Goal: Task Accomplishment & Management: Use online tool/utility

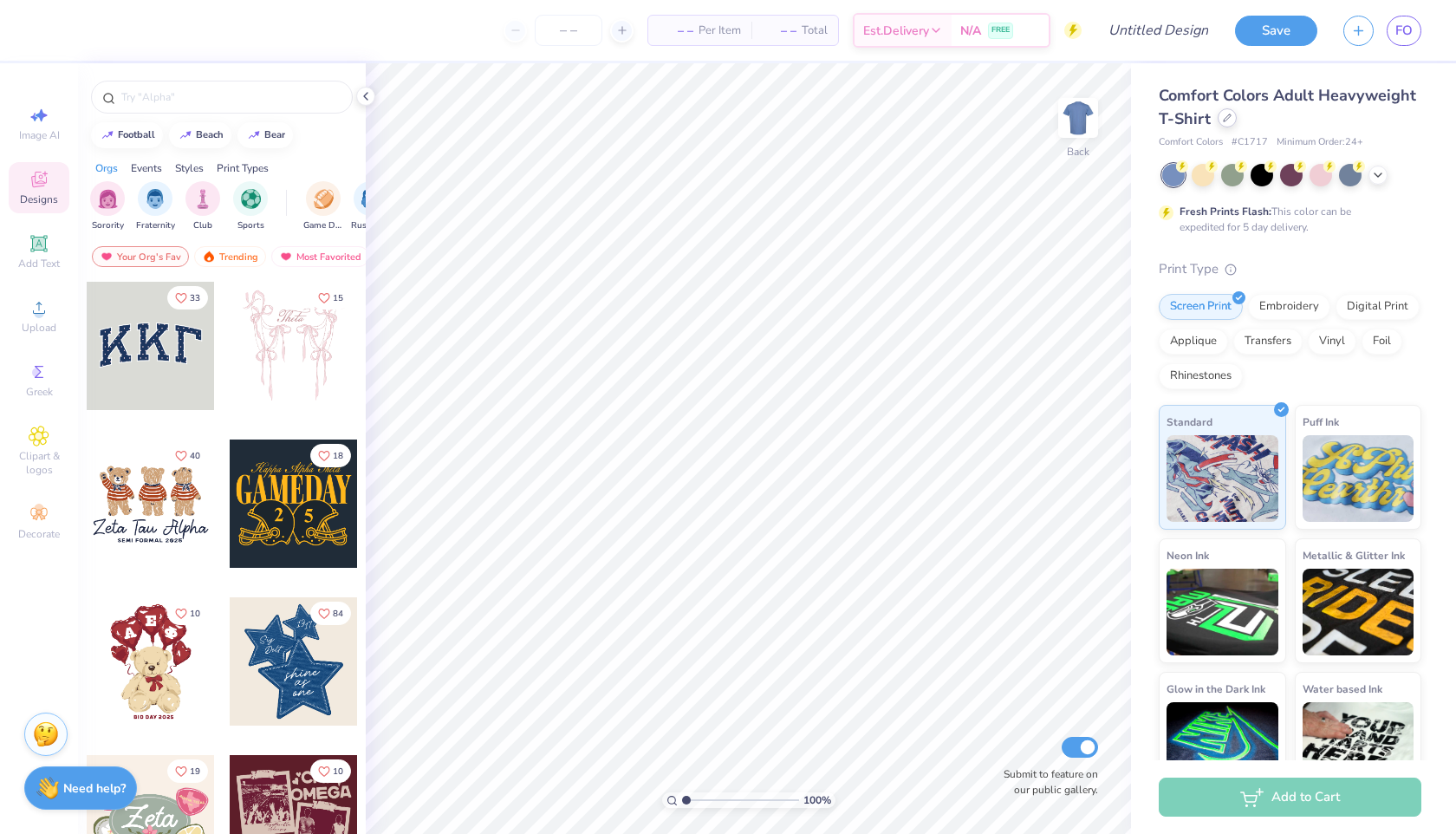
click at [1229, 118] on icon at bounding box center [1228, 118] width 9 height 9
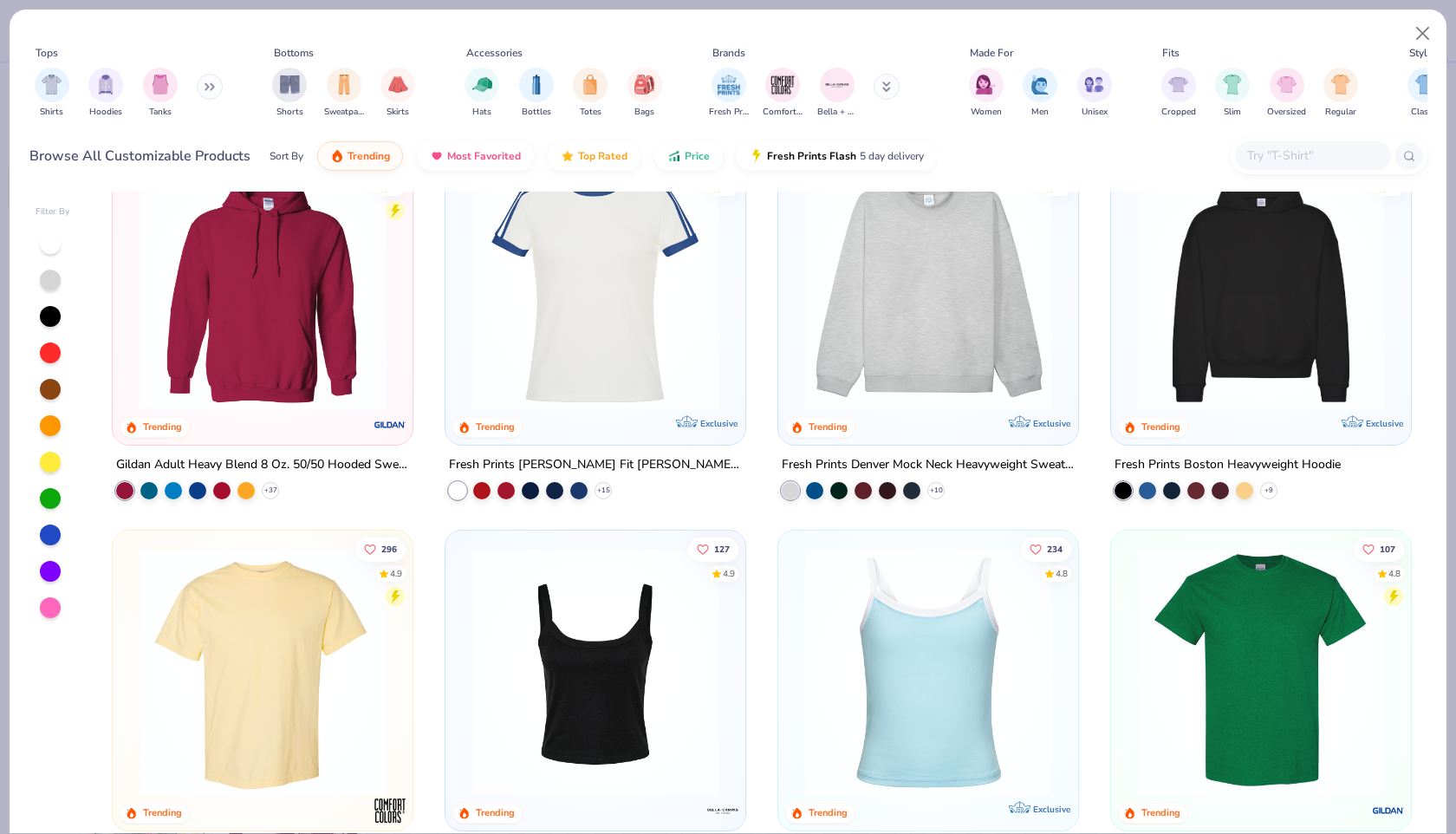
scroll to position [59, 0]
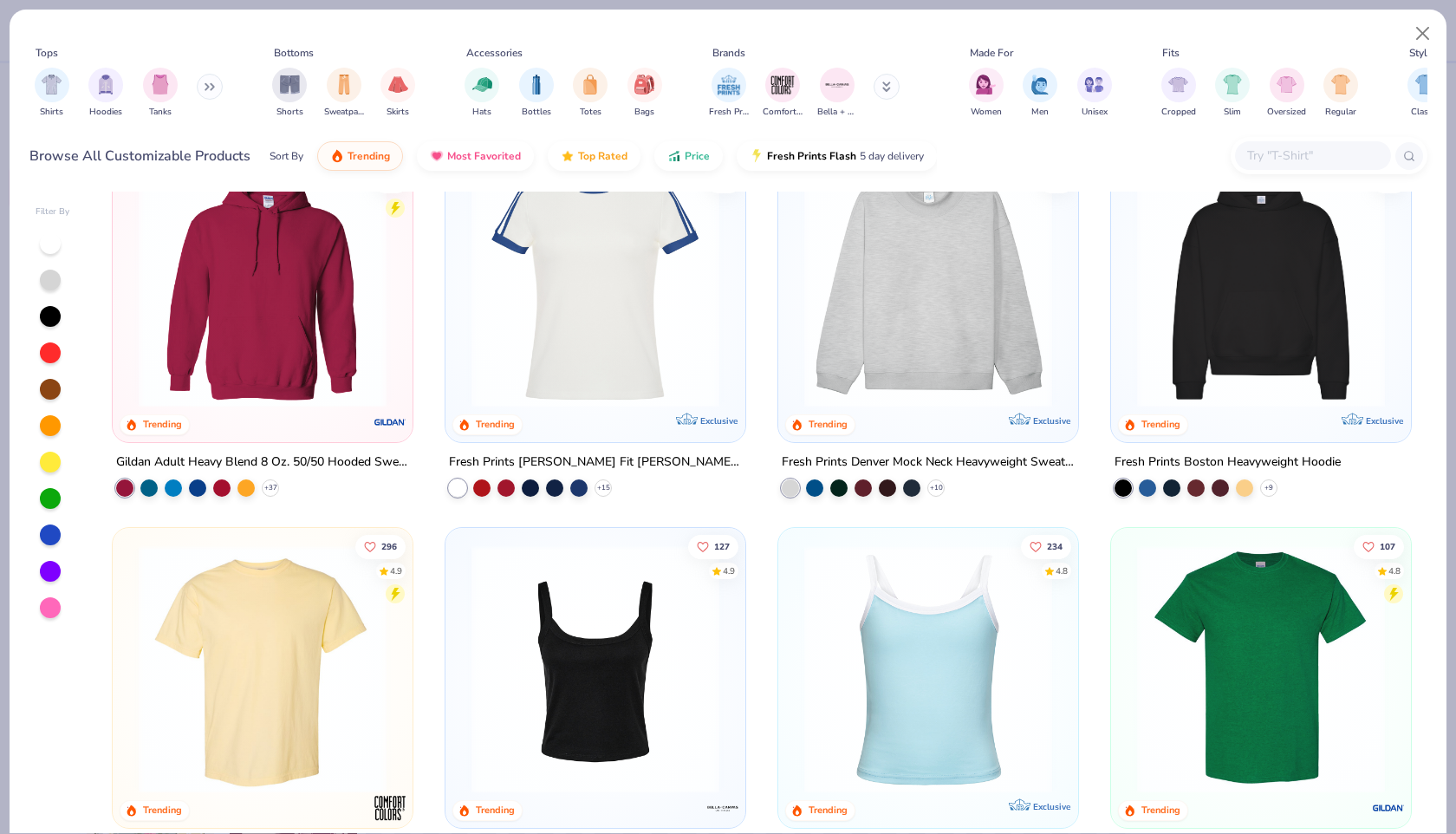
click at [1205, 296] on img at bounding box center [1261, 283] width 266 height 248
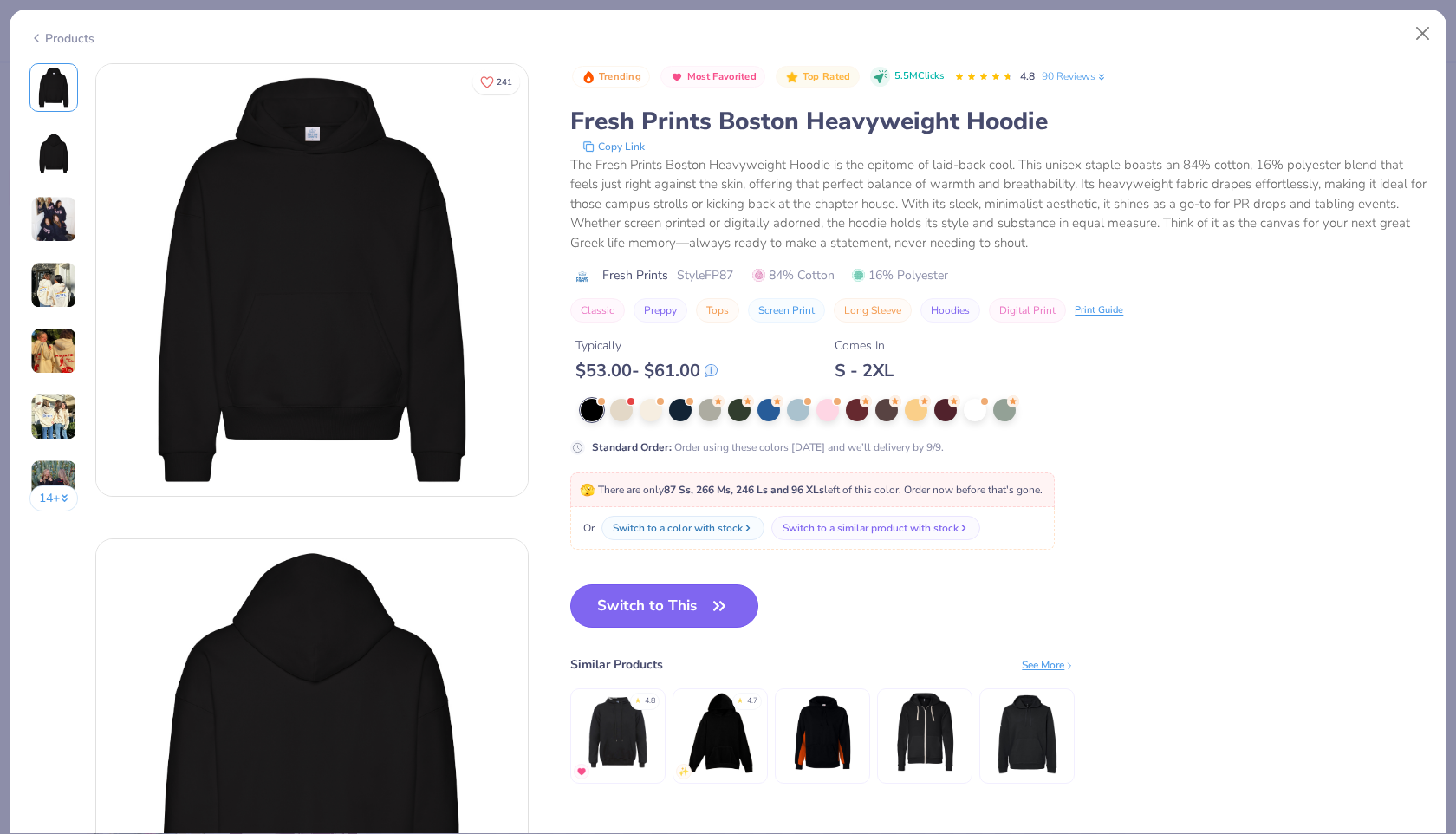
click at [695, 605] on button "Switch to This" at bounding box center [664, 606] width 188 height 44
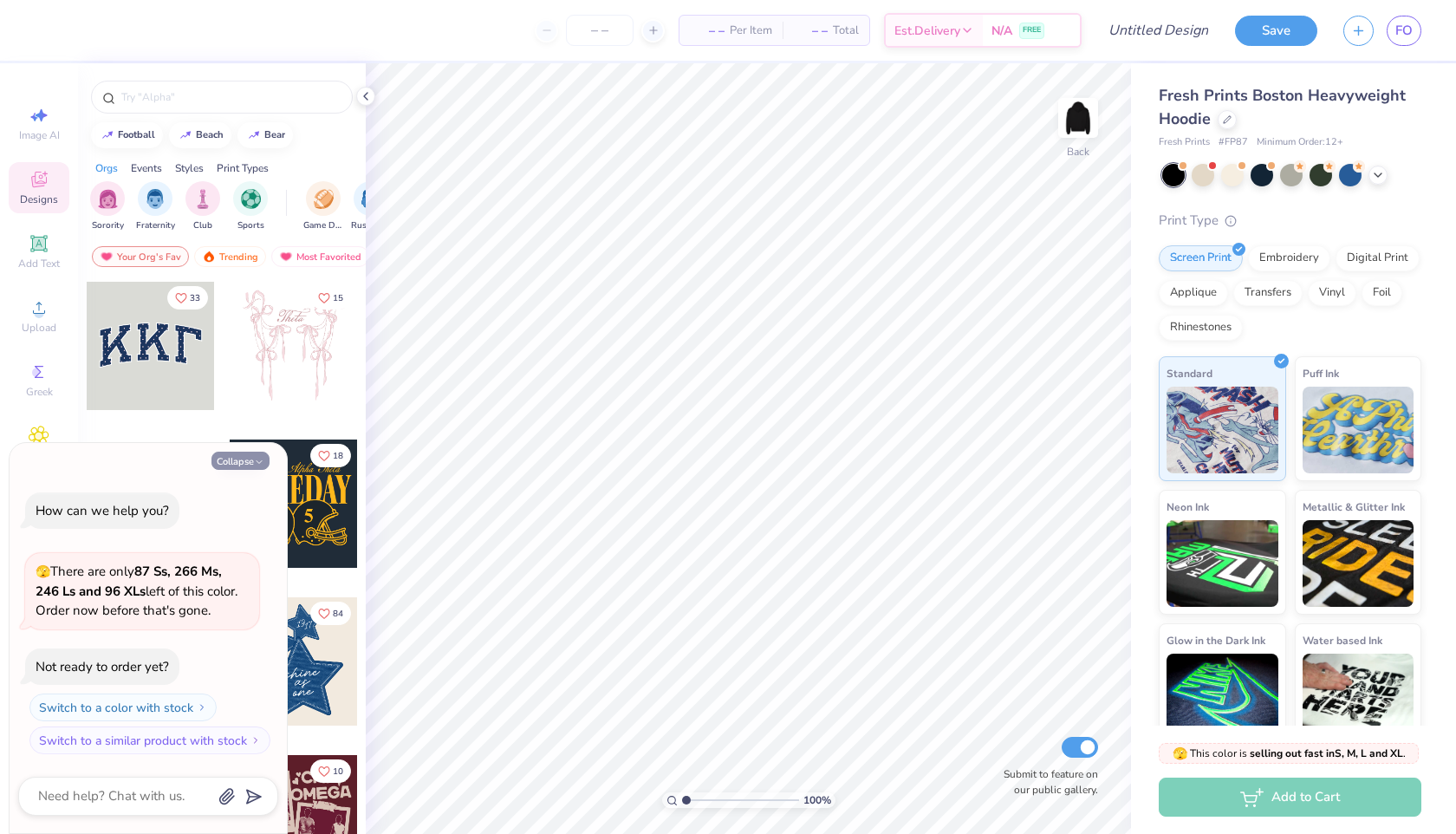
click at [256, 463] on icon "button" at bounding box center [260, 462] width 10 height 10
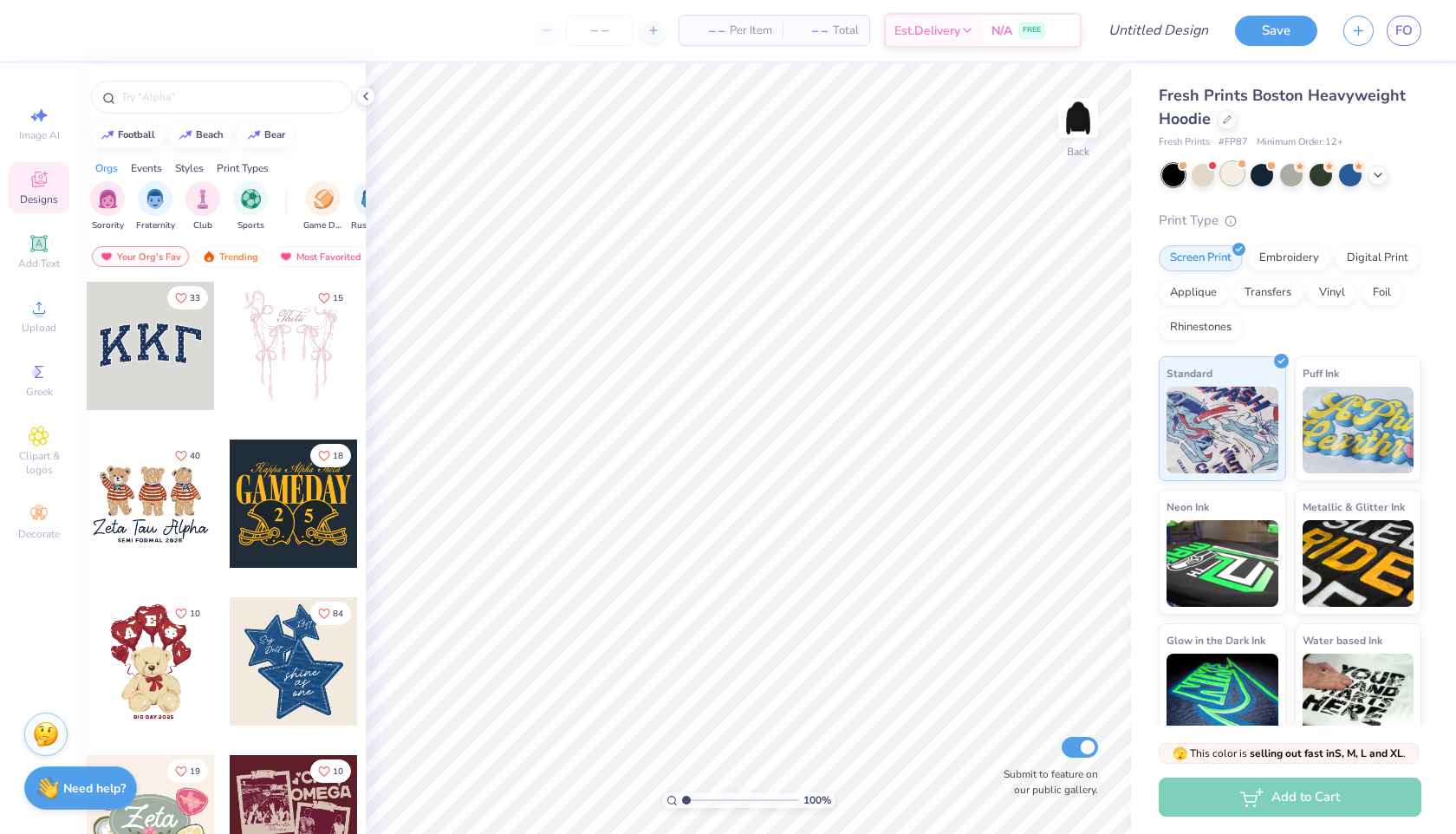
click at [1228, 178] on div at bounding box center [1233, 173] width 23 height 23
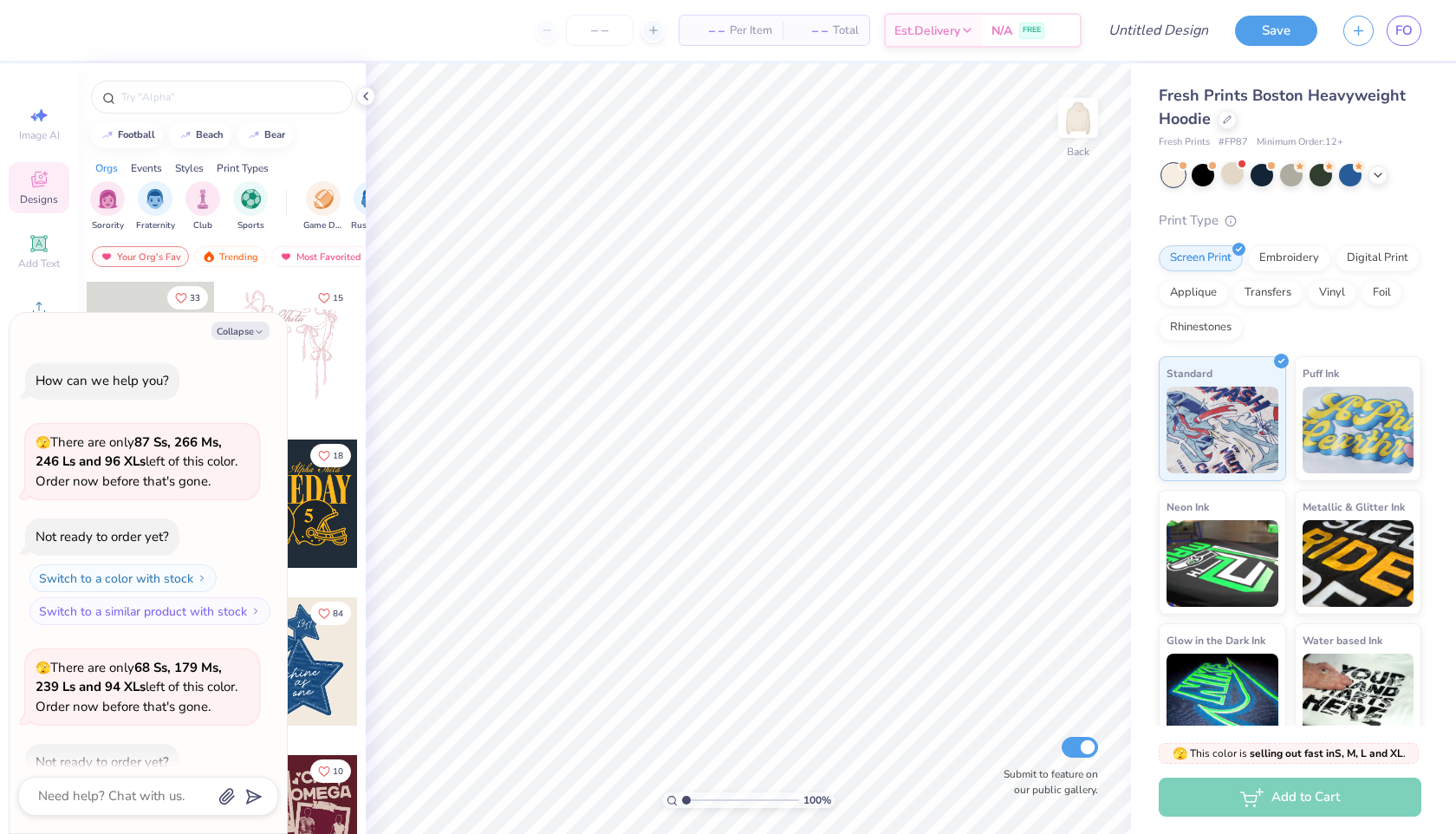
scroll to position [95, 0]
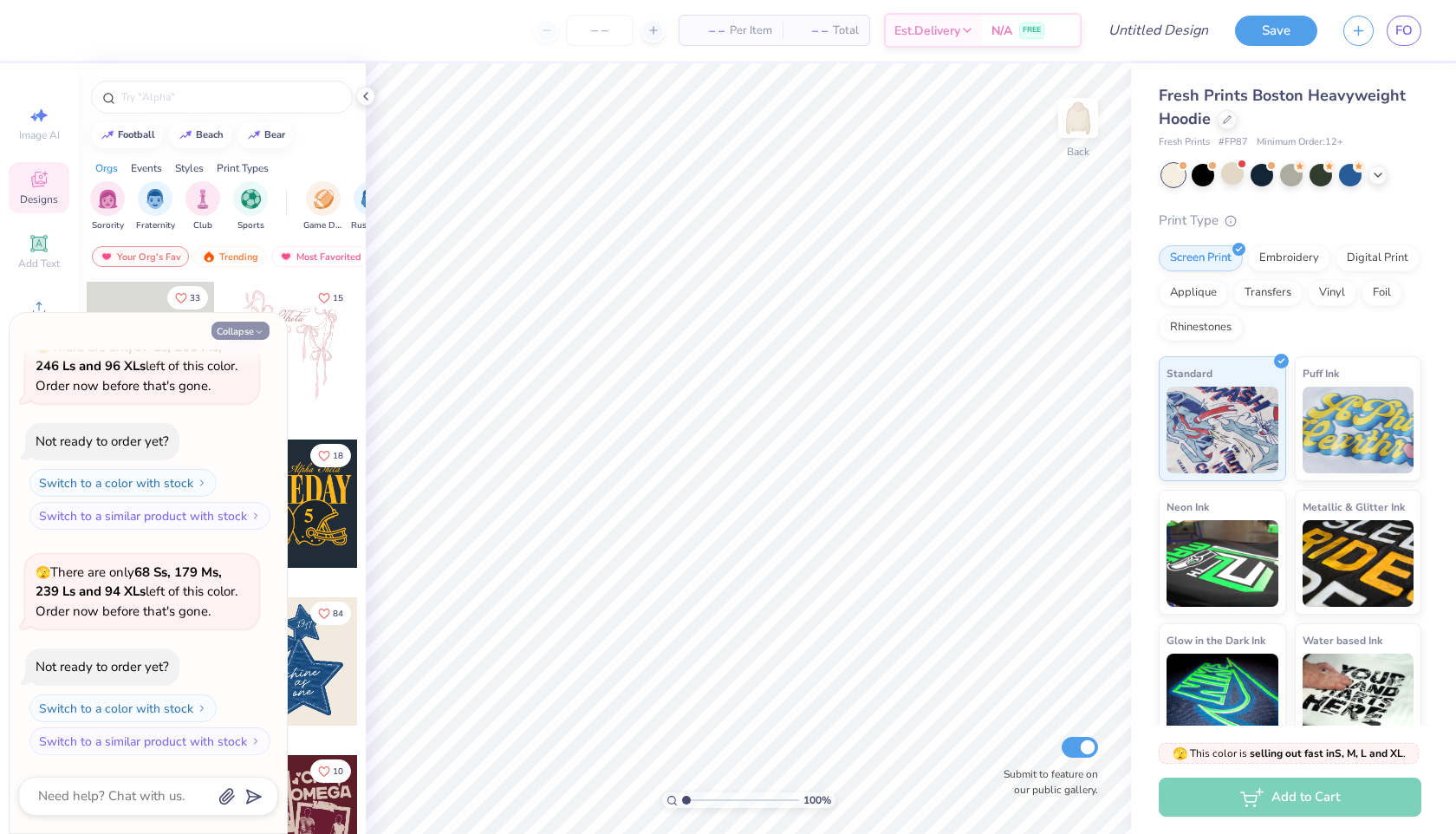
click at [249, 331] on button "Collapse" at bounding box center [240, 330] width 58 height 18
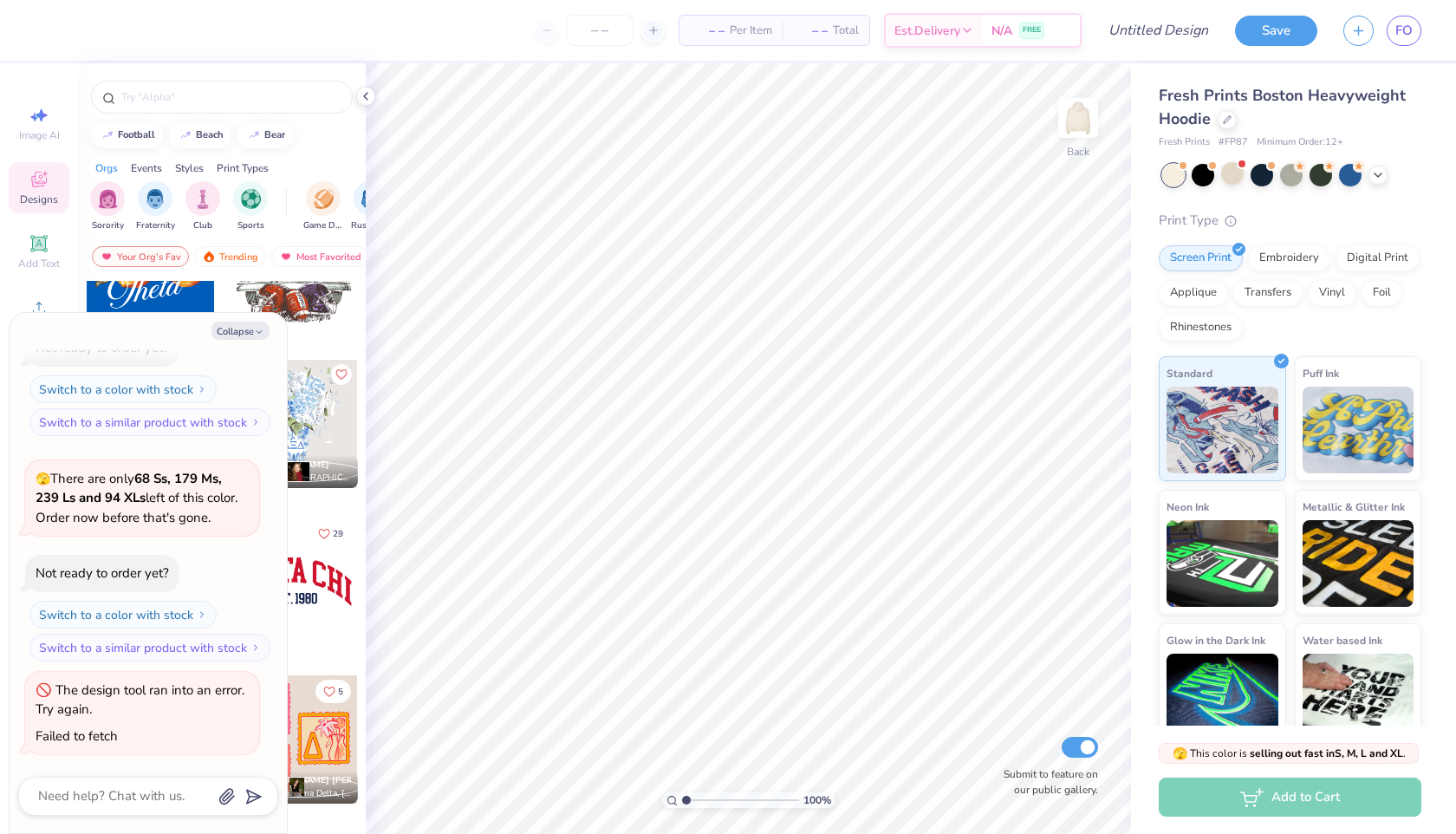
scroll to position [1349, 0]
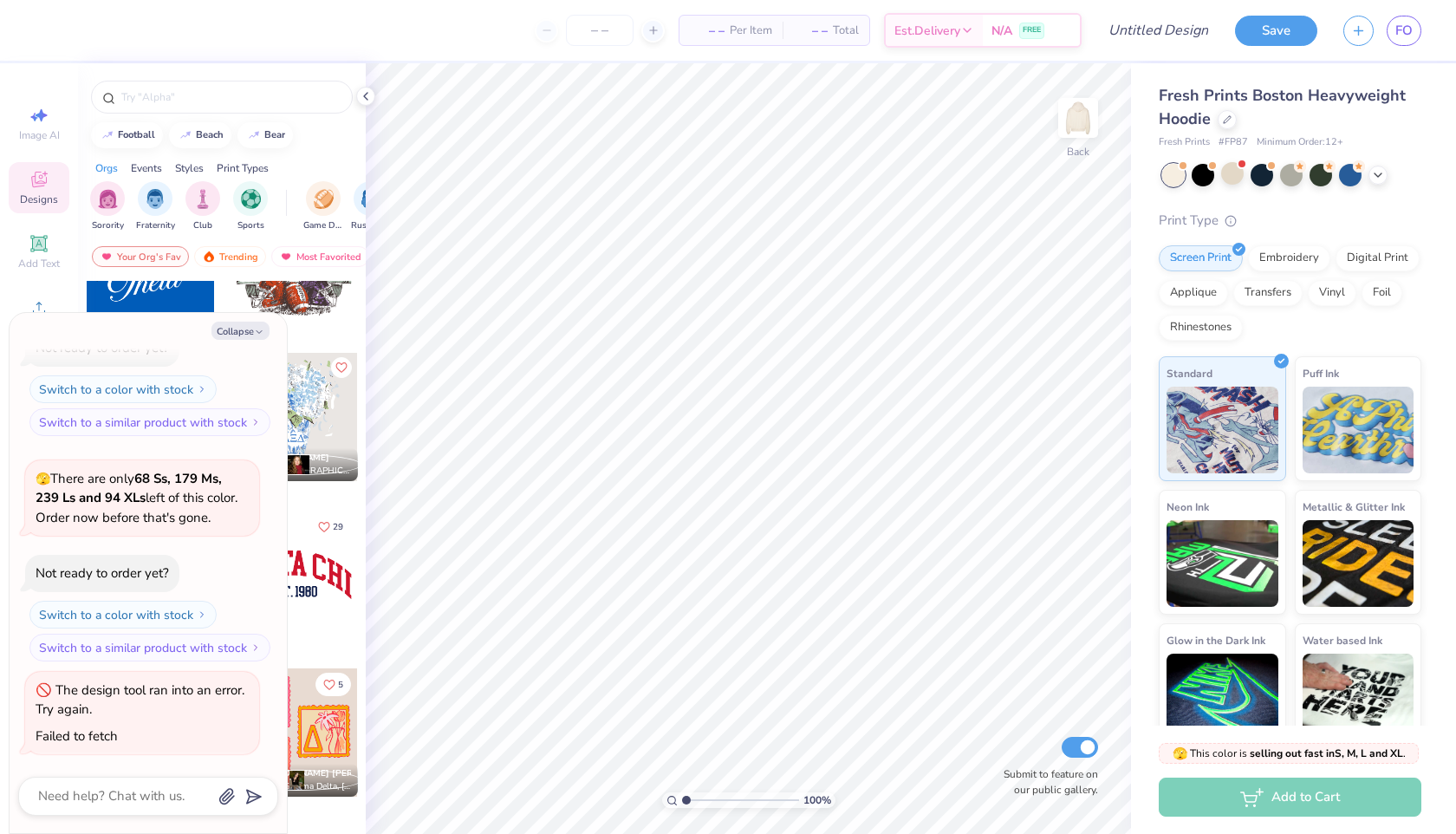
click at [235, 319] on div "Collapse How can we help you? 🫣 There are only 87 Ss, 266 Ms, 246 Ls and 96 XLs…" at bounding box center [148, 572] width 278 height 520
click at [239, 330] on button "Collapse" at bounding box center [240, 330] width 58 height 18
type textarea "x"
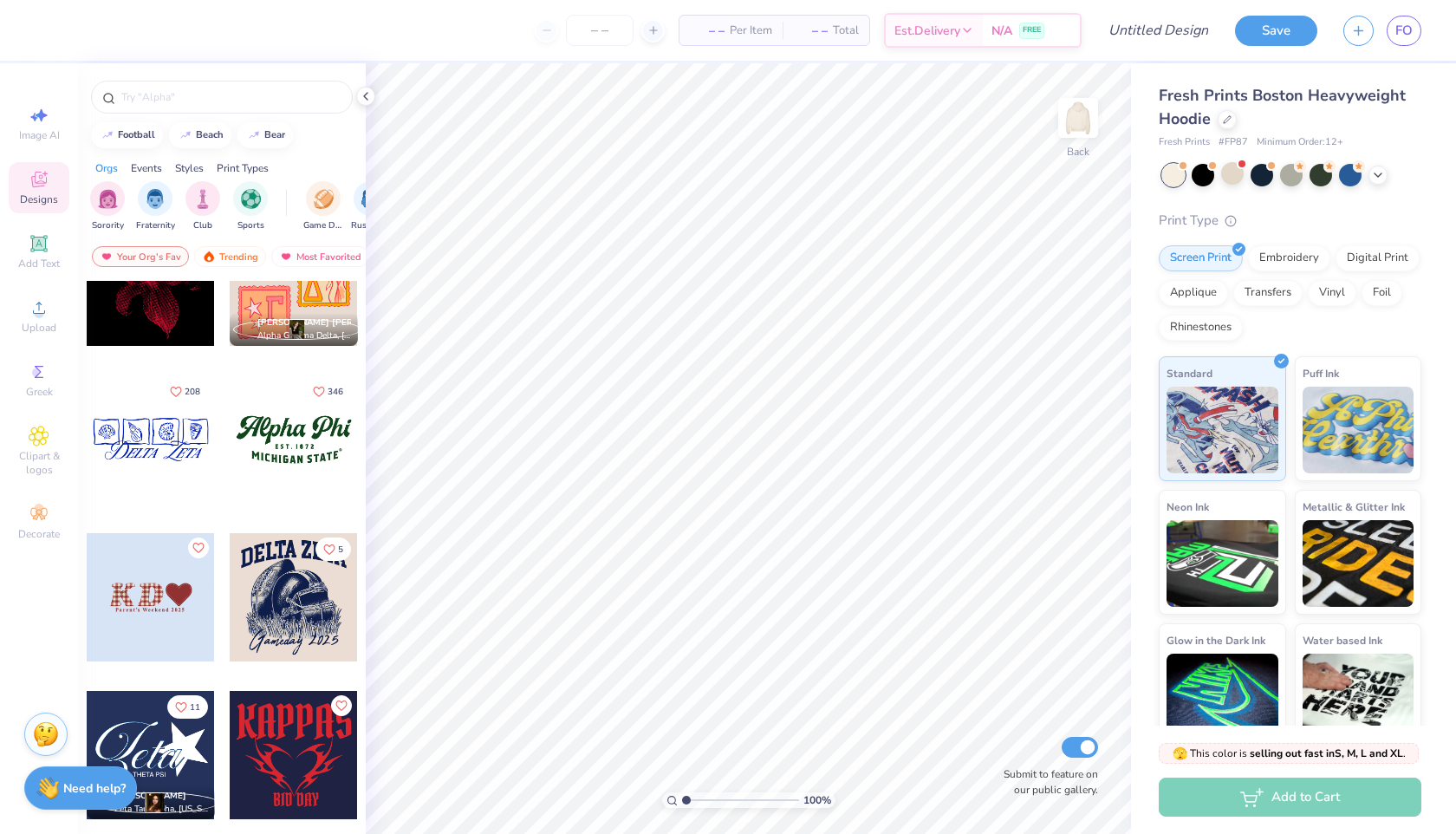
scroll to position [1906, 0]
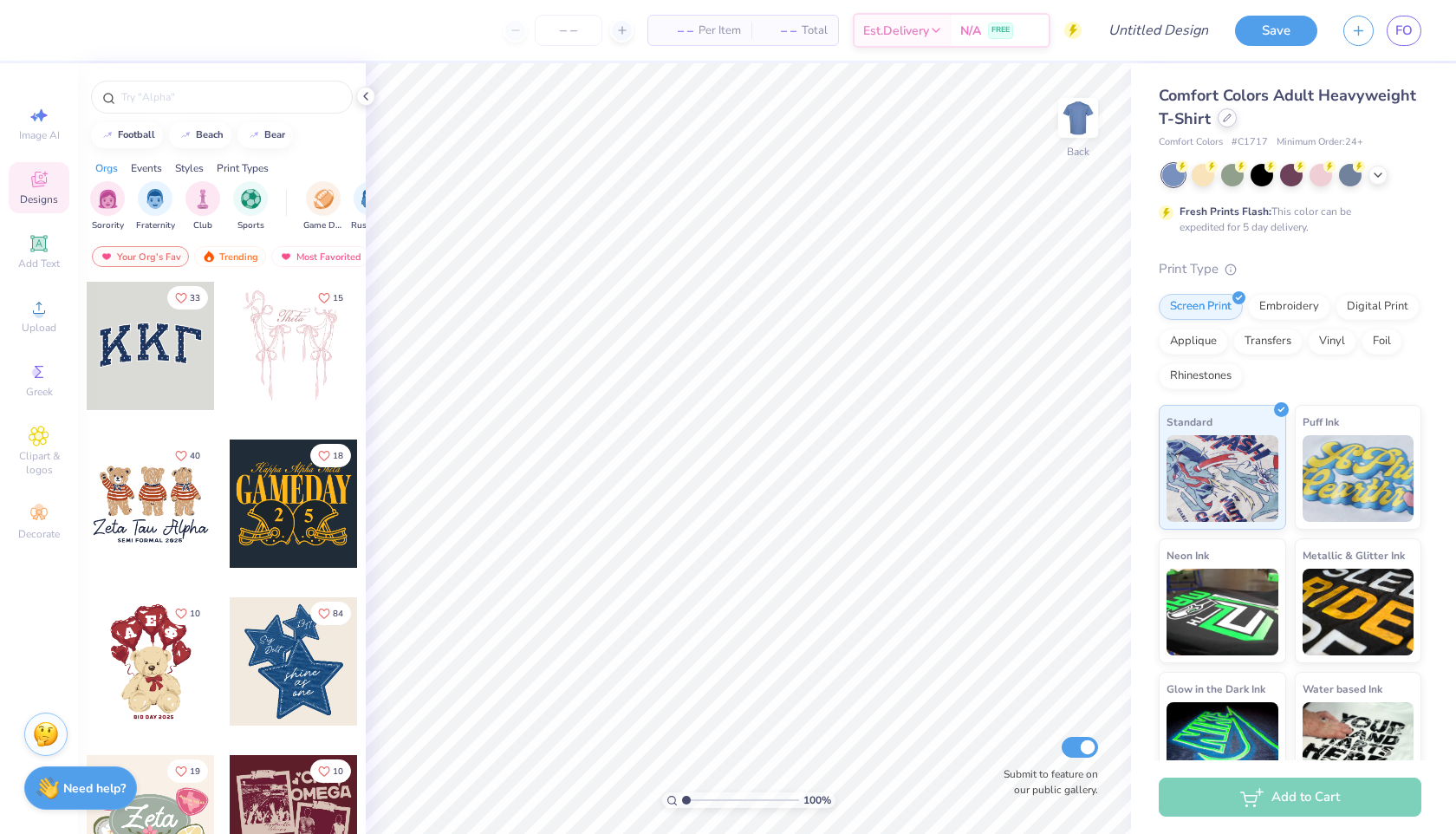
click at [1230, 116] on icon at bounding box center [1228, 118] width 9 height 9
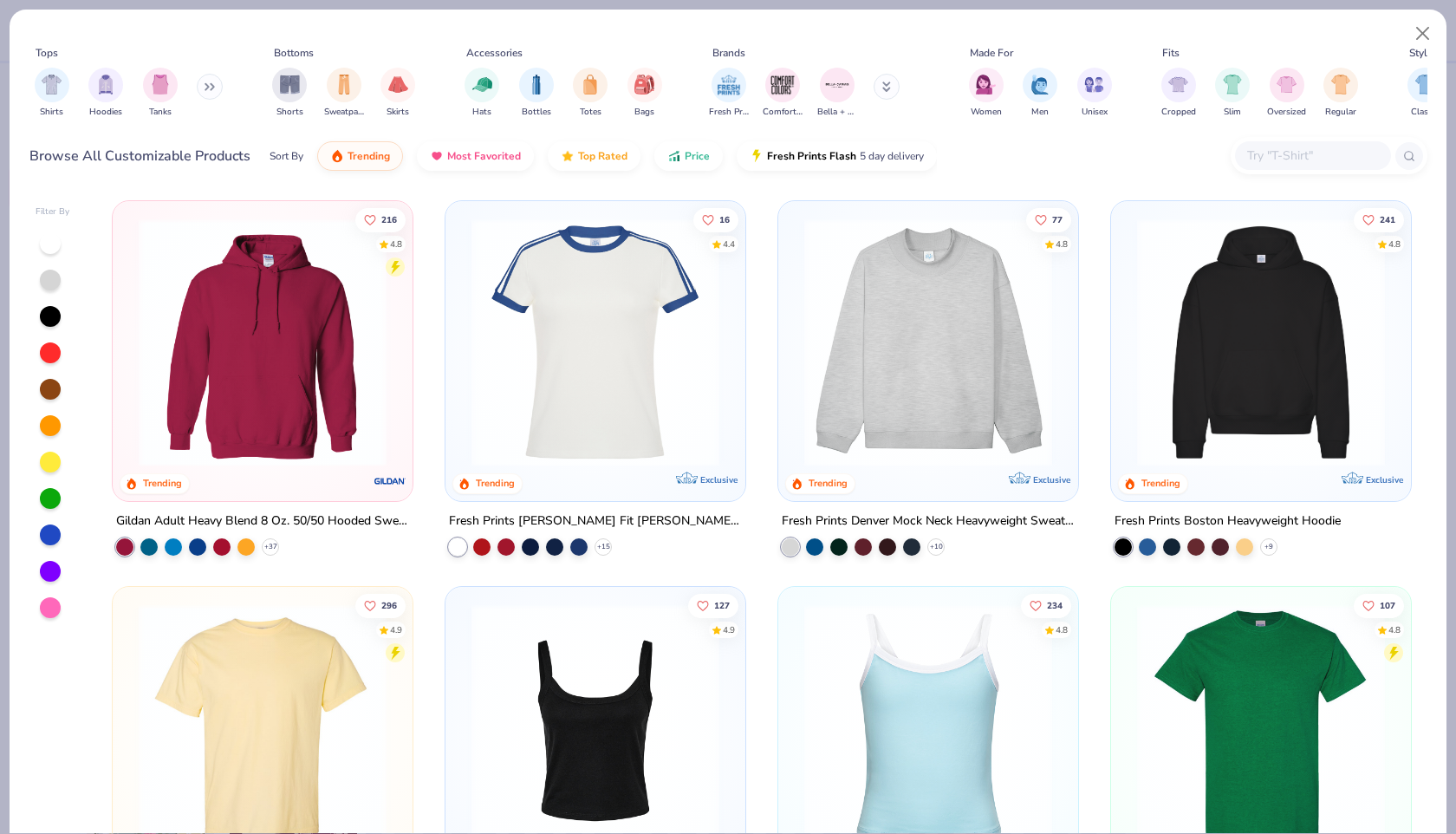
click at [1147, 416] on img at bounding box center [1261, 342] width 266 height 248
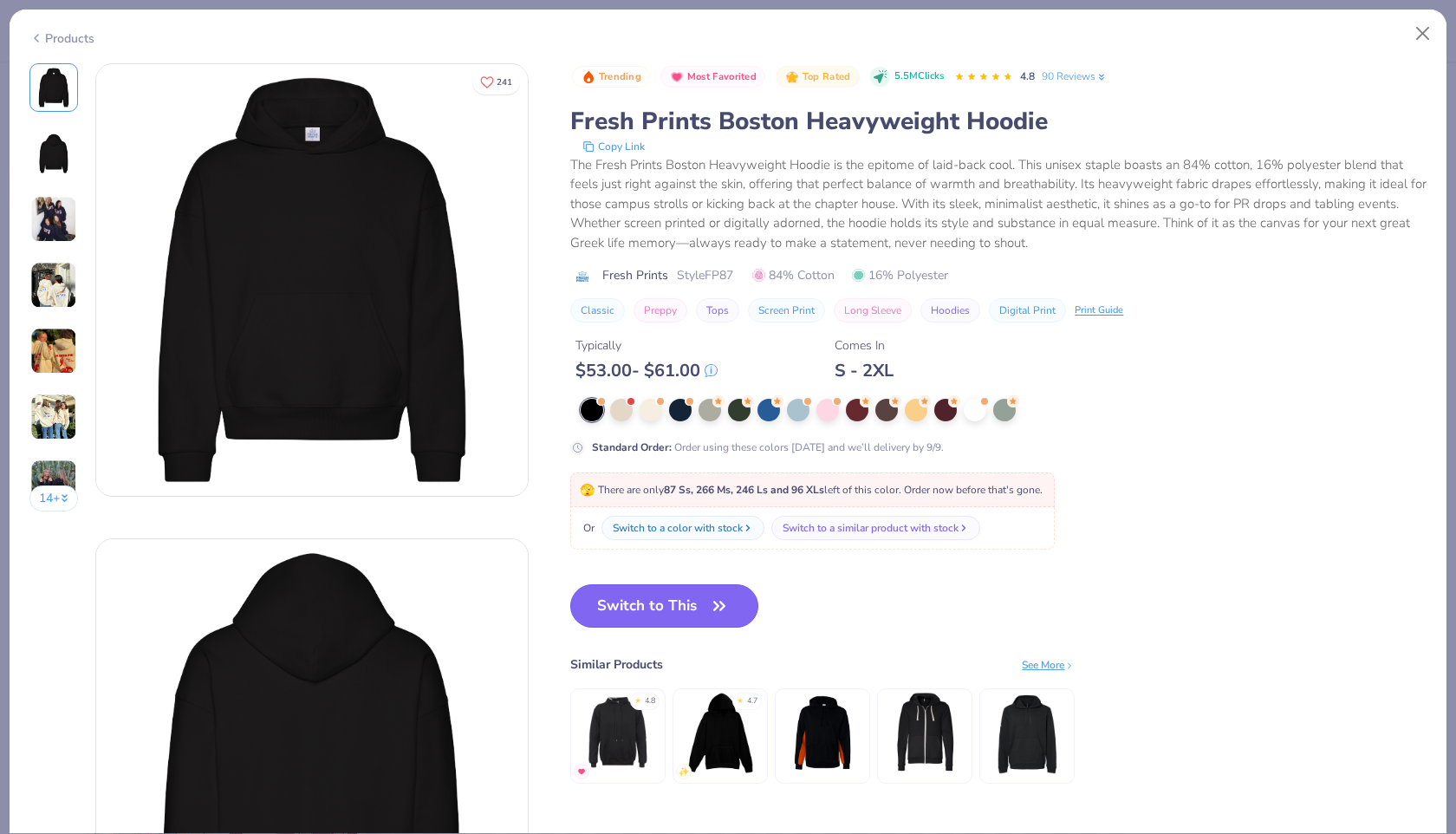
click at [704, 609] on button "Switch to This" at bounding box center [664, 606] width 188 height 44
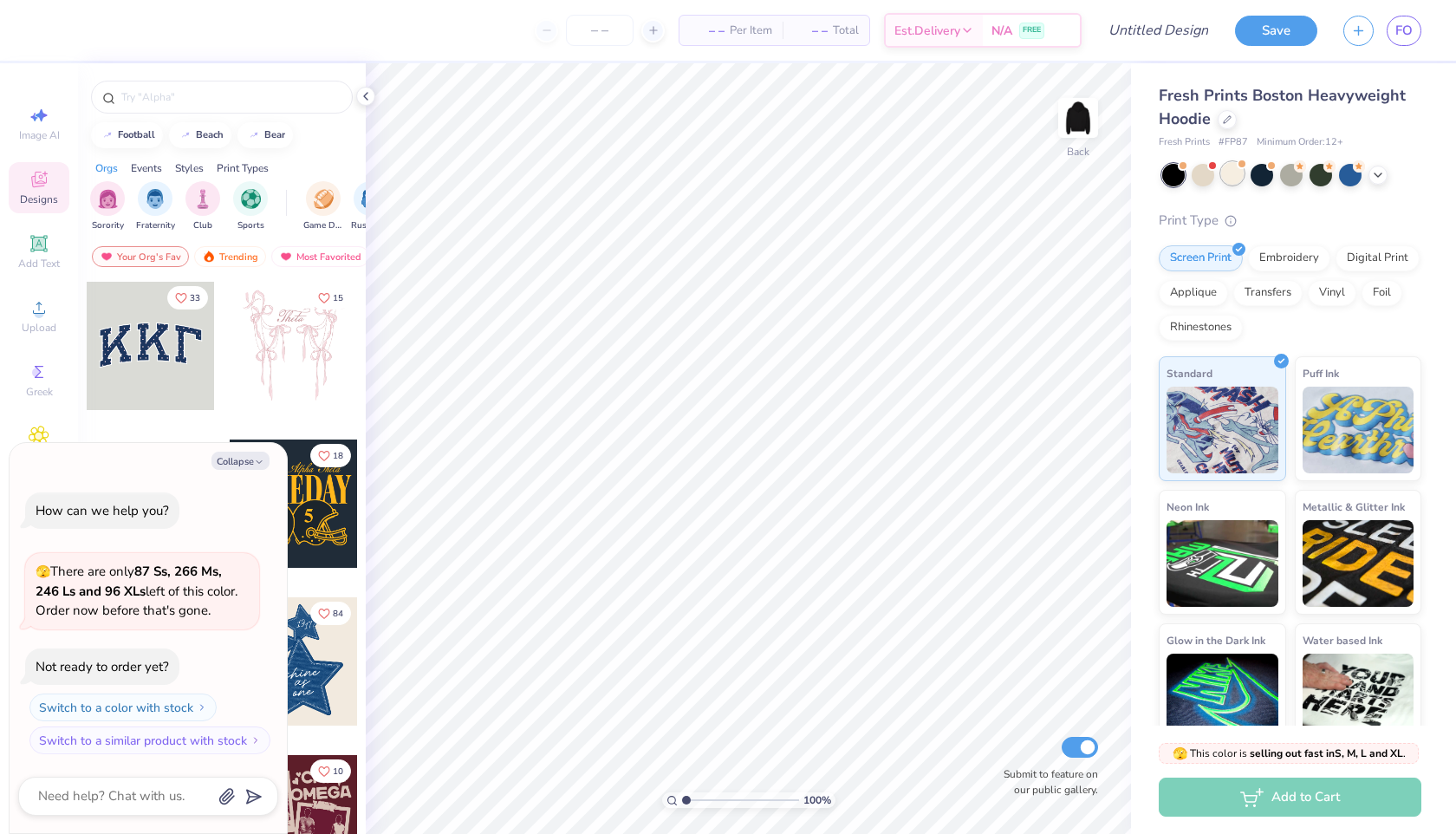
click at [1237, 169] on div at bounding box center [1233, 173] width 23 height 23
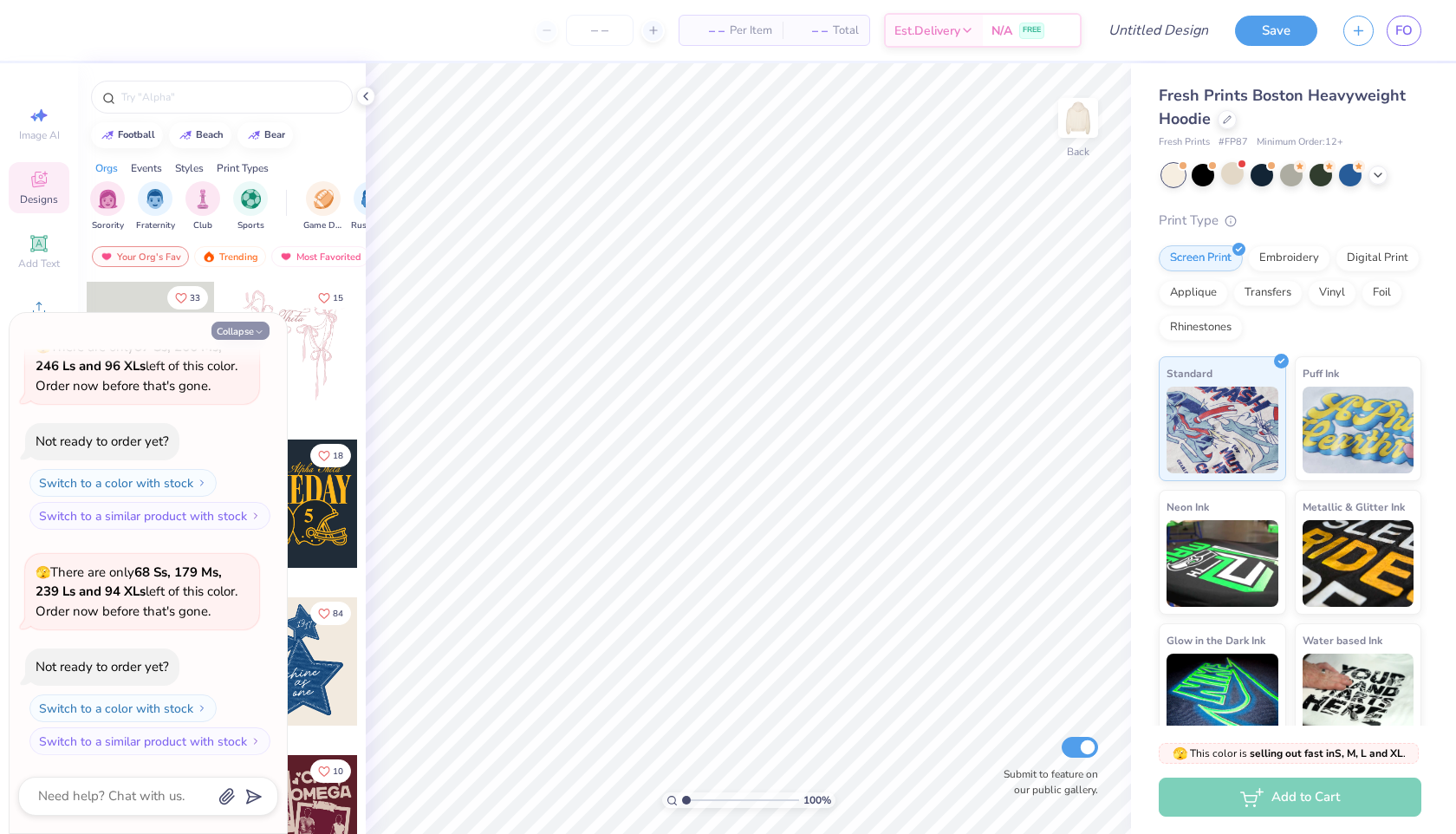
click at [262, 332] on icon "button" at bounding box center [260, 332] width 10 height 10
type textarea "x"
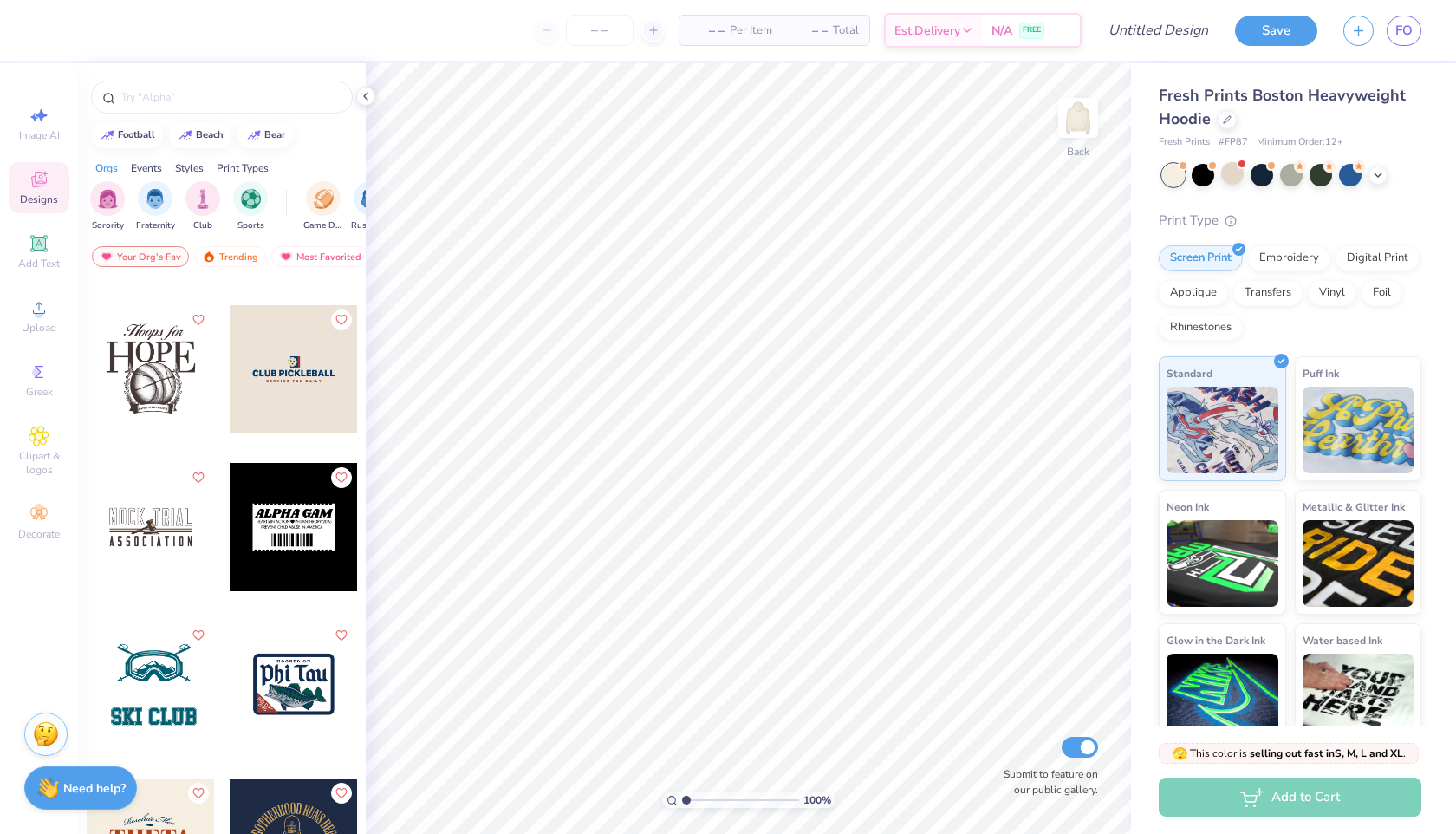
scroll to position [15123, 0]
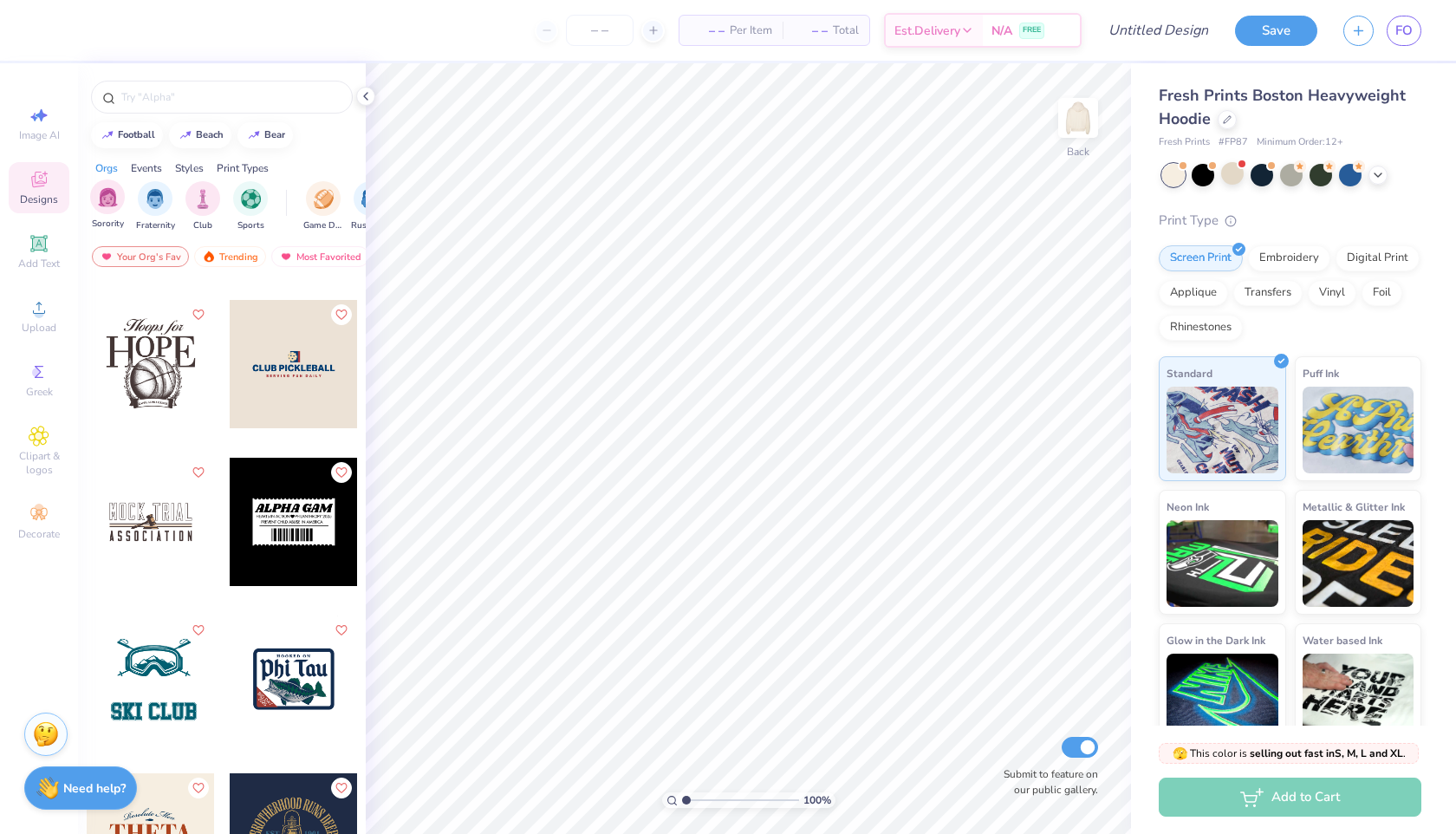
click at [108, 216] on div "Sorority" at bounding box center [108, 205] width 35 height 51
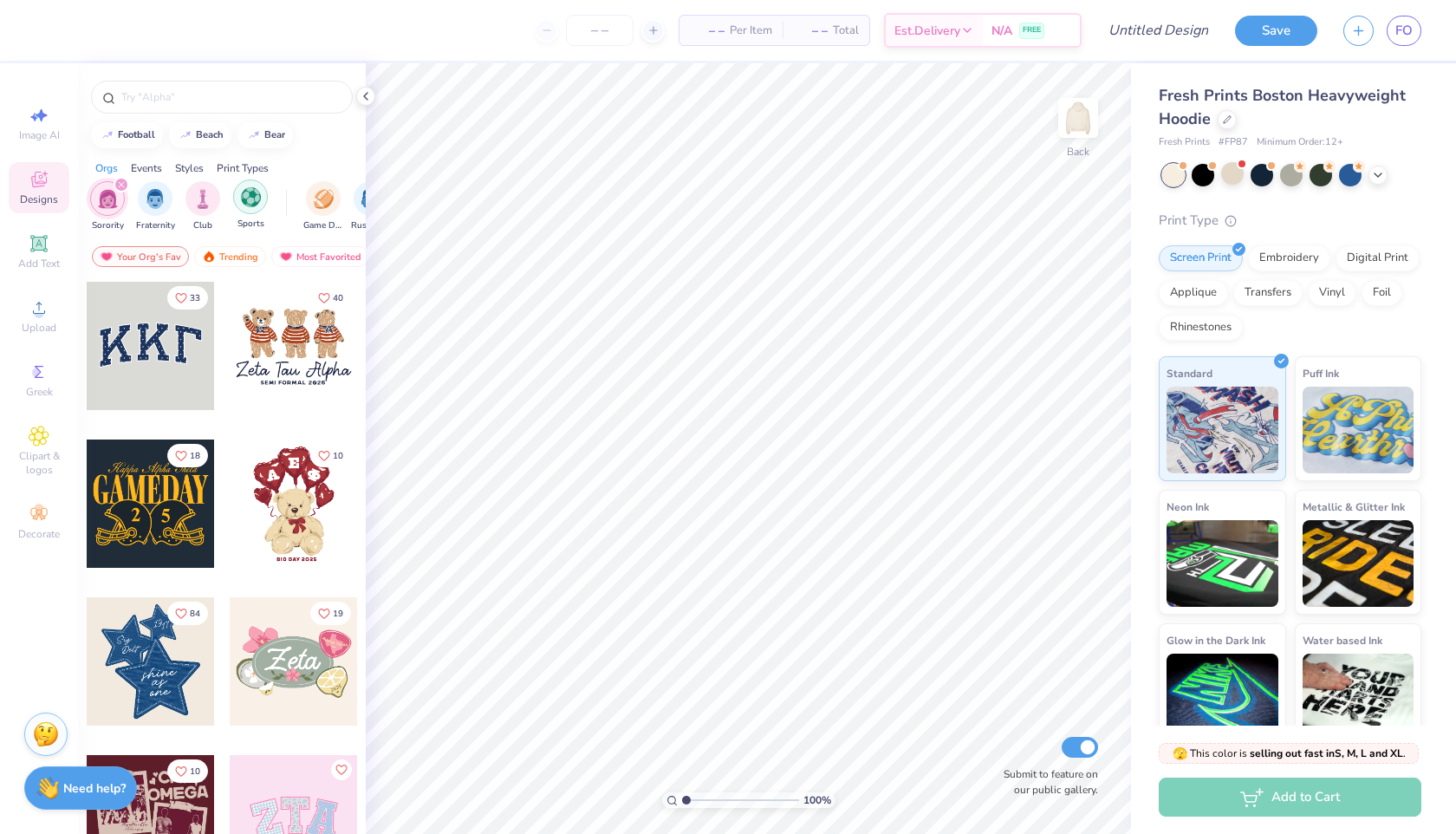
click at [252, 210] on div "filter for Sports" at bounding box center [251, 197] width 35 height 35
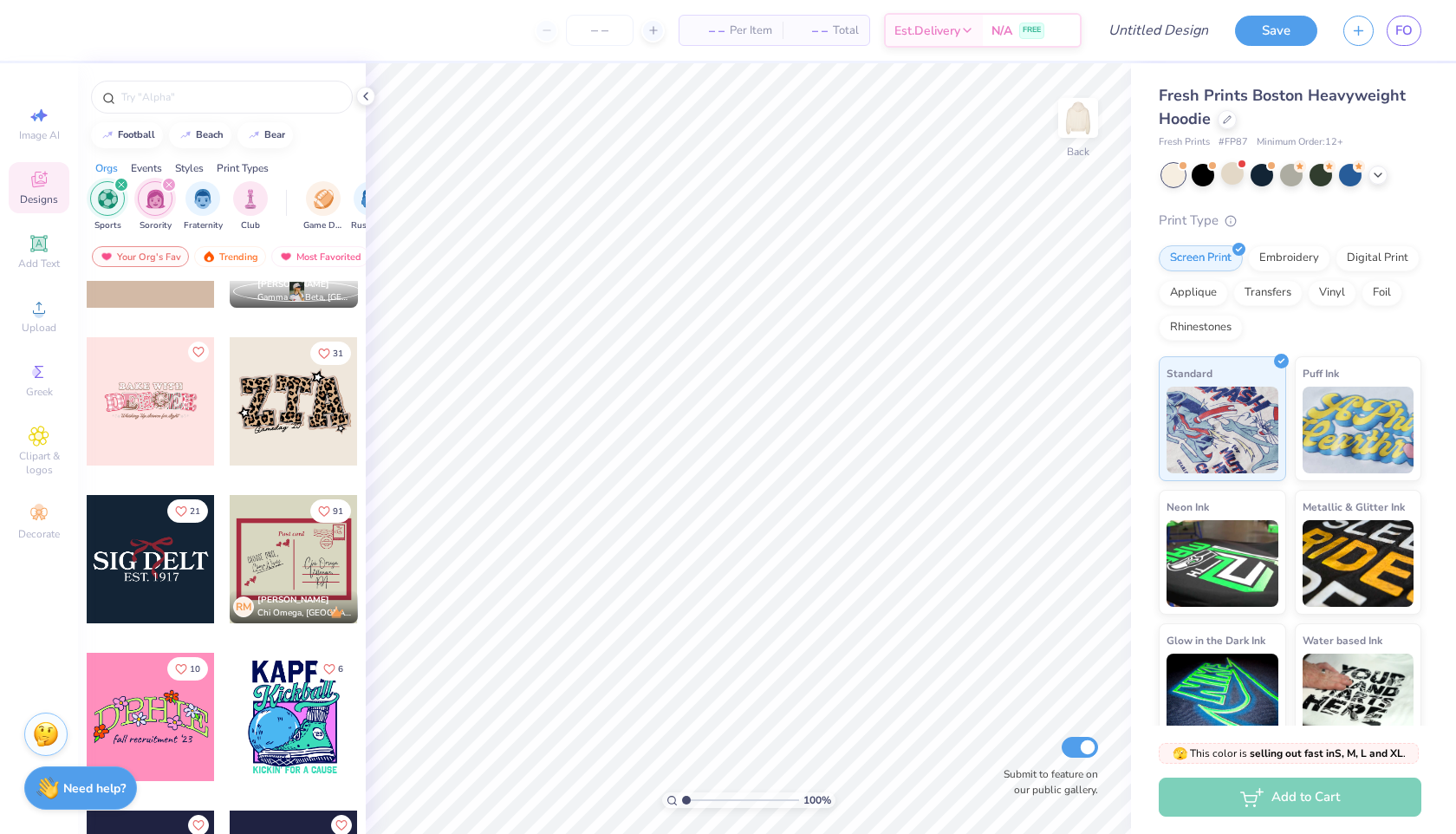
scroll to position [2640, 0]
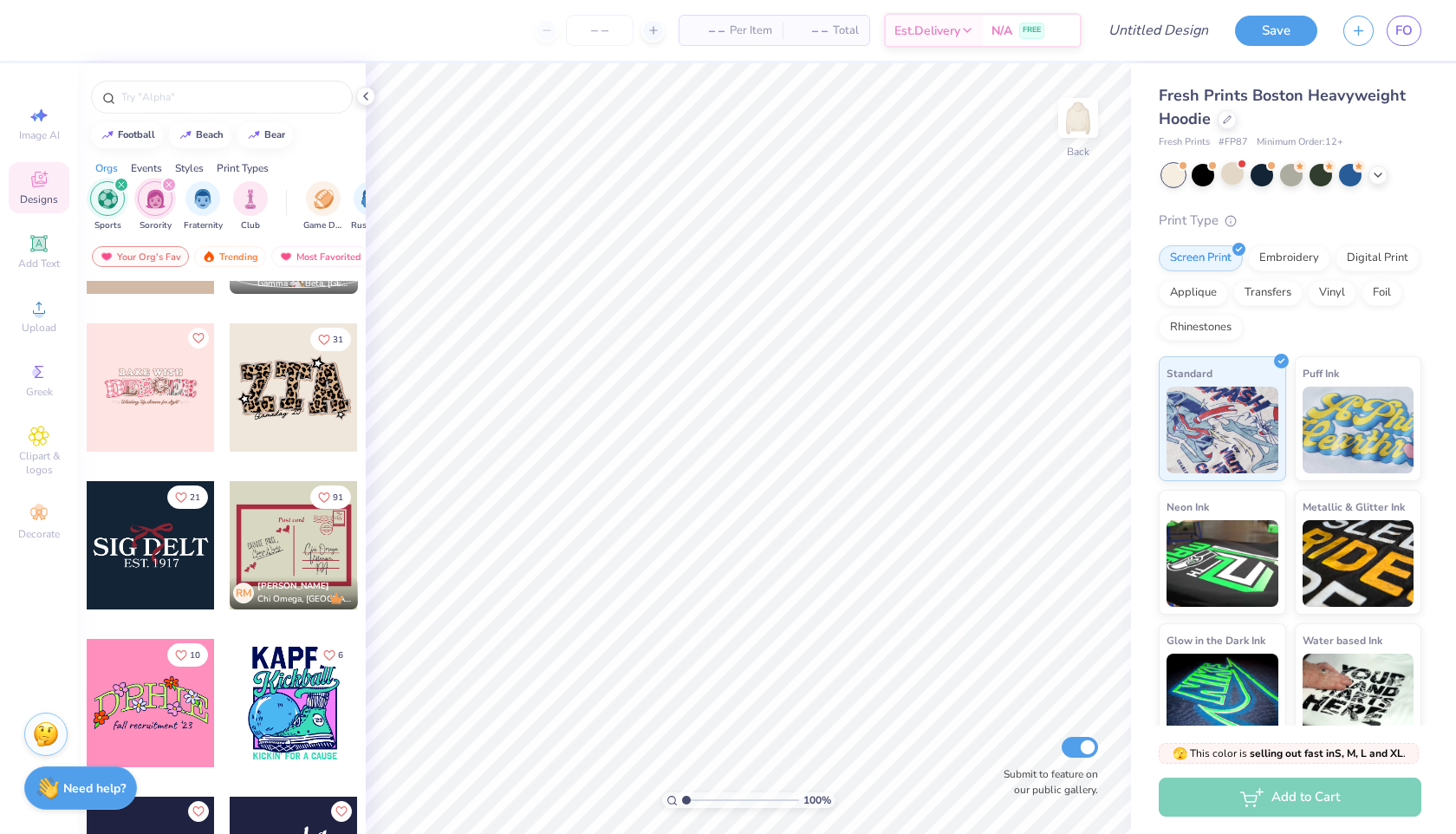
click at [164, 493] on div at bounding box center [151, 544] width 128 height 128
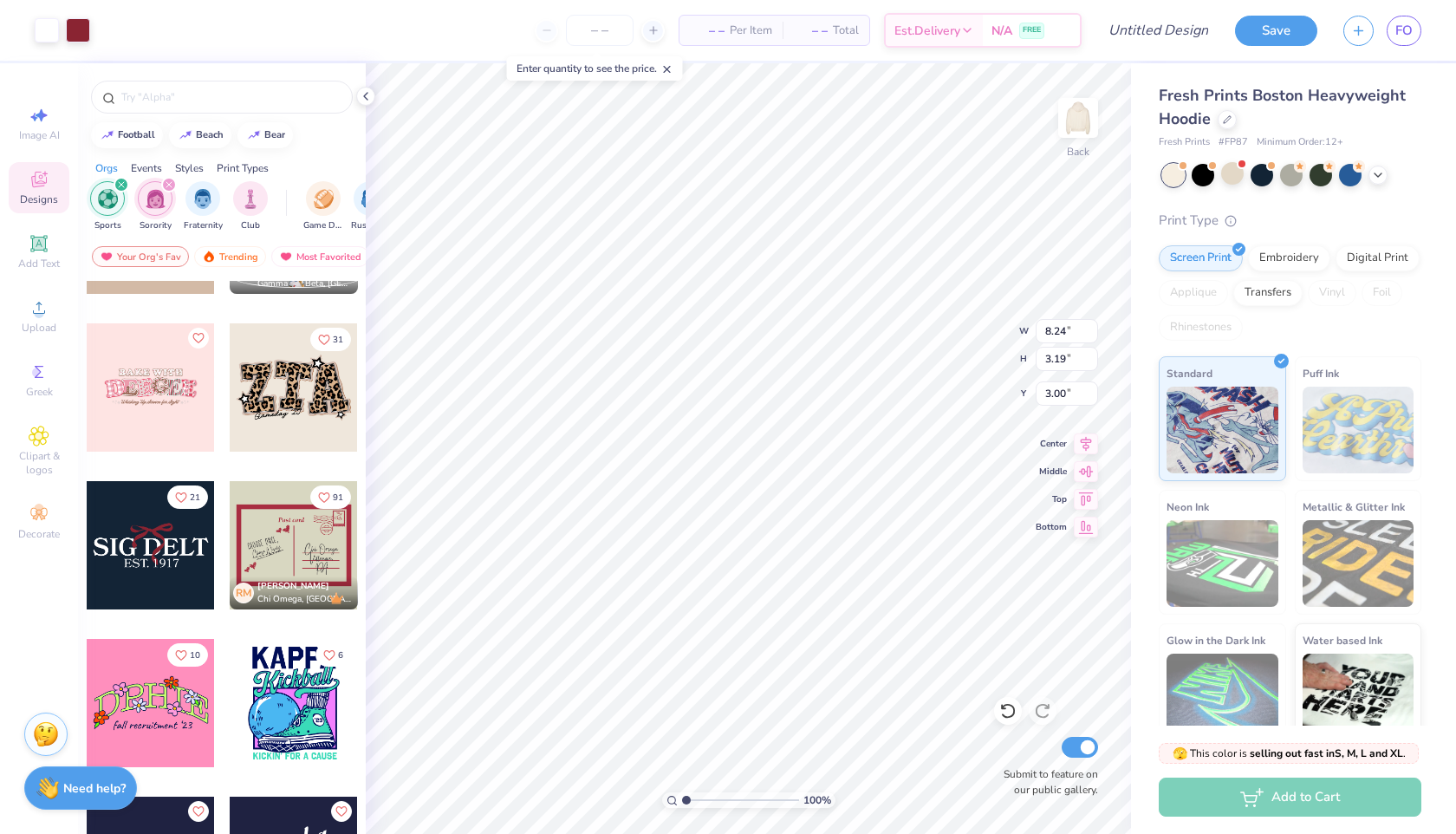
type input "4.78"
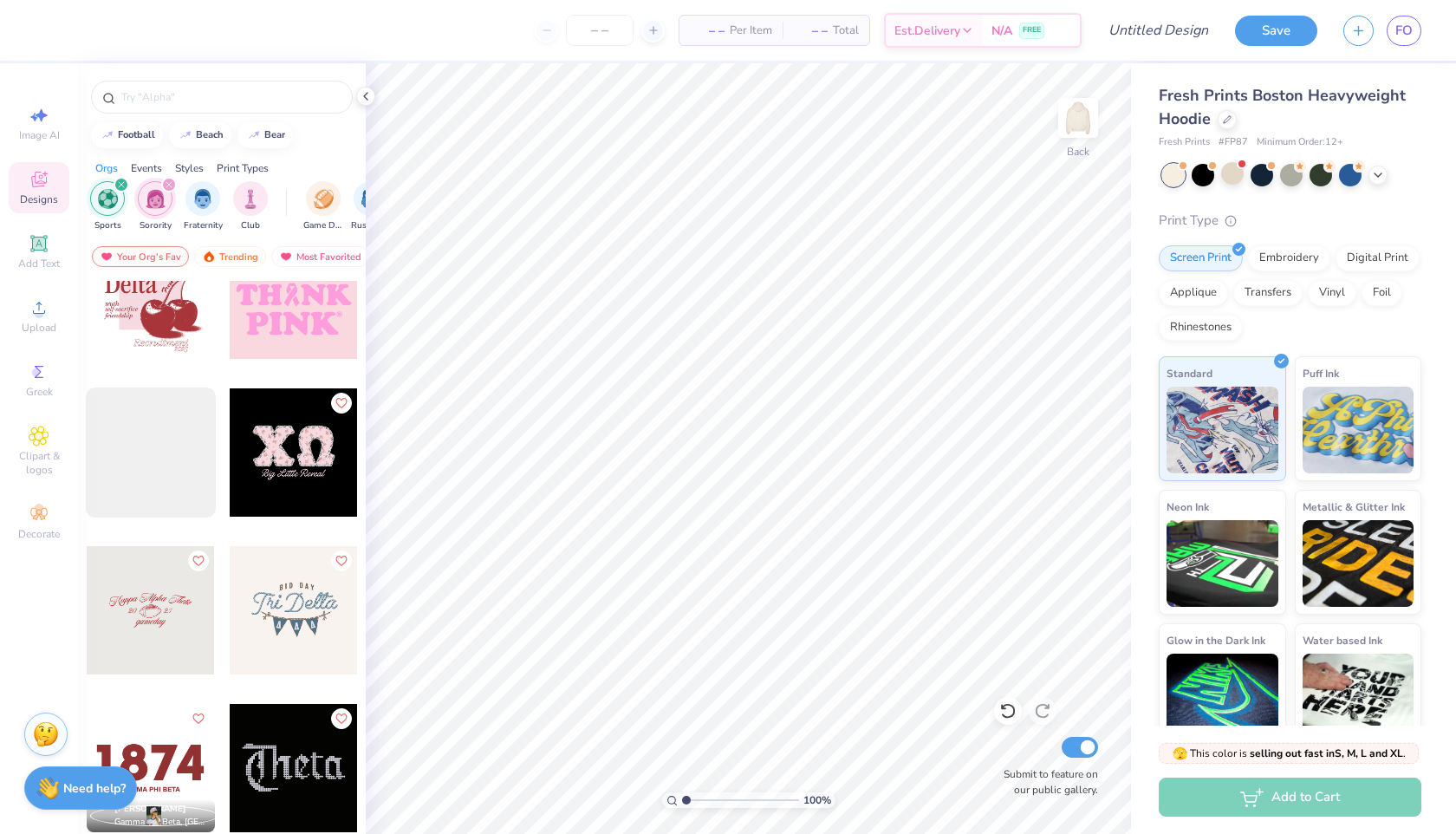
scroll to position [3999, 0]
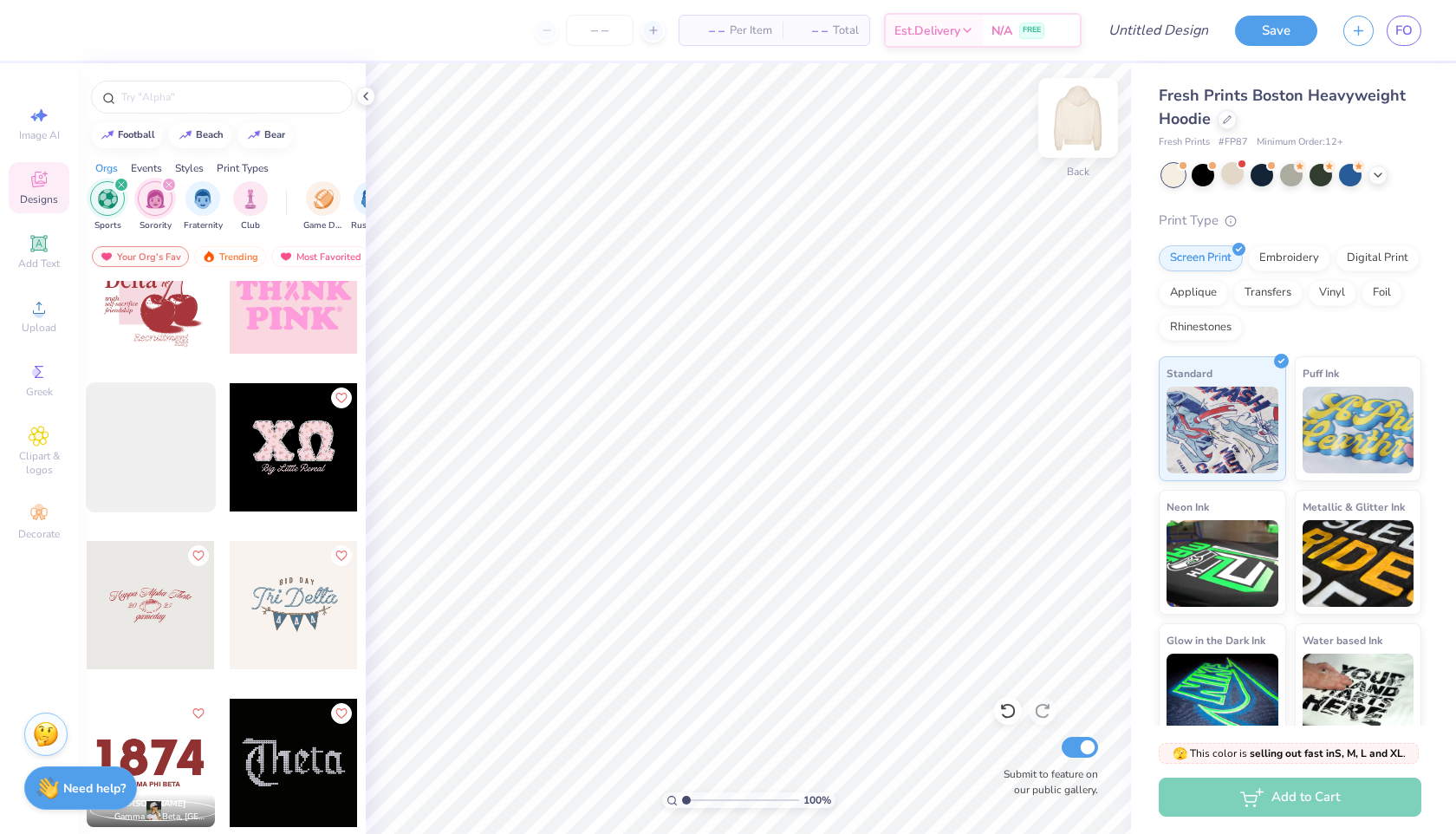
click at [1086, 131] on img at bounding box center [1079, 118] width 70 height 70
click at [291, 610] on div at bounding box center [293, 604] width 128 height 128
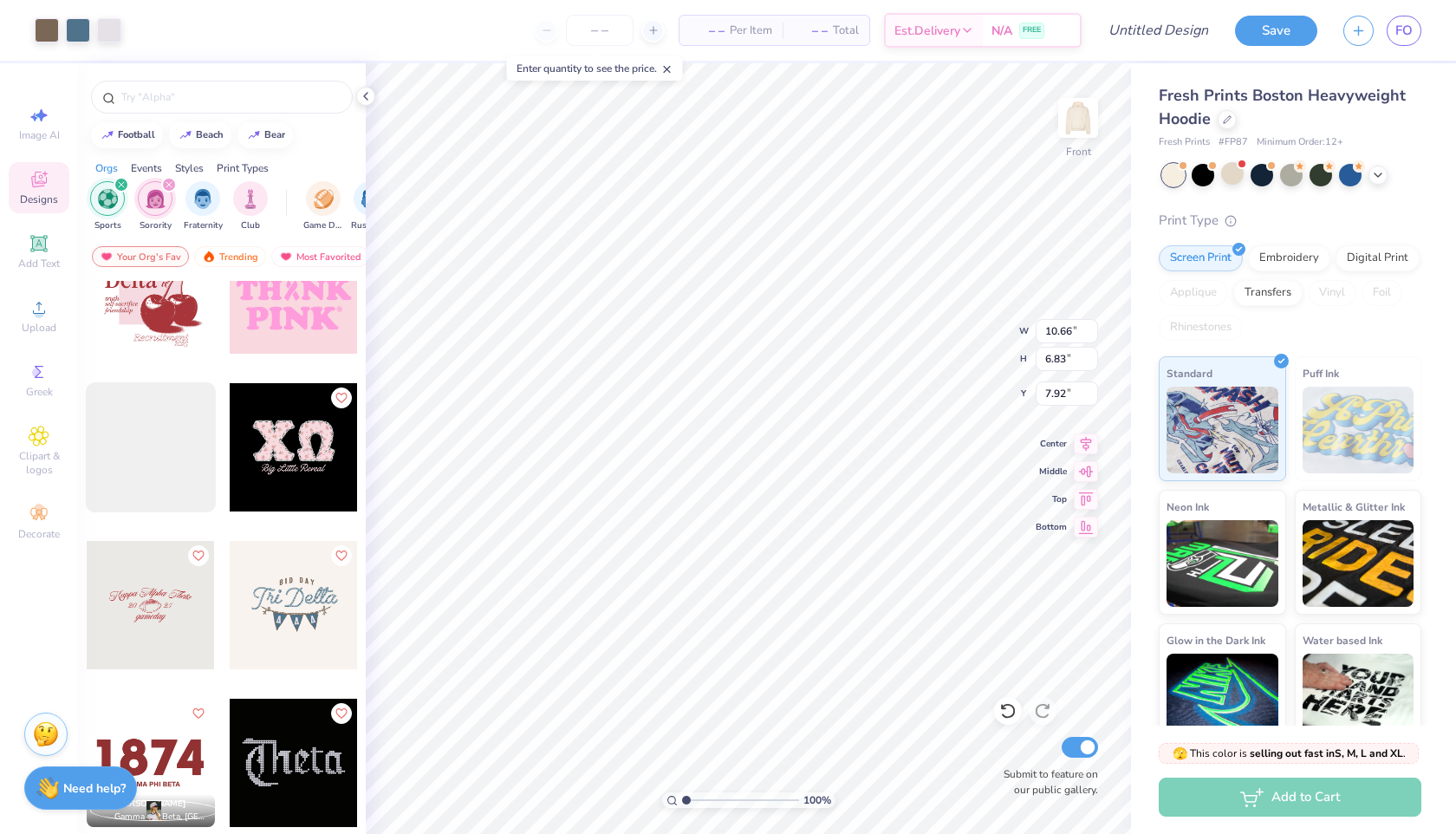
type input "7.92"
type input "13.38"
type input "8.57"
type input "7.50"
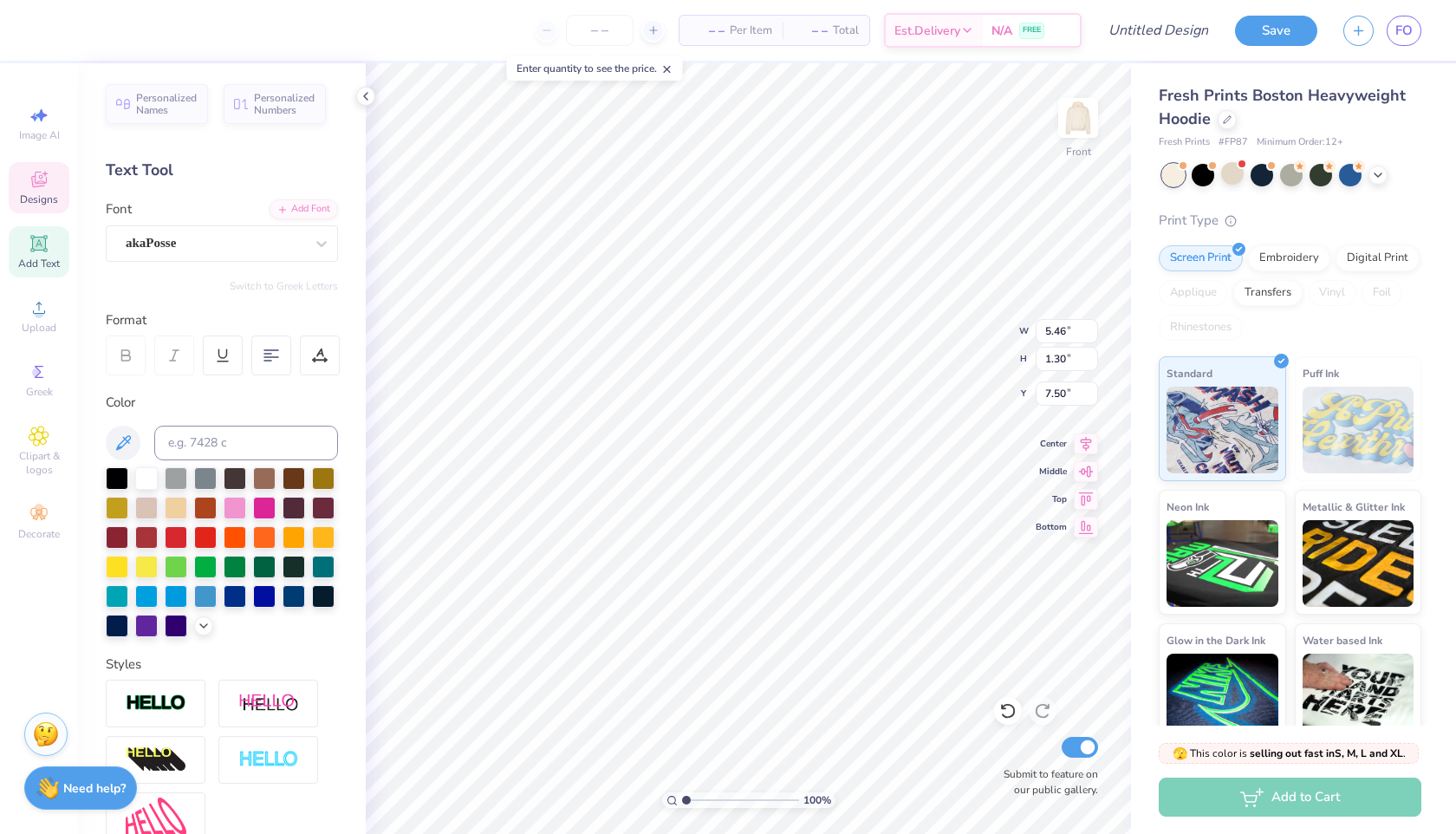
scroll to position [0, 0]
type textarea "GAME DAY"
type input "8.93"
type input "7.46"
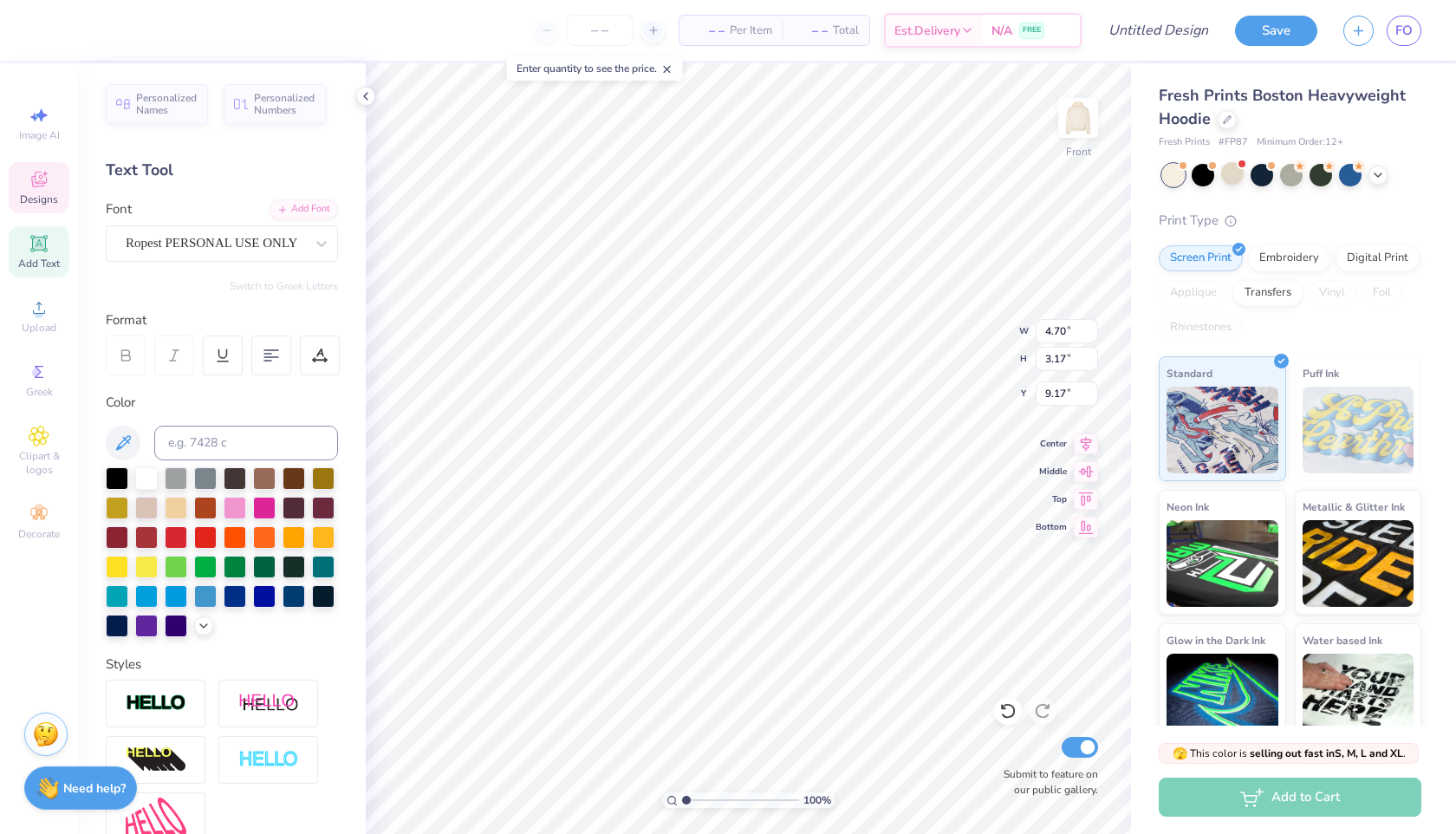
scroll to position [0, 0]
type textarea "Broncos"
type input "9.08"
type textarea "S"
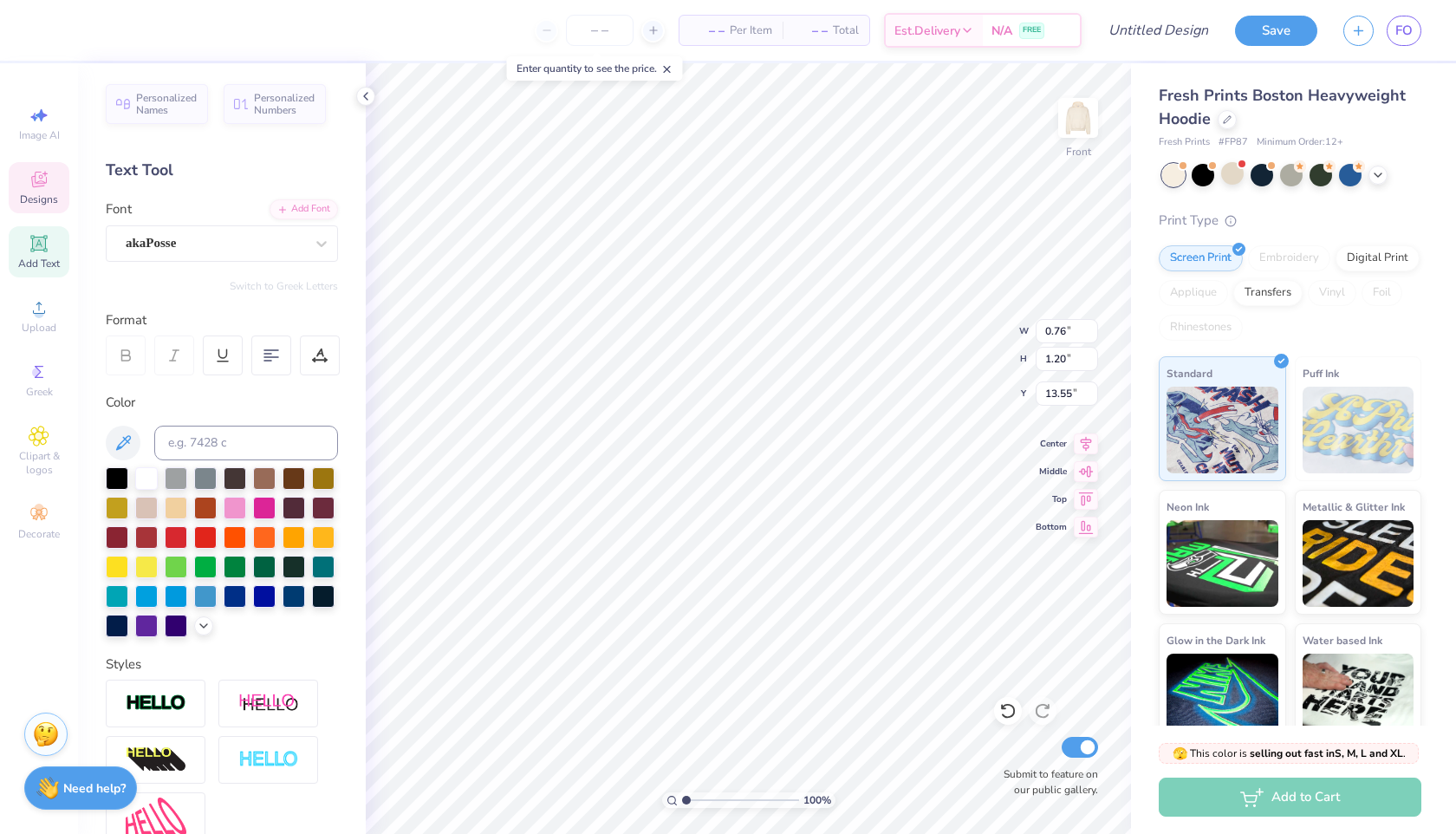
type textarea "C"
type textarea "U"
click at [47, 27] on div at bounding box center [47, 29] width 24 height 24
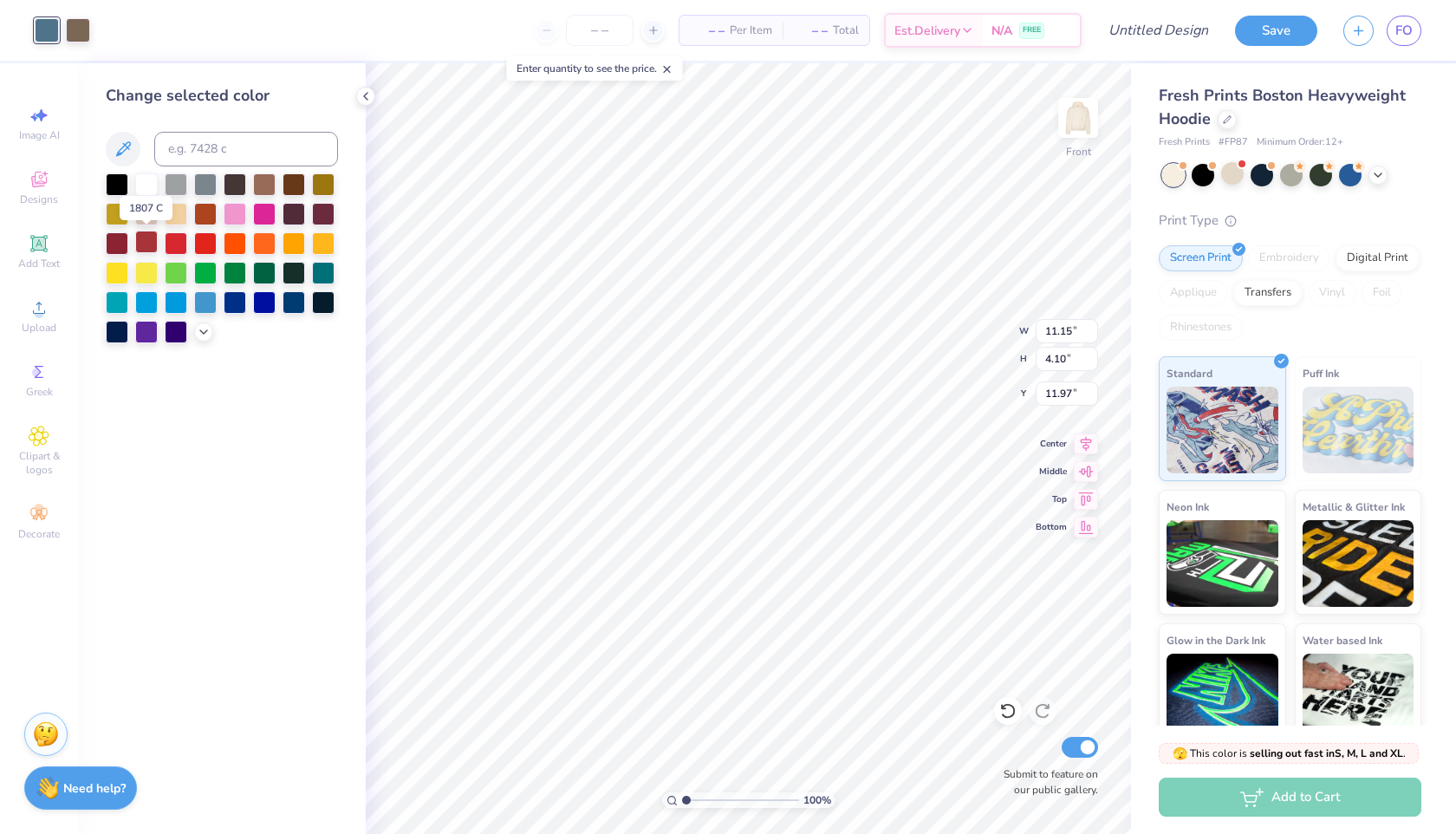
click at [154, 246] on div at bounding box center [146, 242] width 23 height 23
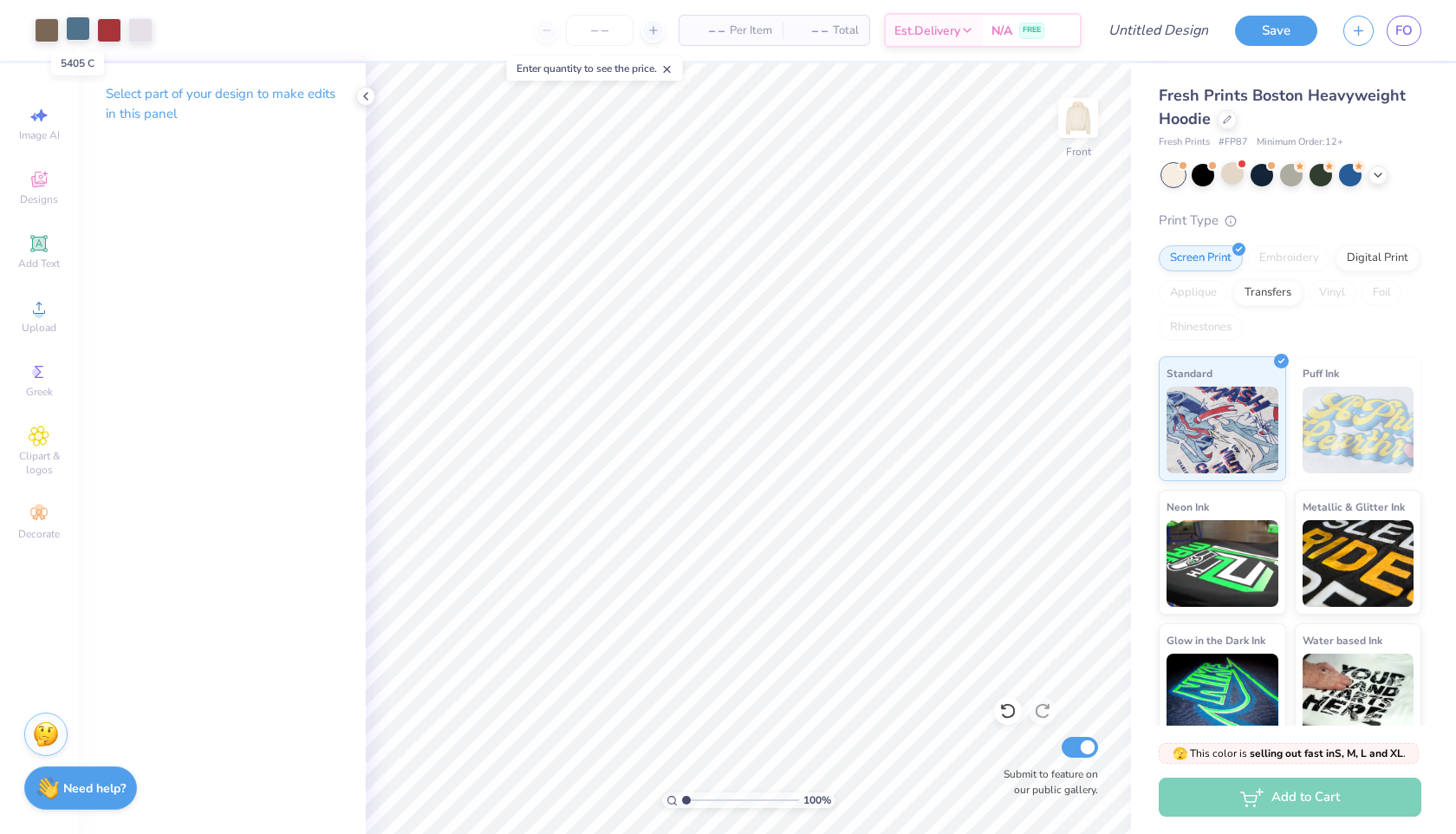
click at [79, 29] on div at bounding box center [78, 29] width 24 height 24
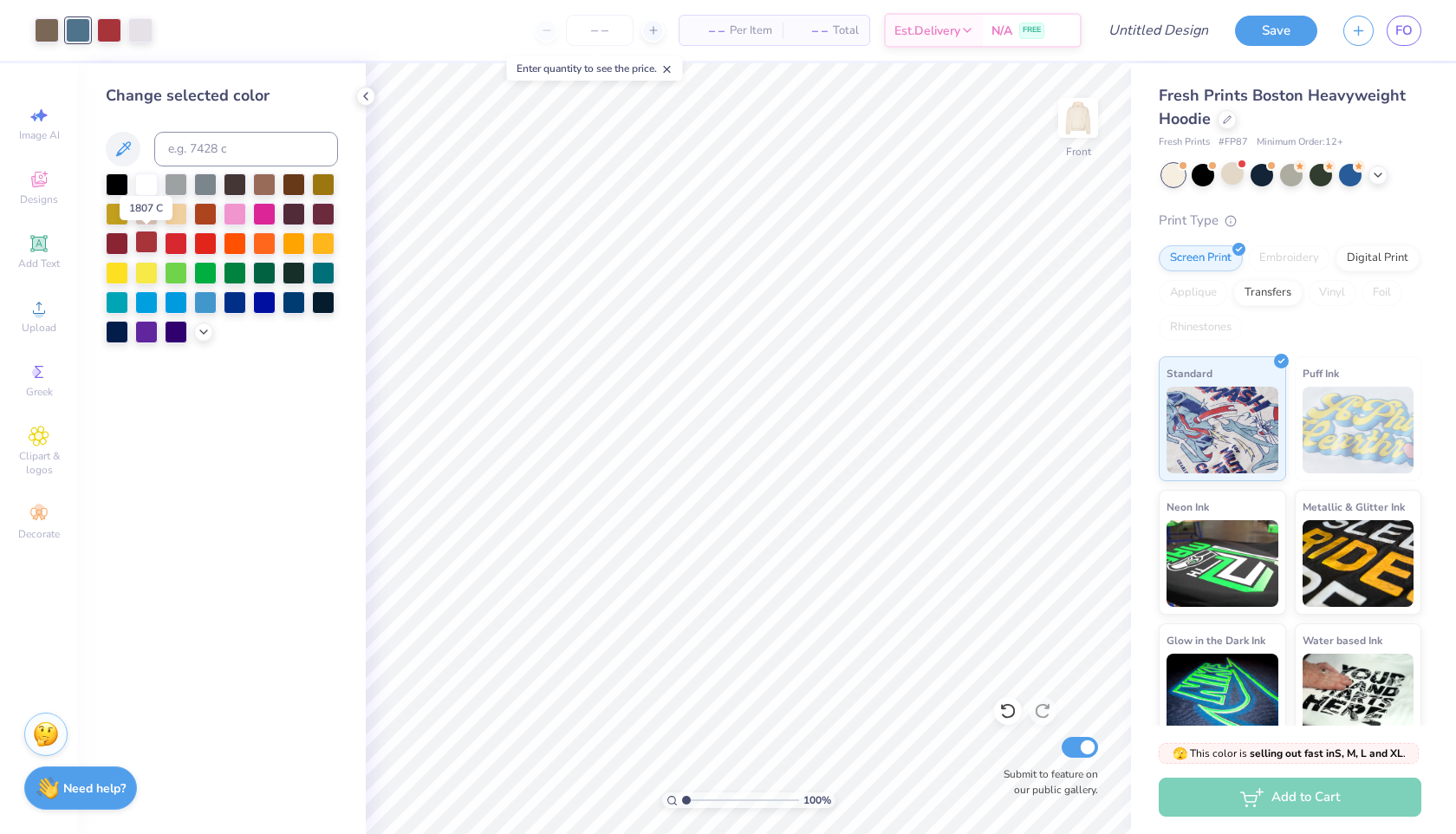
click at [147, 239] on div at bounding box center [146, 242] width 23 height 23
click at [44, 181] on icon at bounding box center [39, 179] width 21 height 21
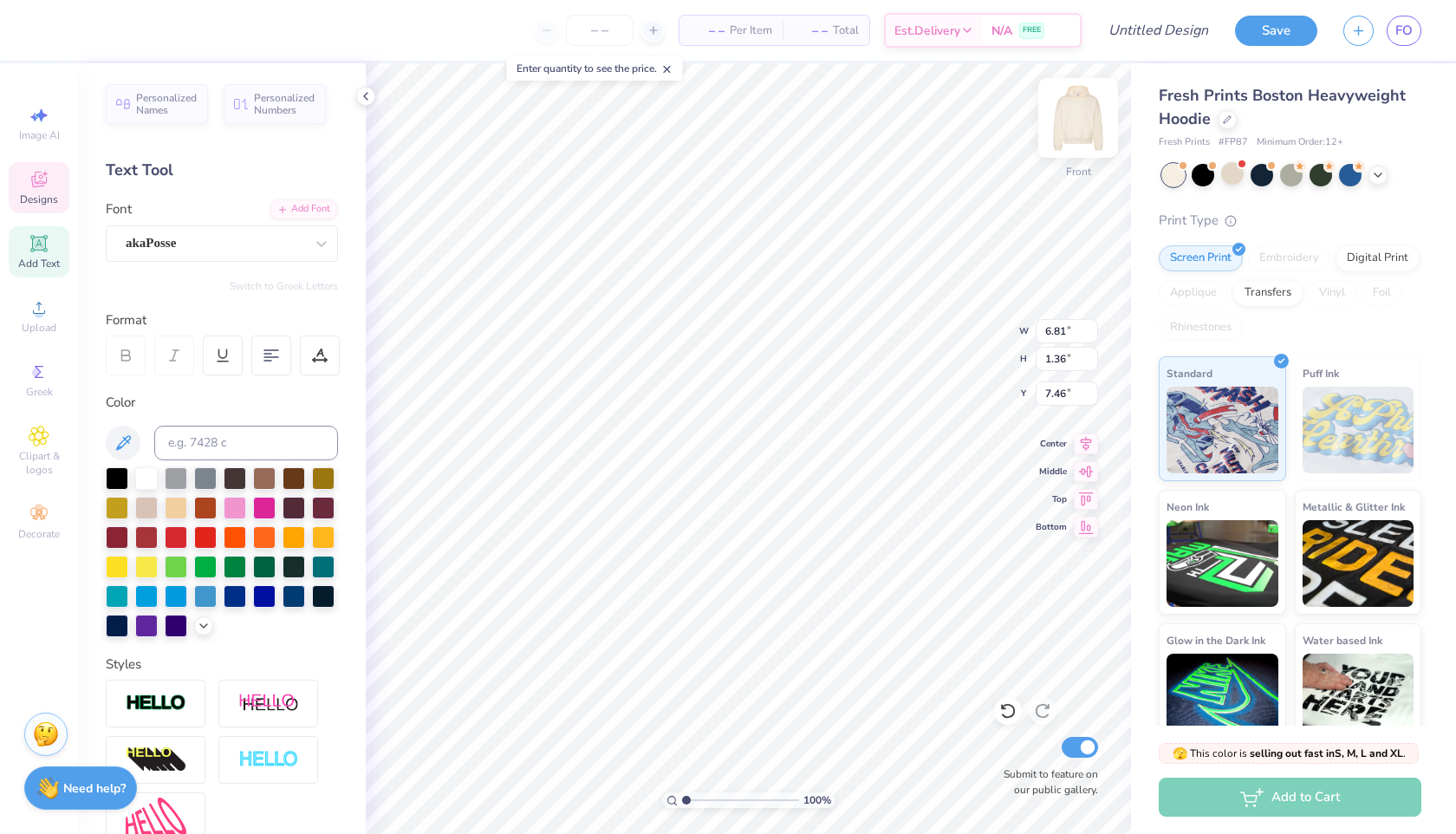
click at [1069, 124] on img at bounding box center [1079, 118] width 70 height 70
type input "4.15"
type textarea "scudt"
type input "4.30"
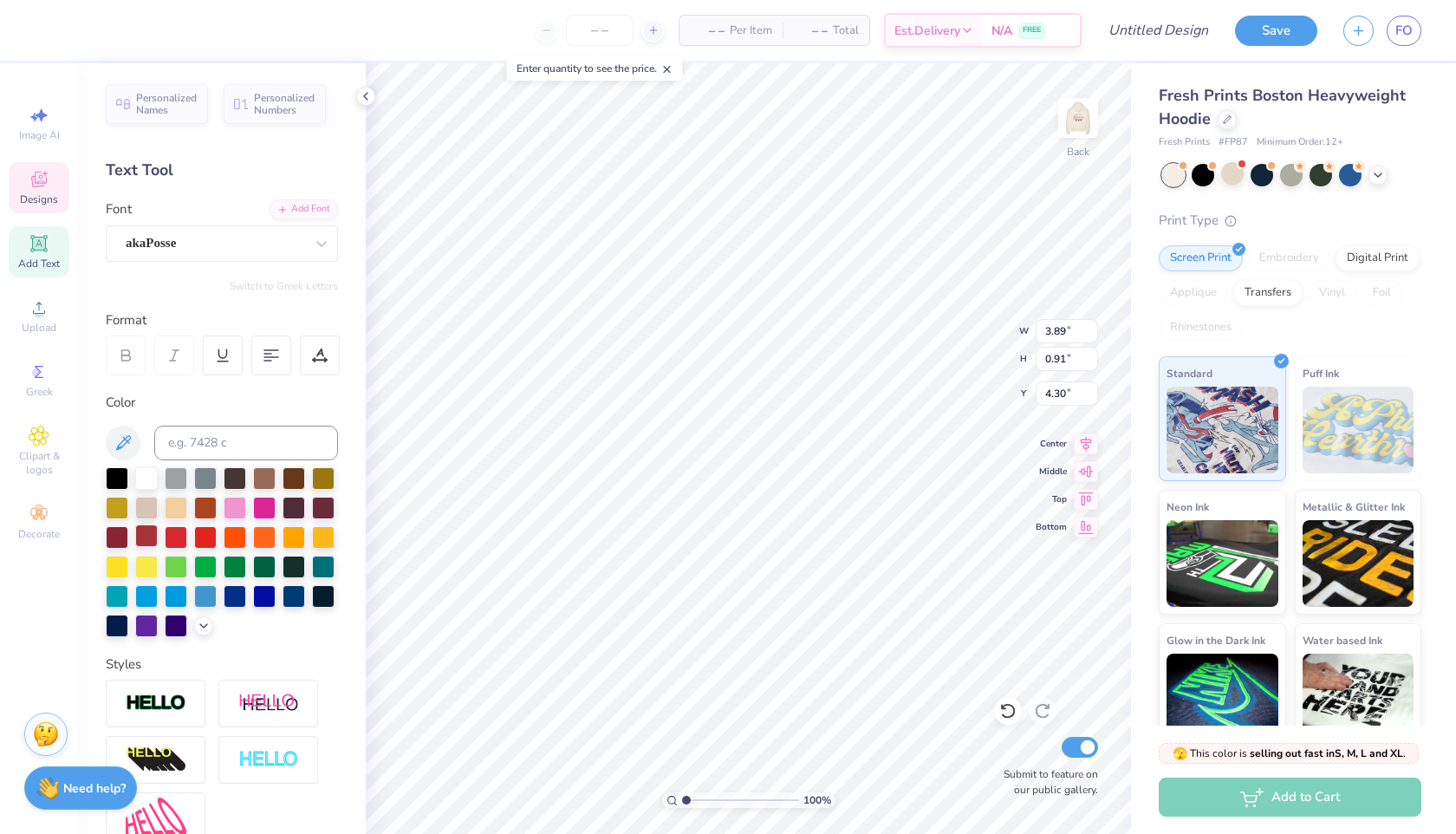
click at [139, 528] on div at bounding box center [146, 535] width 23 height 23
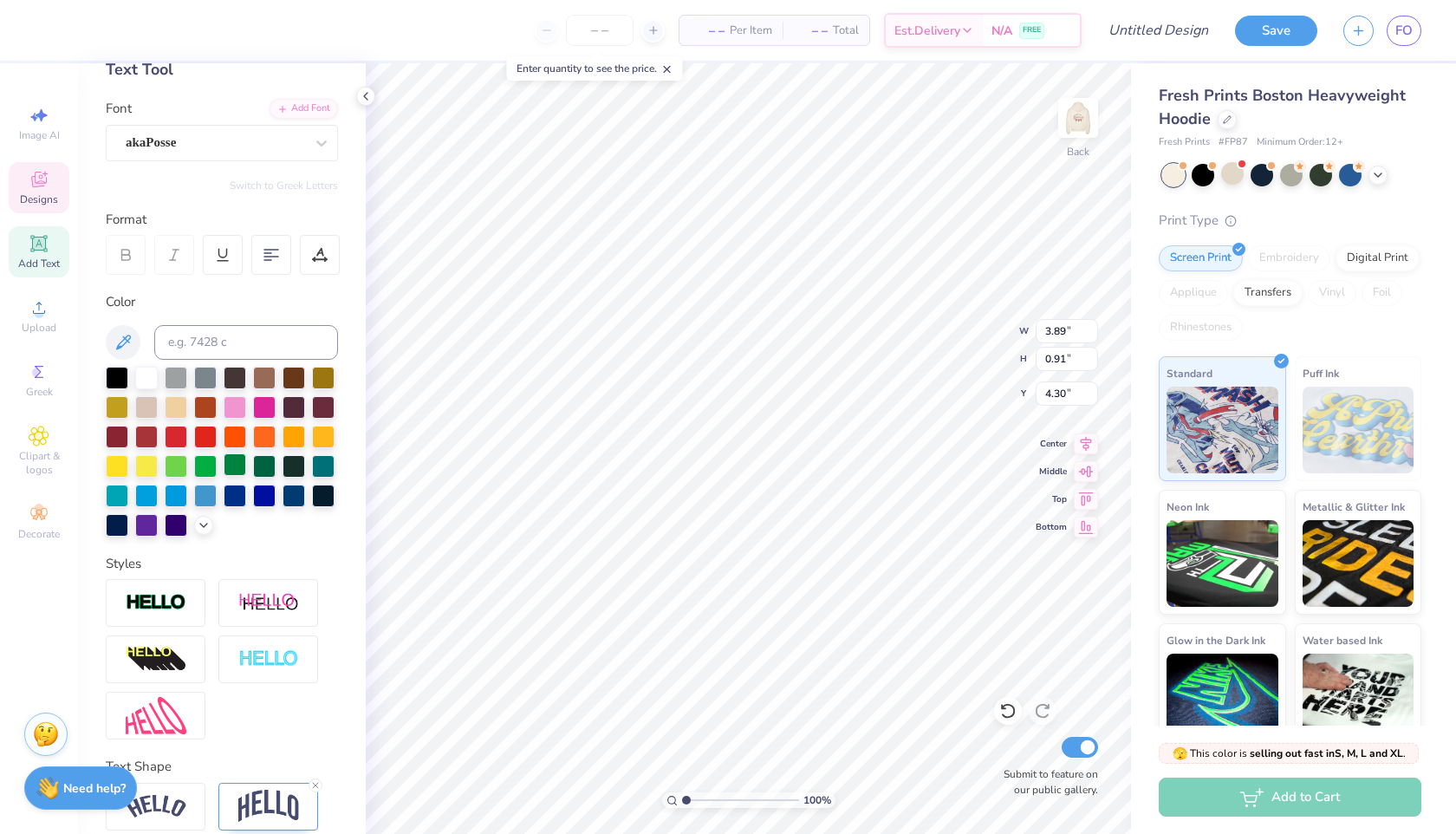
scroll to position [173, 0]
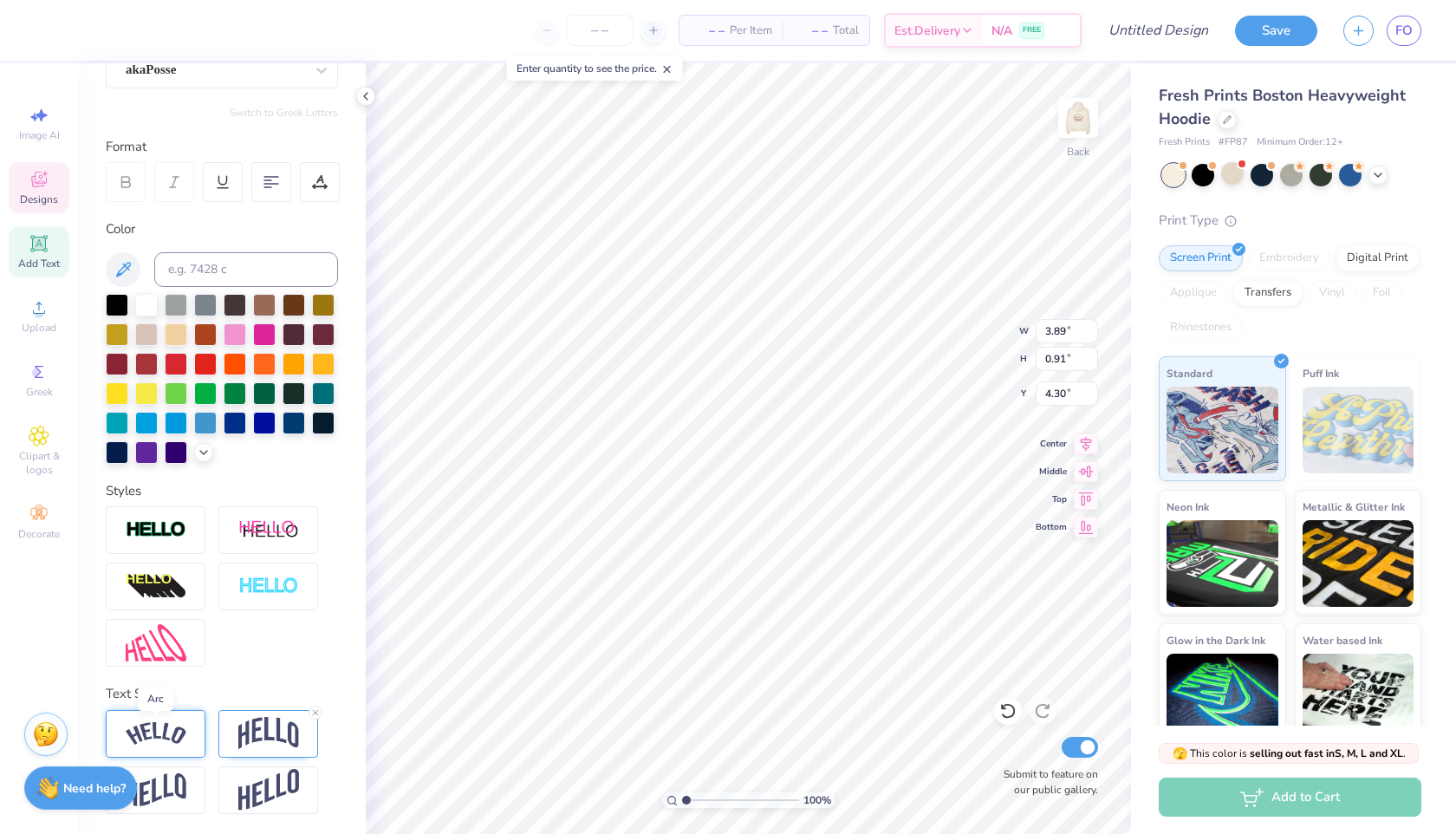
click at [184, 723] on img at bounding box center [156, 733] width 61 height 24
click at [202, 710] on icon at bounding box center [203, 712] width 10 height 10
type input "4.78"
click at [1075, 127] on img at bounding box center [1079, 118] width 70 height 70
click at [1064, 125] on img at bounding box center [1079, 118] width 70 height 70
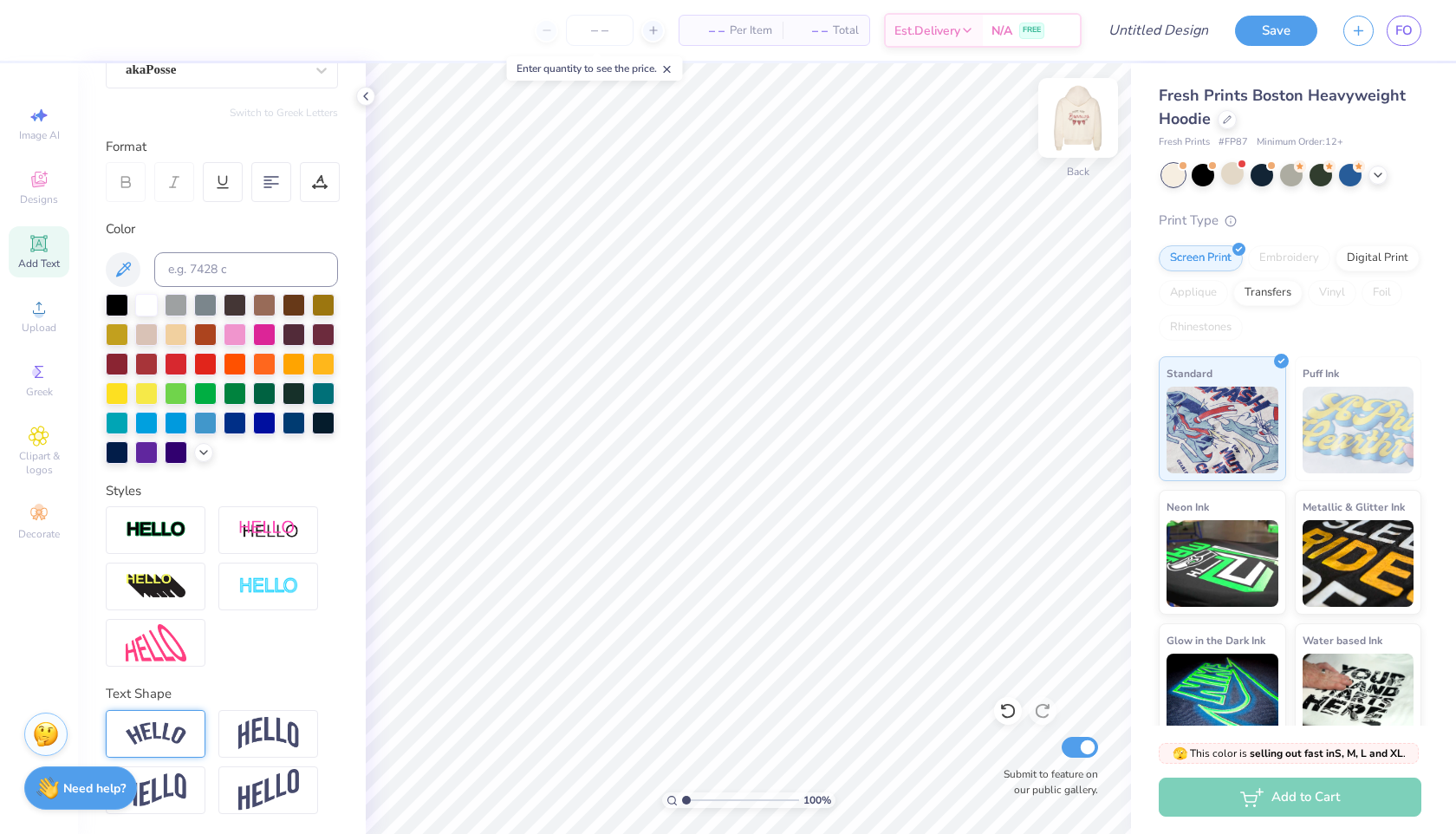
click at [1068, 109] on img at bounding box center [1079, 118] width 70 height 70
click at [1080, 118] on img at bounding box center [1079, 118] width 70 height 70
type input "3.82"
type input "3.83"
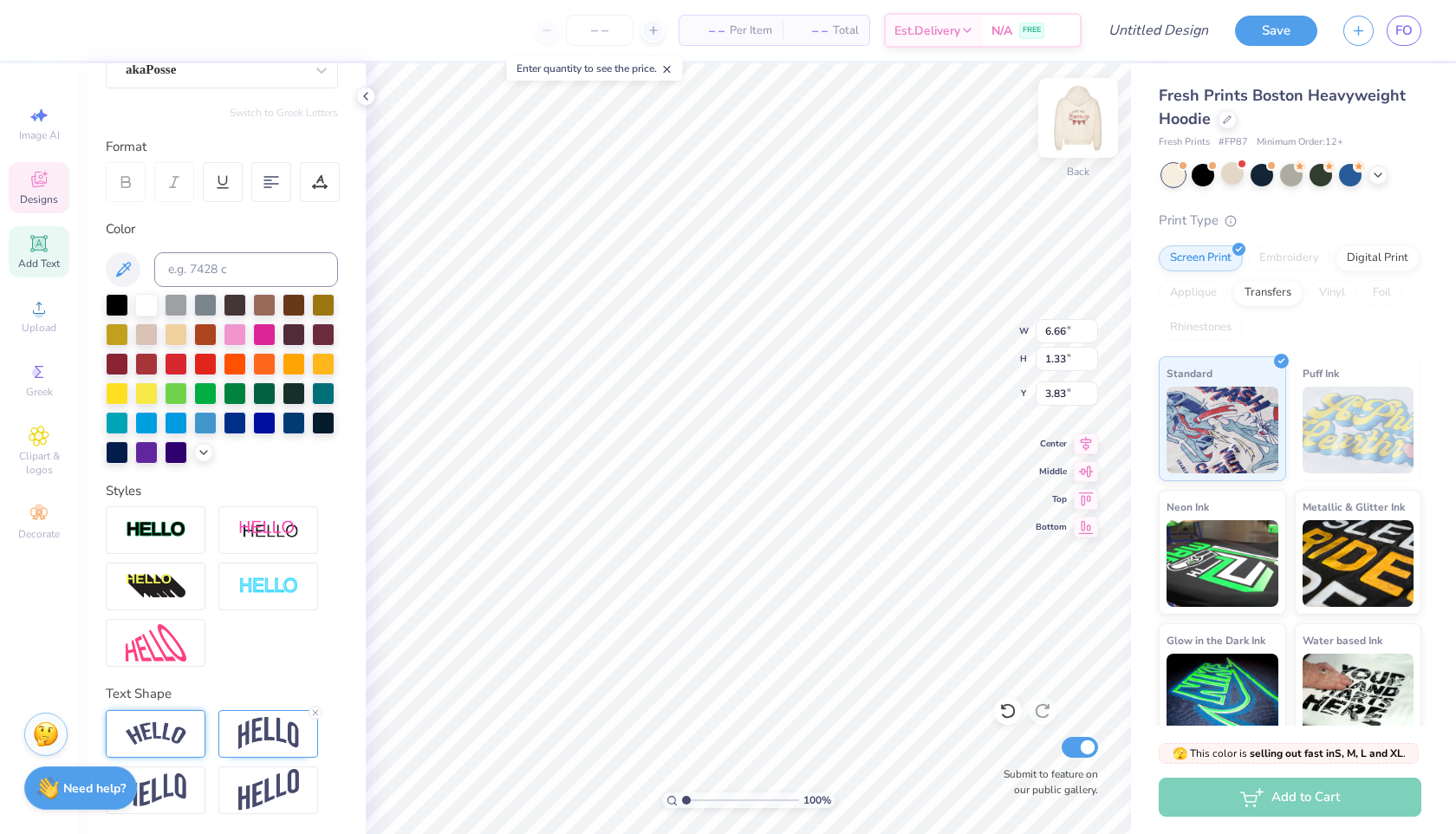
scroll to position [0, 0]
type textarea "G"
type textarea "S"
type textarea "SANTA CLARA"
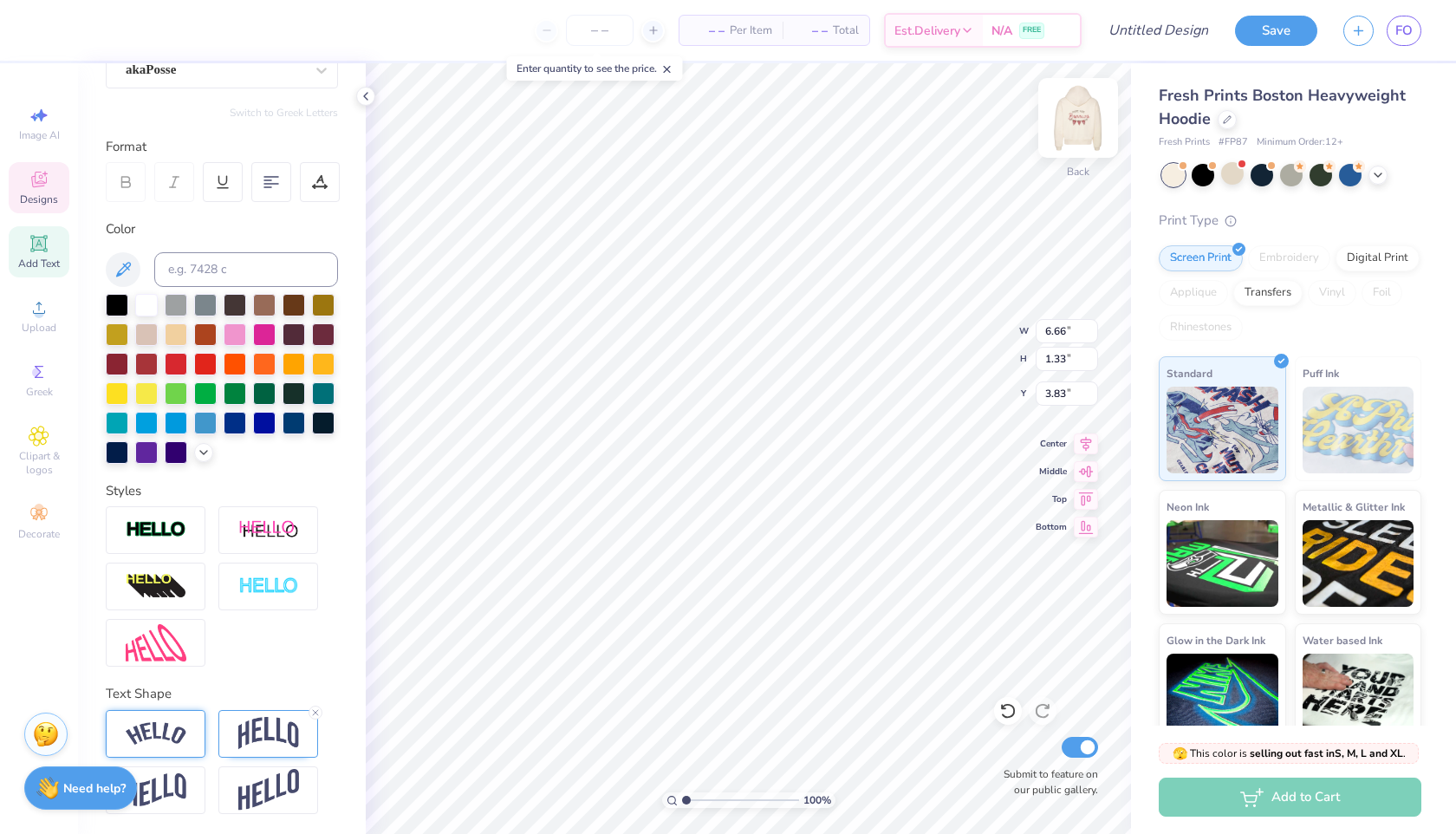
scroll to position [0, 3]
type input "4.32"
click at [327, 168] on div at bounding box center [320, 182] width 40 height 40
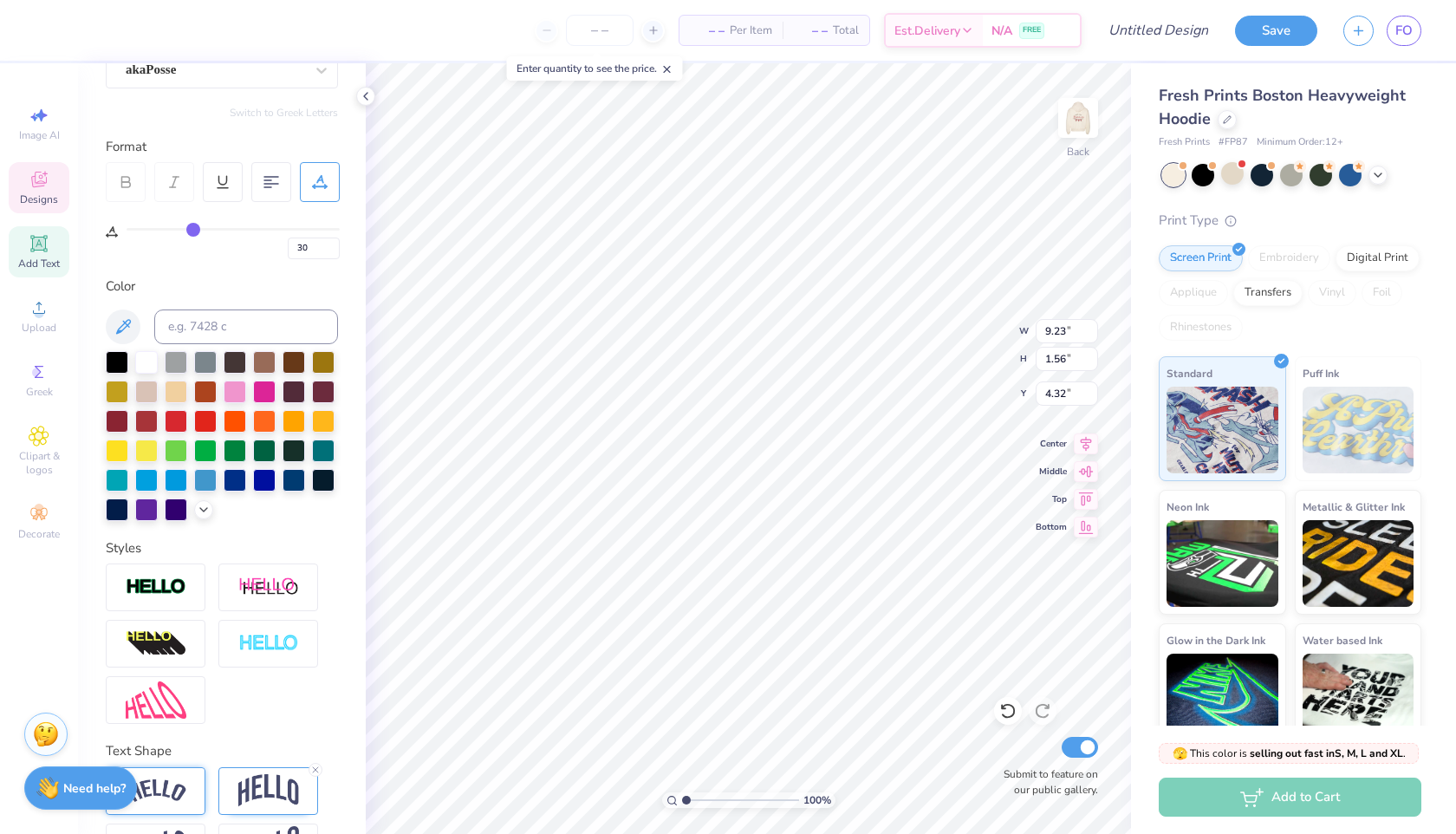
type input "29"
type input "28"
type input "27"
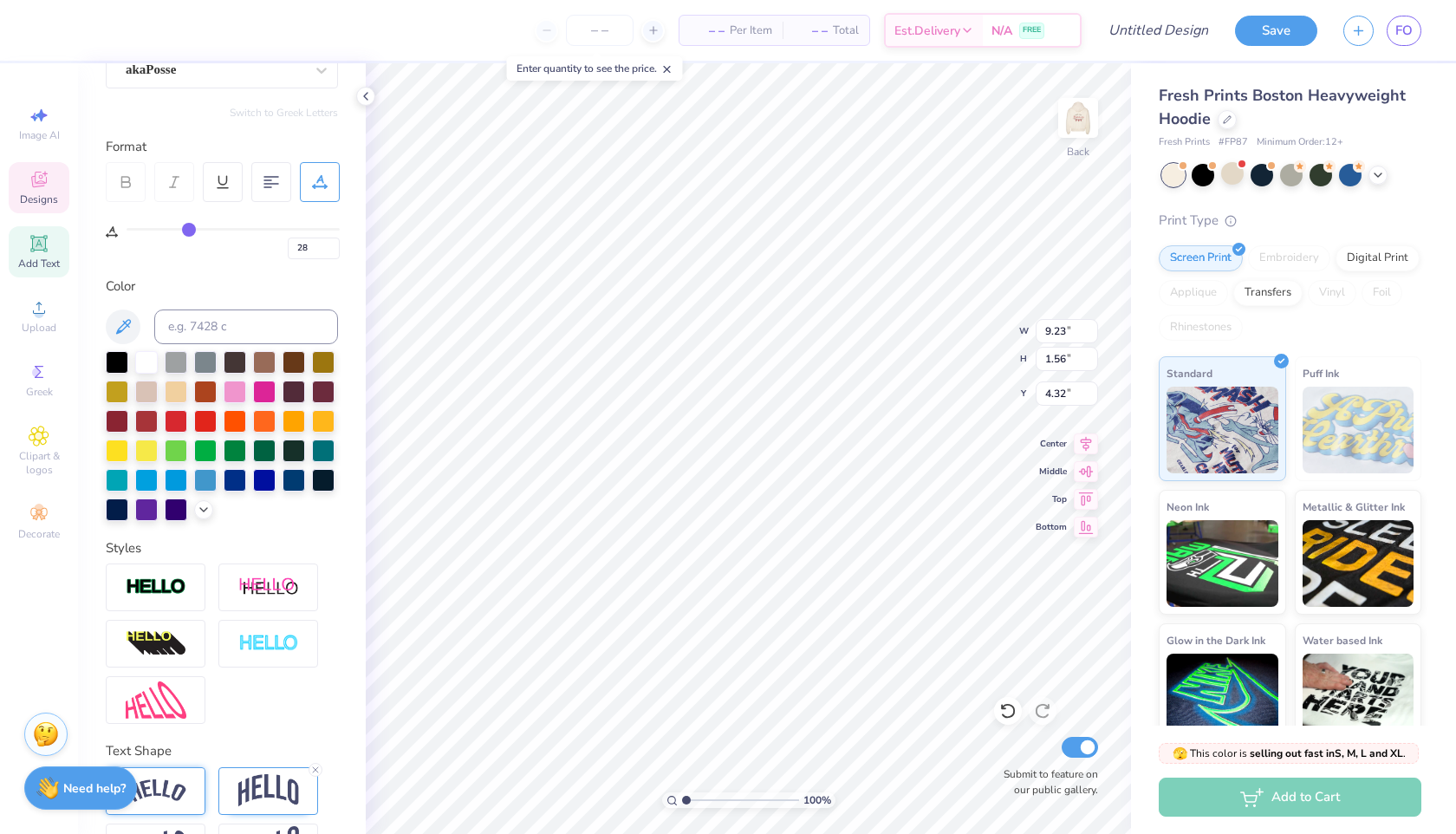
type input "27"
type input "26"
type input "25"
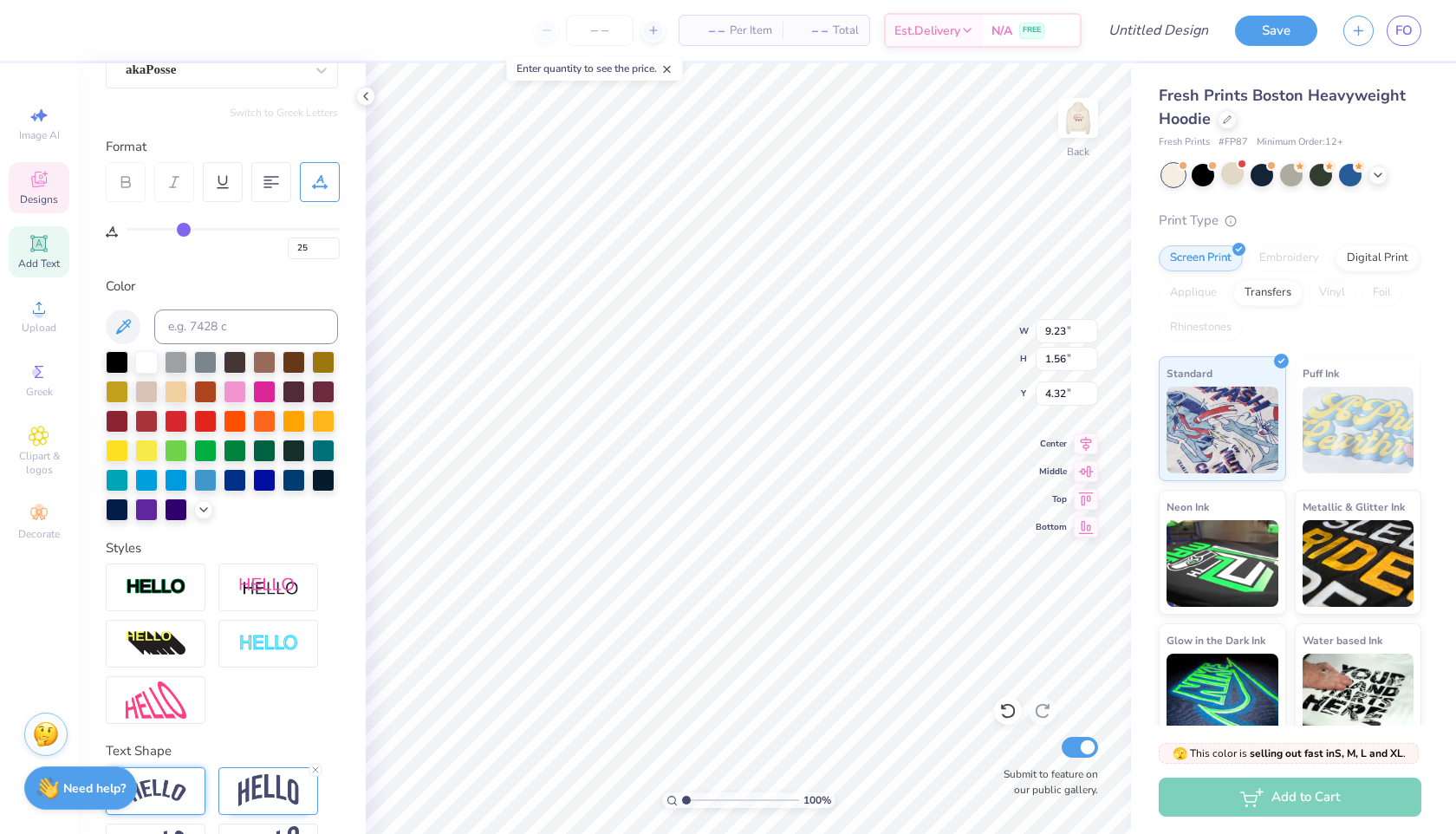
type input "24"
drag, startPoint x: 193, startPoint y: 228, endPoint x: 181, endPoint y: 228, distance: 12.0
type input "24"
click at [181, 228] on input "range" at bounding box center [233, 229] width 213 height 3
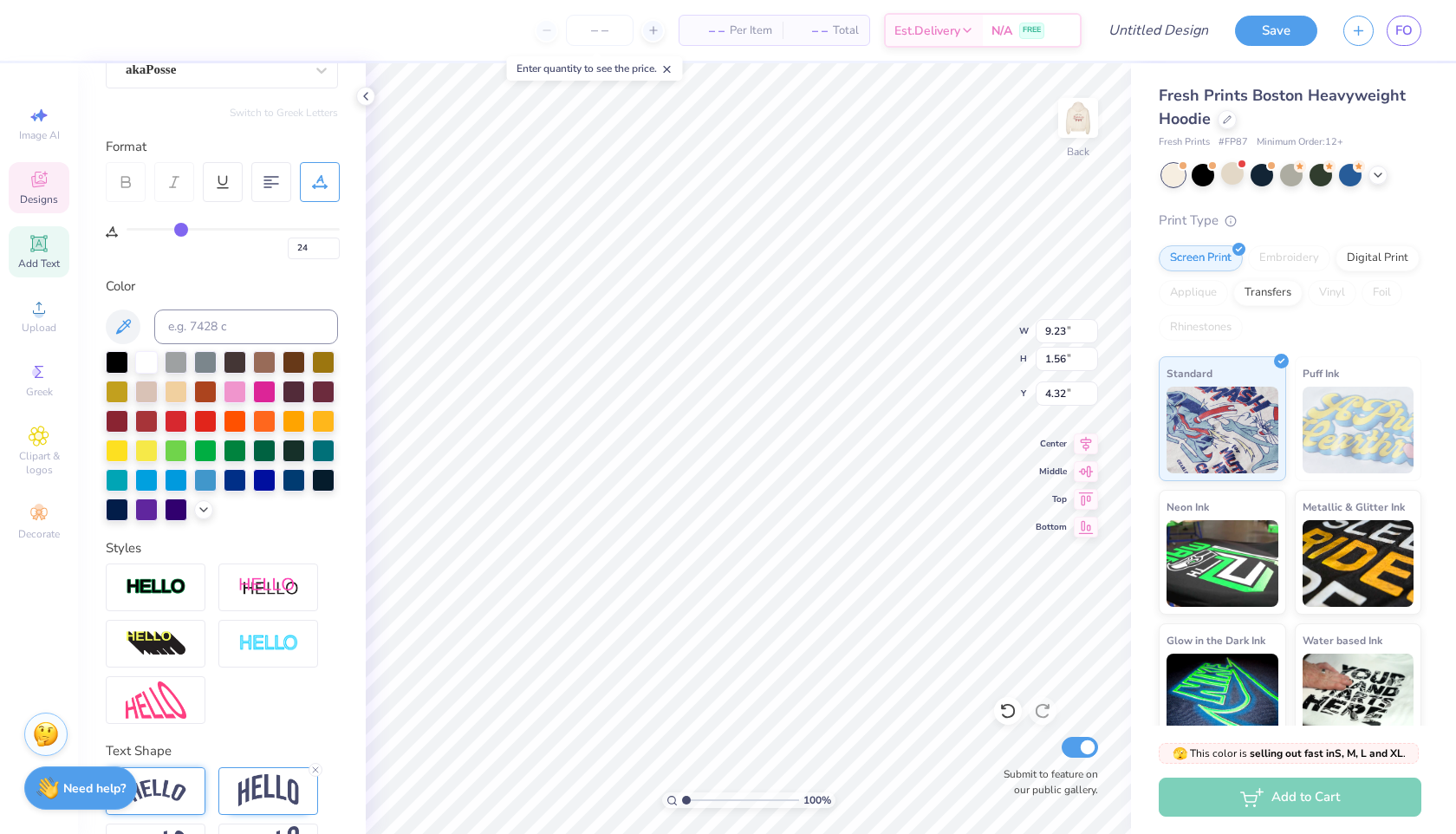
type input "8.59"
type input "1.51"
type input "4.35"
type input "23"
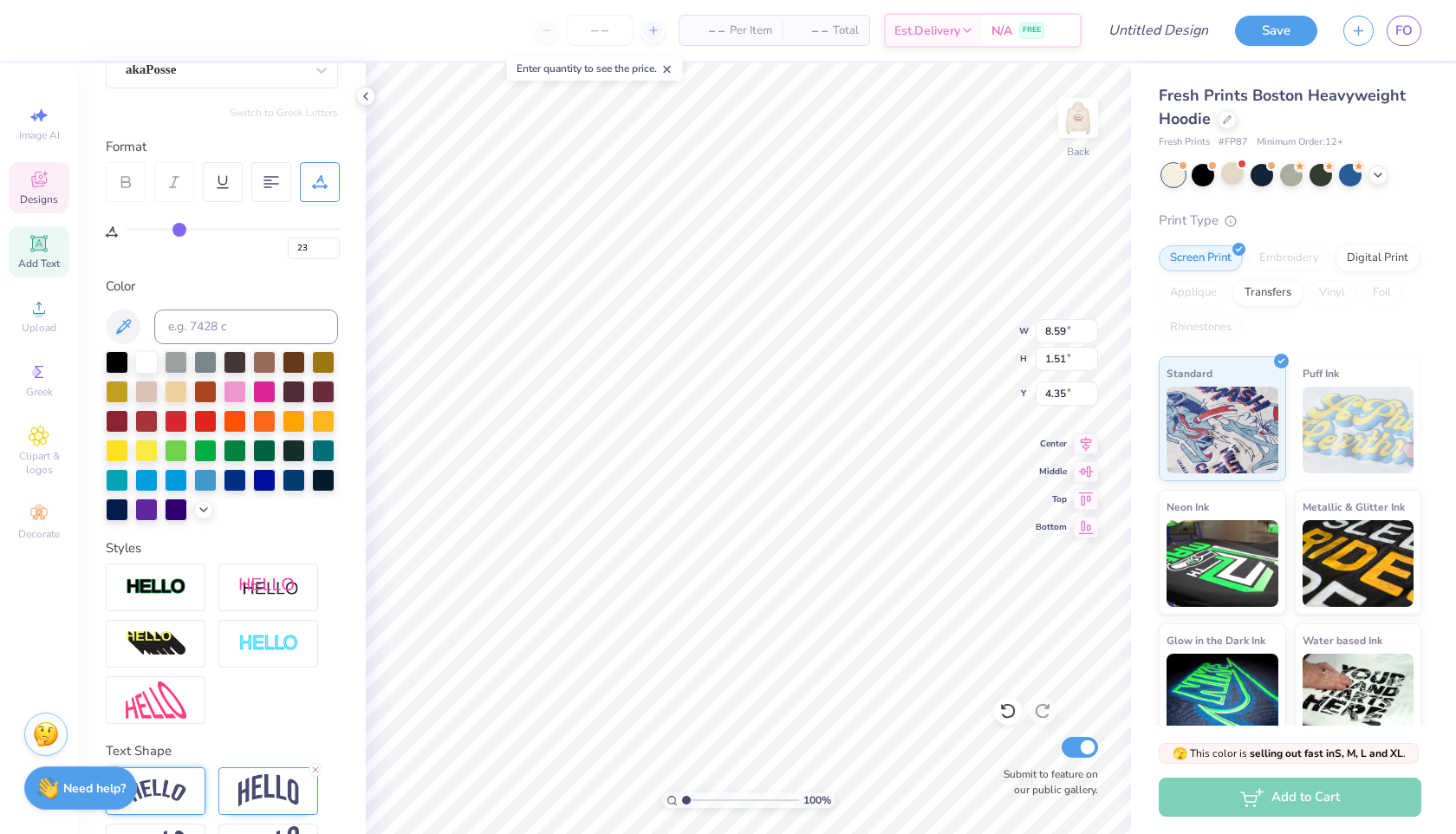
type input "22"
type input "21"
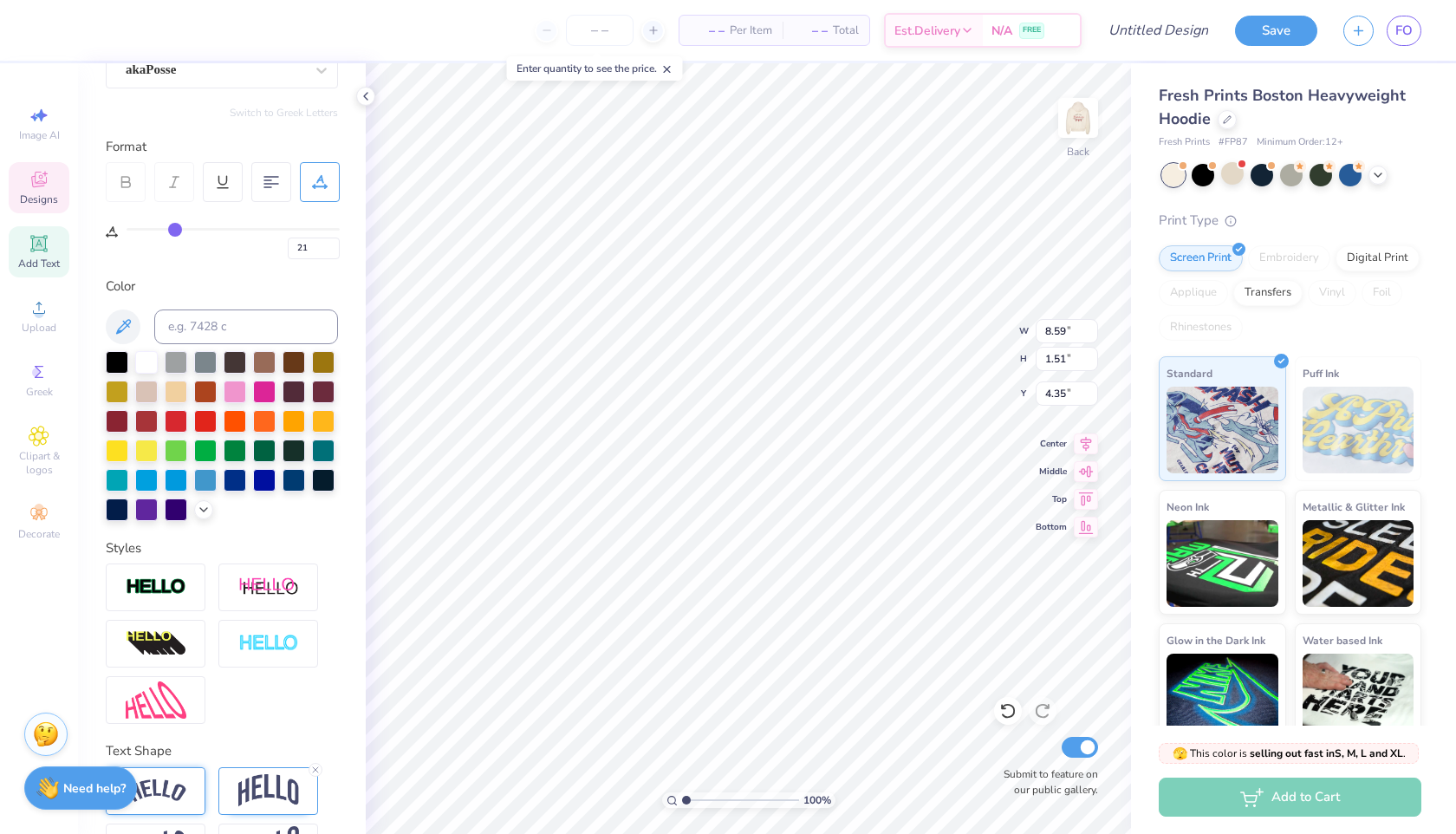
click at [174, 228] on input "range" at bounding box center [233, 229] width 213 height 3
type input "8.26"
type input "1.49"
type input "4.36"
type input "20"
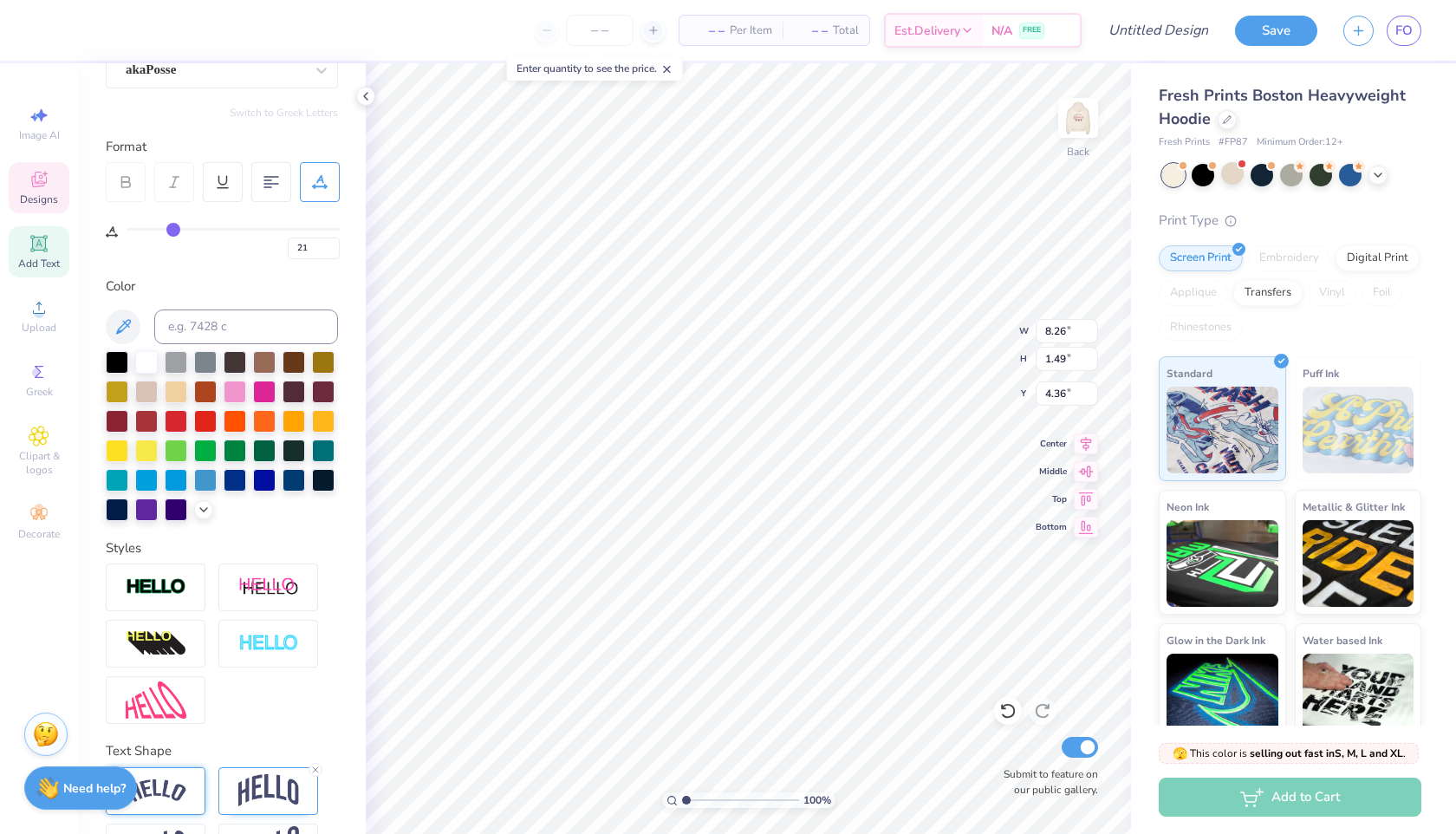
type input "20"
type input "19"
type input "18"
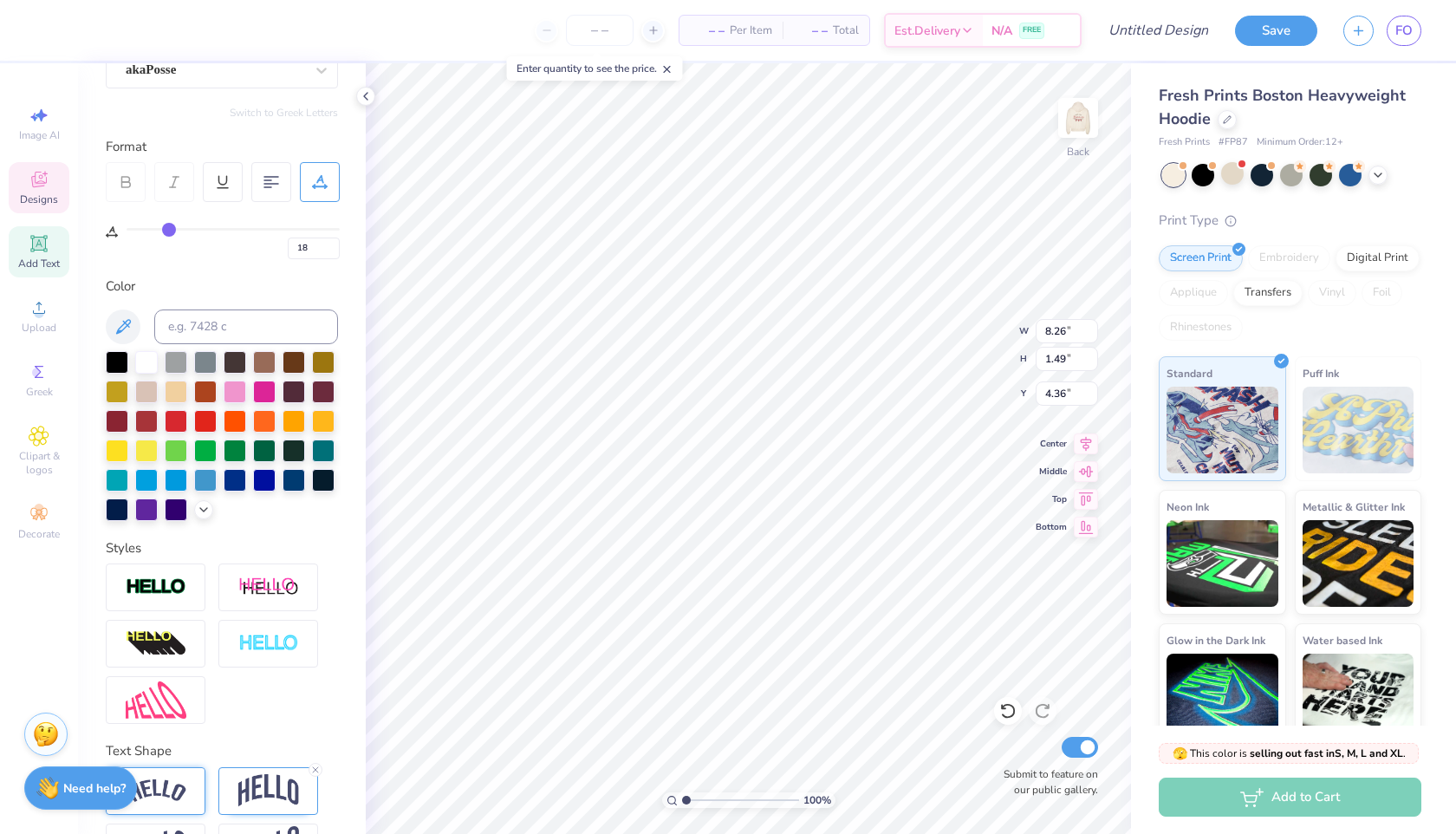
type input "17"
type input "16"
type input "15"
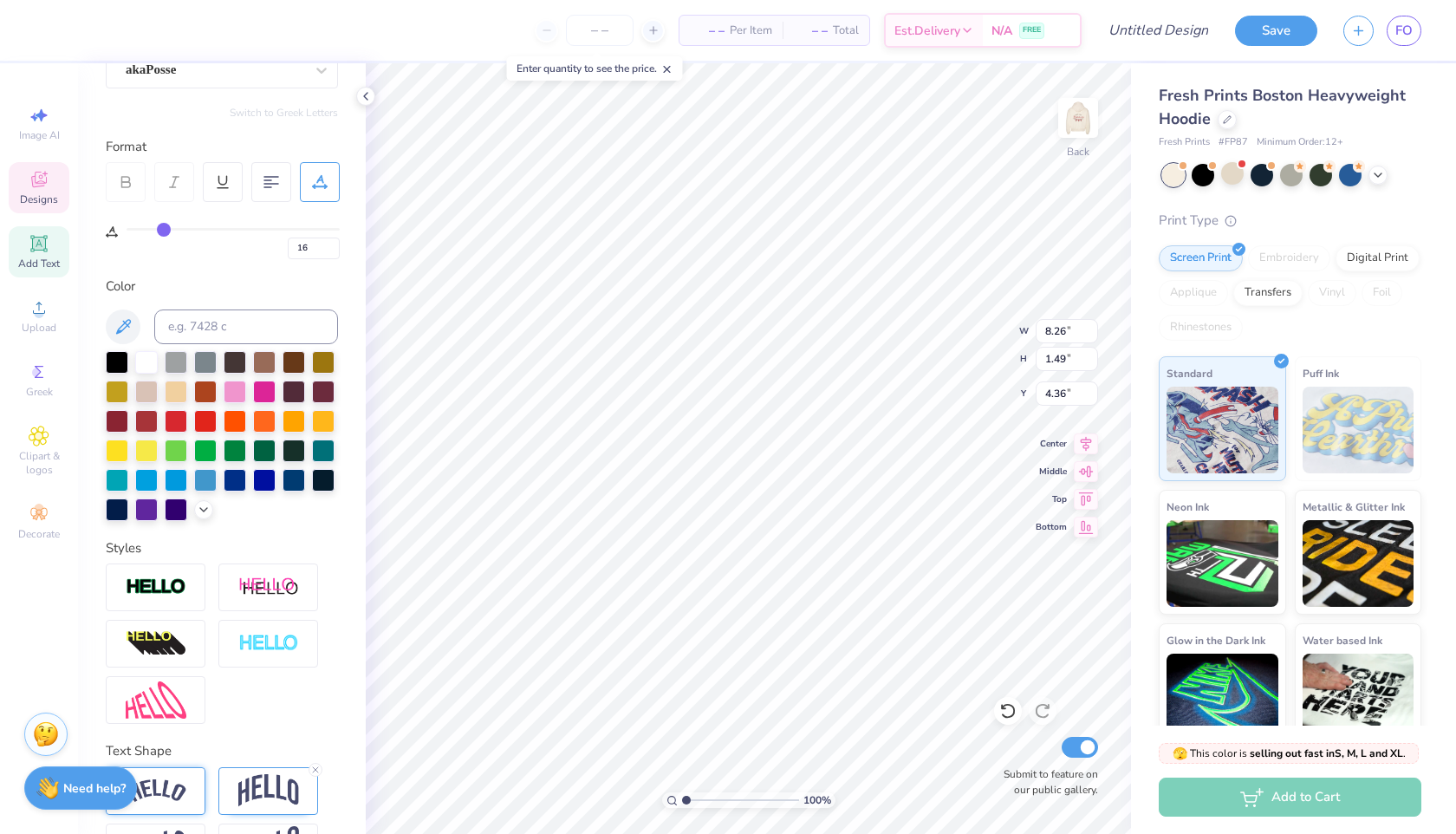
type input "15"
type input "14"
click at [160, 230] on input "range" at bounding box center [233, 229] width 213 height 3
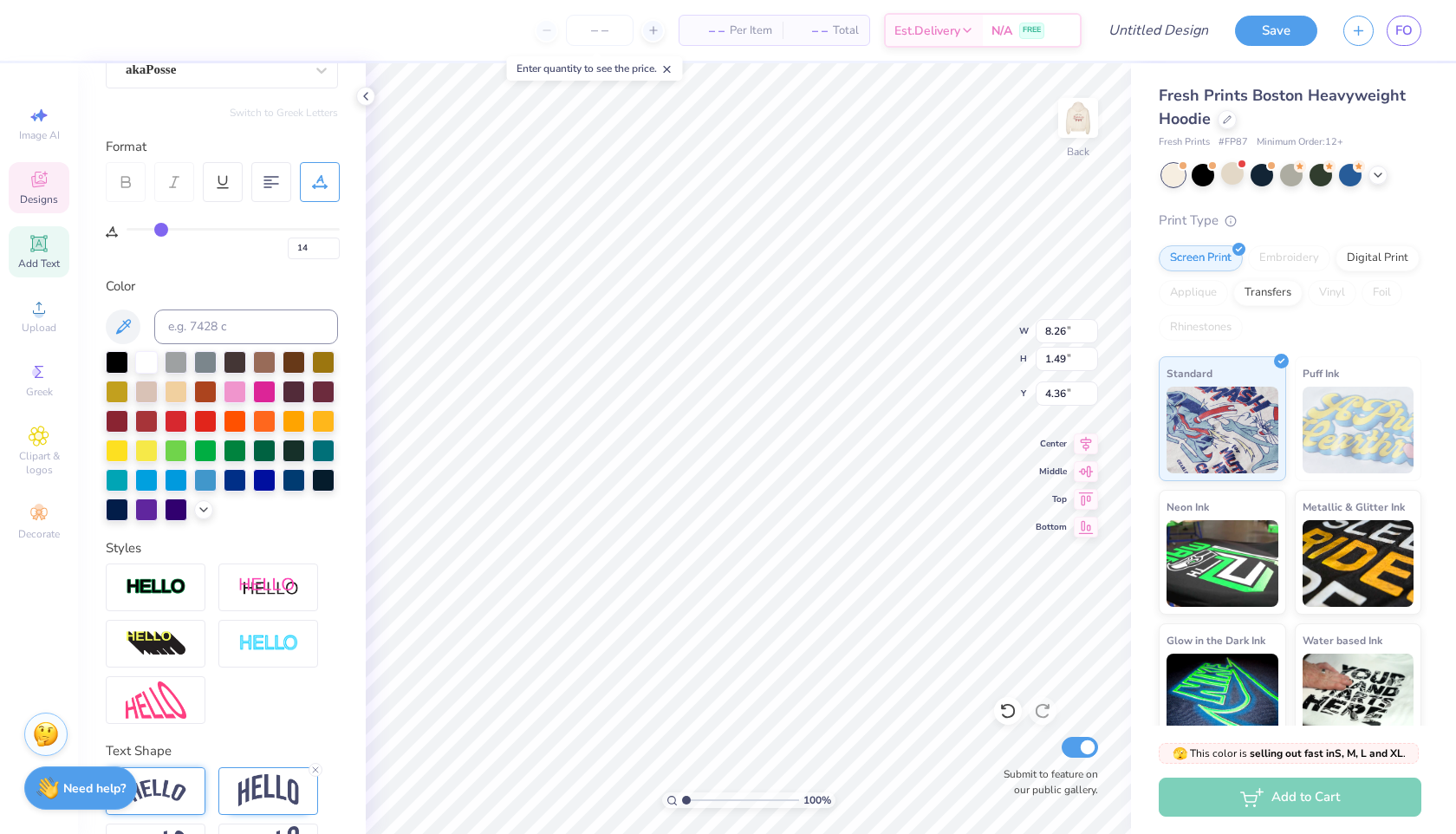
type input "7.50"
type input "1.43"
type input "4.39"
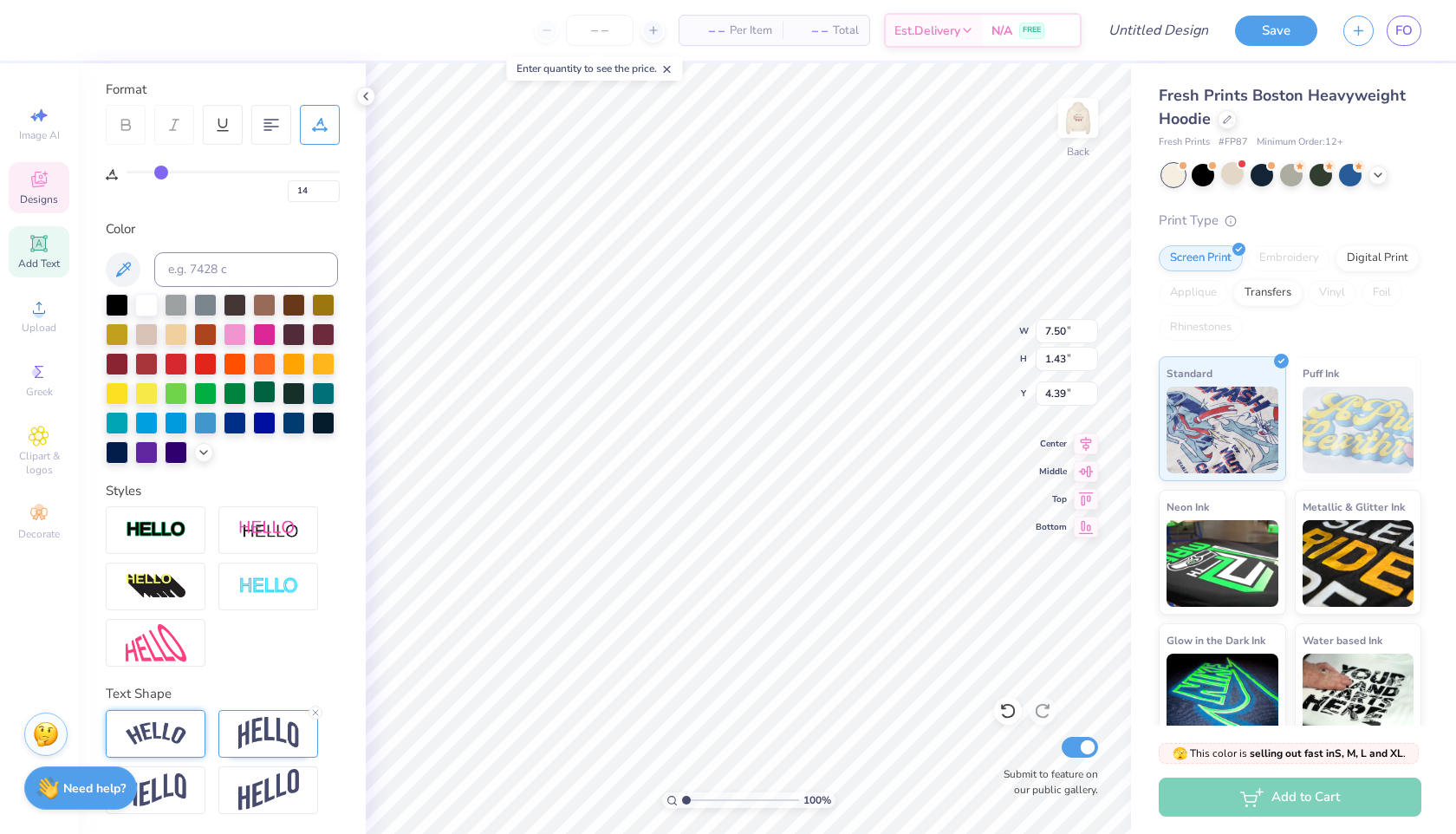
scroll to position [198, 0]
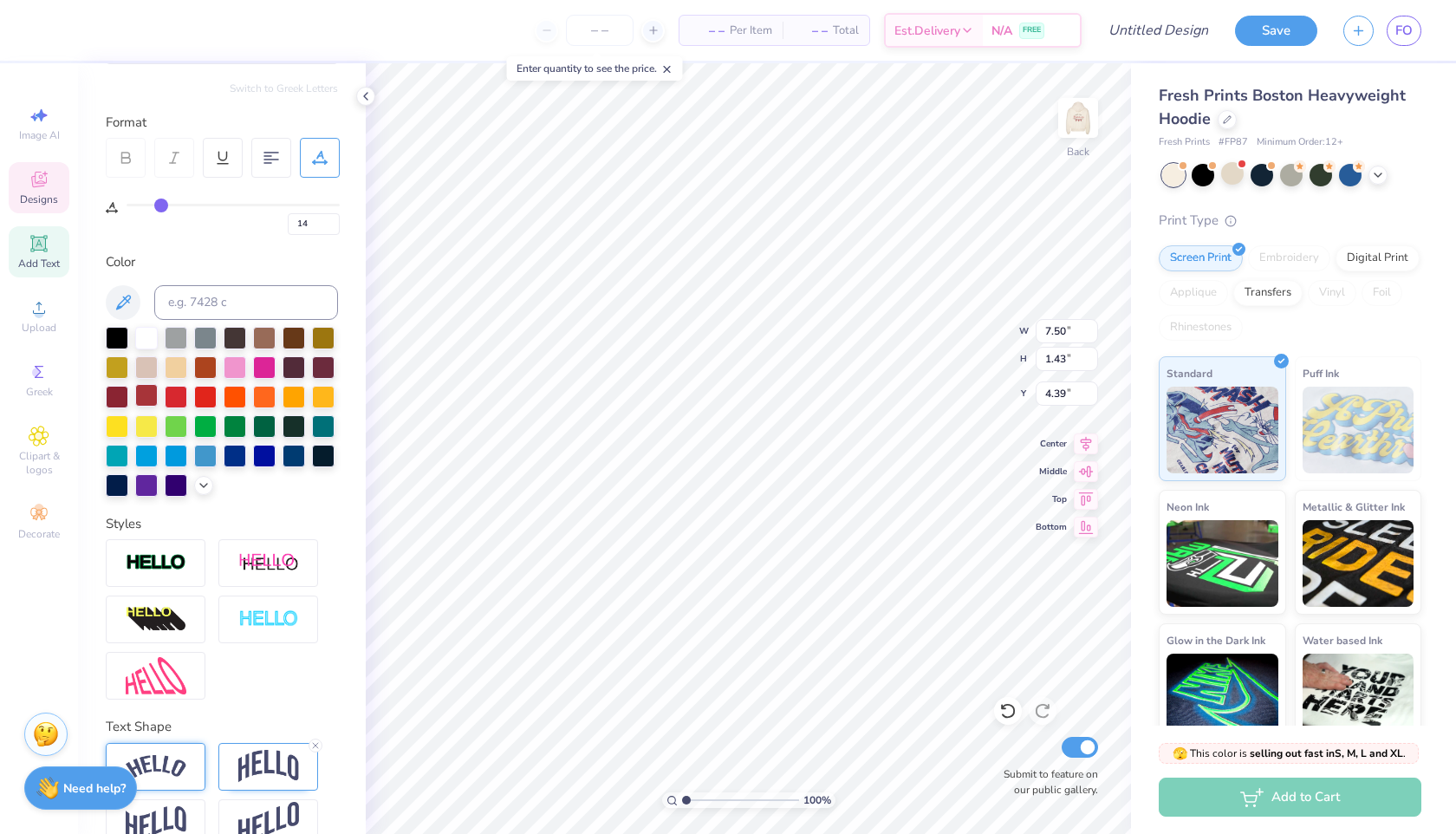
click at [148, 392] on div at bounding box center [146, 395] width 23 height 23
type input "4.48"
type input "6.37"
type input "1.21"
click at [314, 743] on icon at bounding box center [315, 745] width 10 height 10
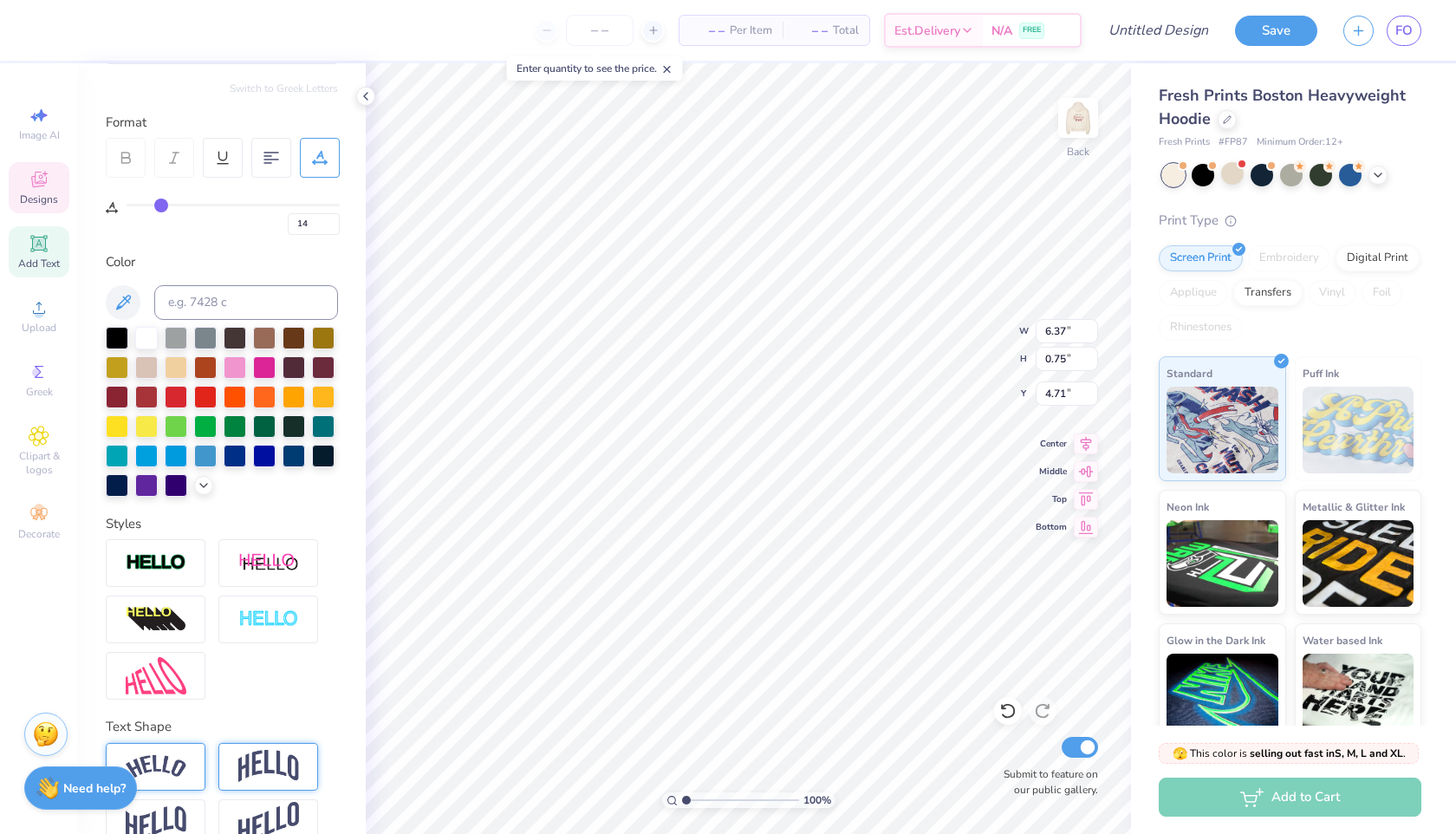
type input "0.75"
type input "4.71"
type input "4.84"
type input "0.57"
type input "5.62"
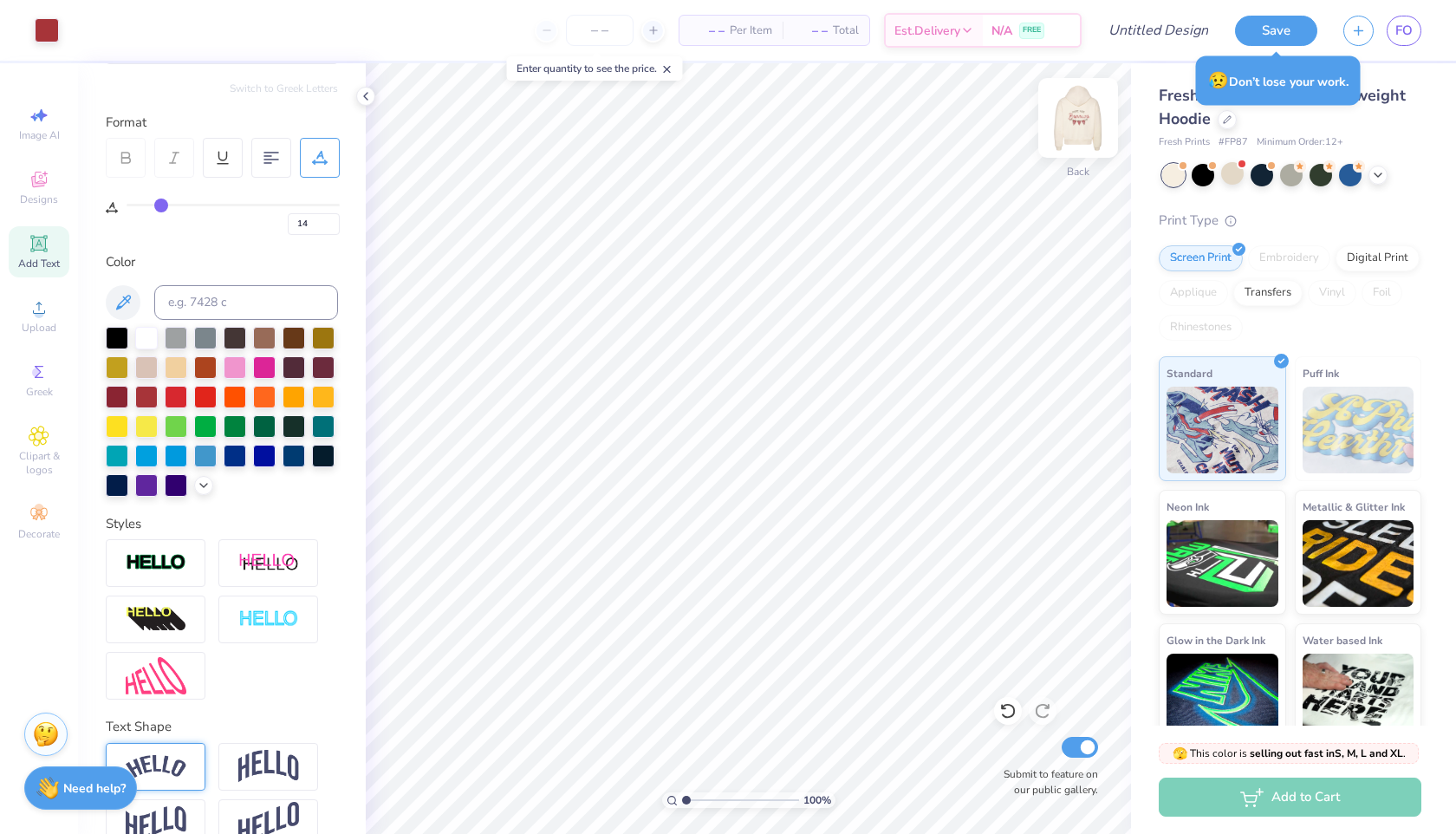
click at [1081, 130] on img at bounding box center [1079, 118] width 70 height 70
click at [1127, 39] on input "Design Title" at bounding box center [1136, 30] width 170 height 35
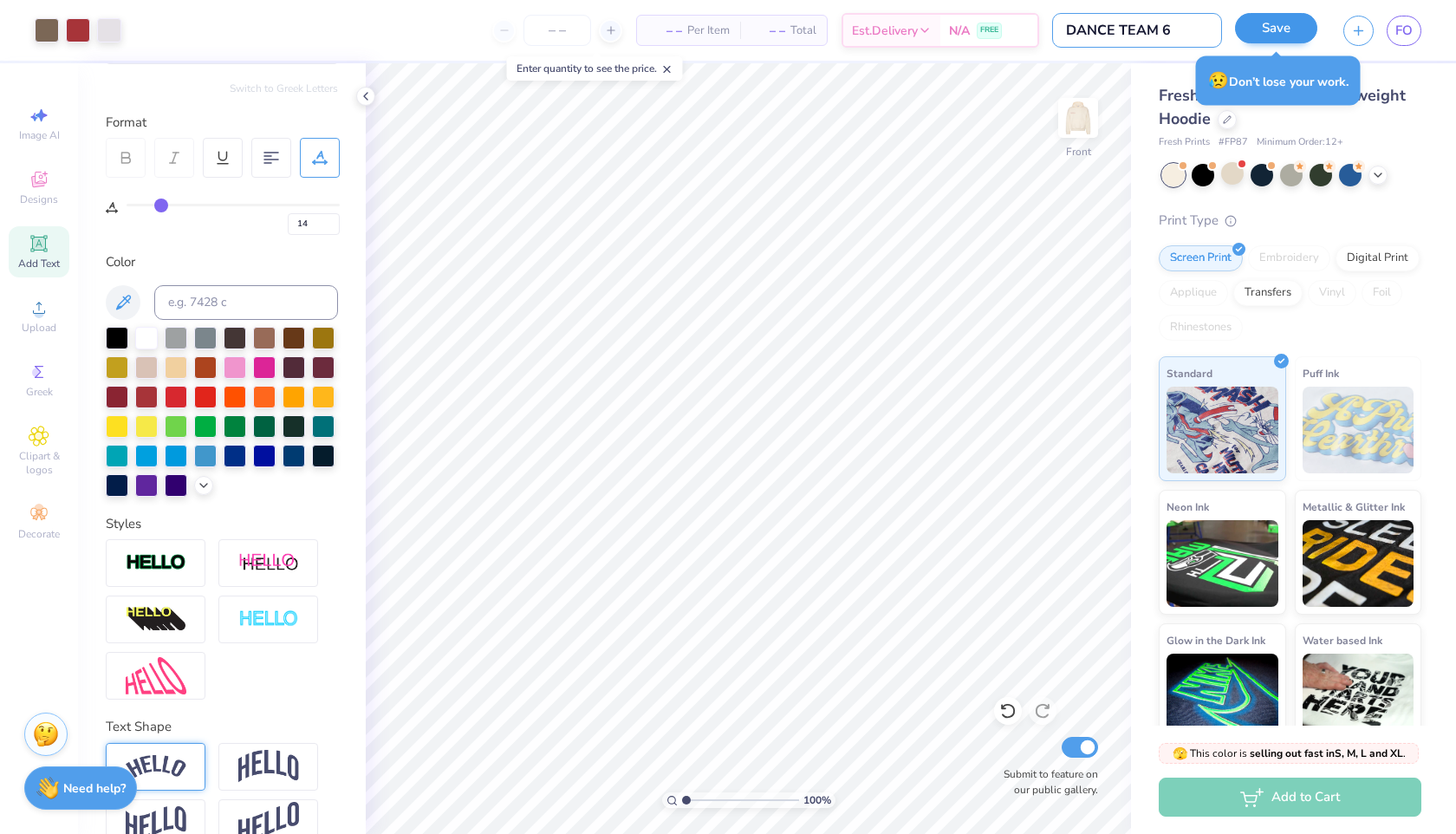
type input "DANCE TEAM 6"
click at [1303, 30] on button "Save" at bounding box center [1276, 28] width 83 height 30
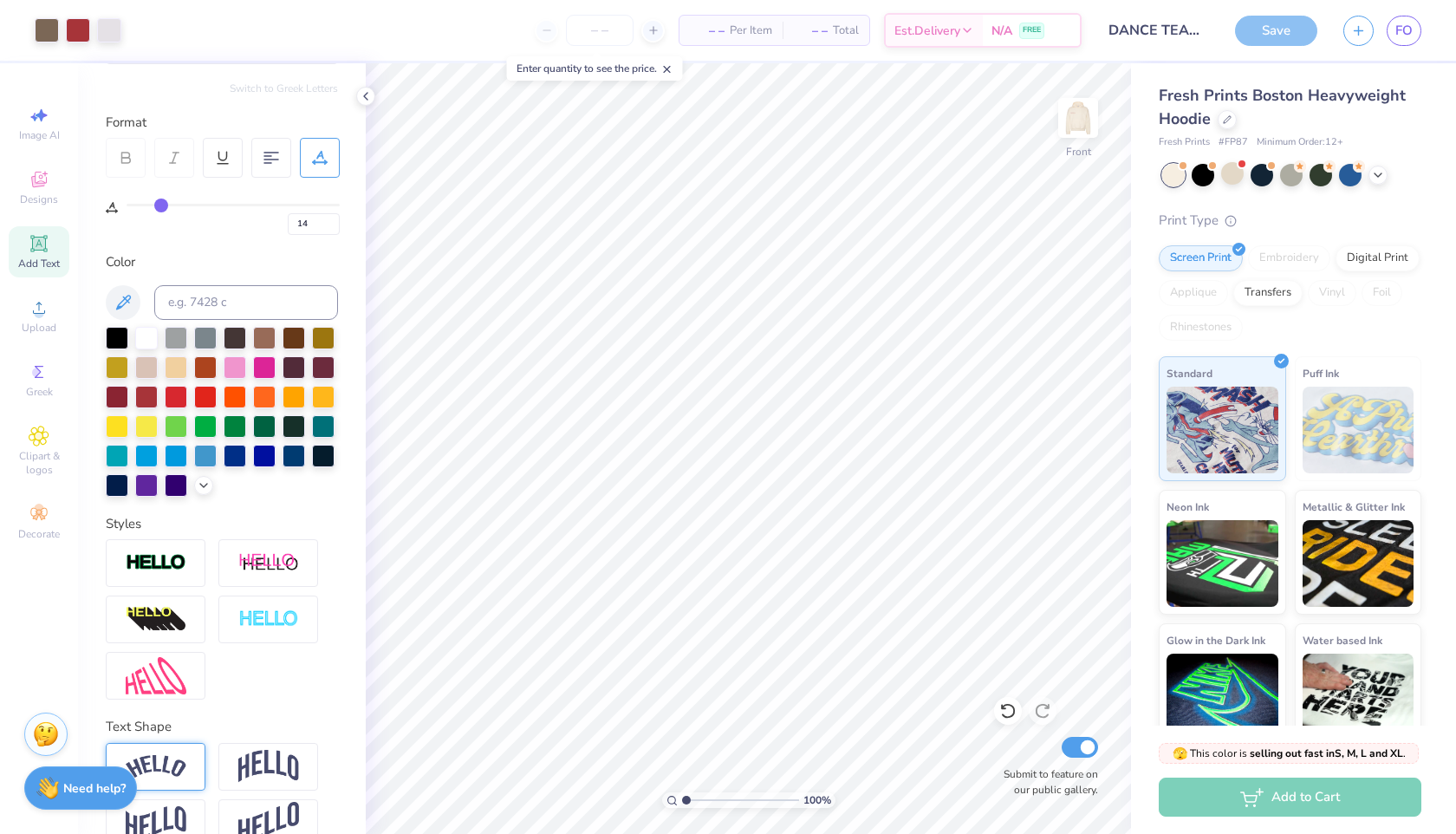
click at [594, 33] on input "number" at bounding box center [600, 30] width 68 height 31
type input "15"
click at [1272, 35] on div "Save" at bounding box center [1276, 30] width 83 height 30
click at [1361, 24] on icon "button" at bounding box center [1358, 28] width 15 height 15
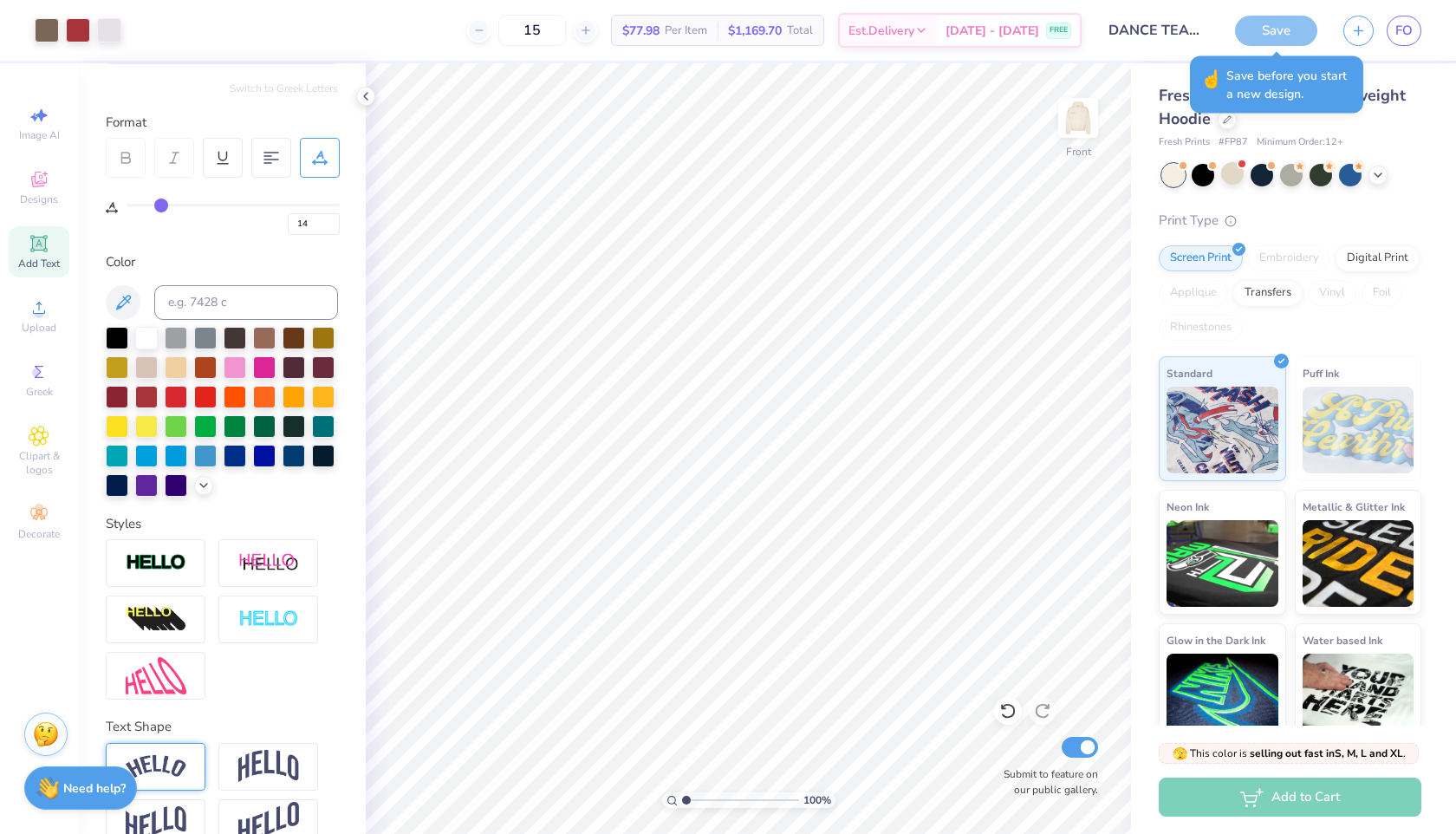
click at [1270, 37] on div "Save" at bounding box center [1276, 30] width 83 height 30
click at [1267, 30] on div "Save" at bounding box center [1276, 30] width 83 height 30
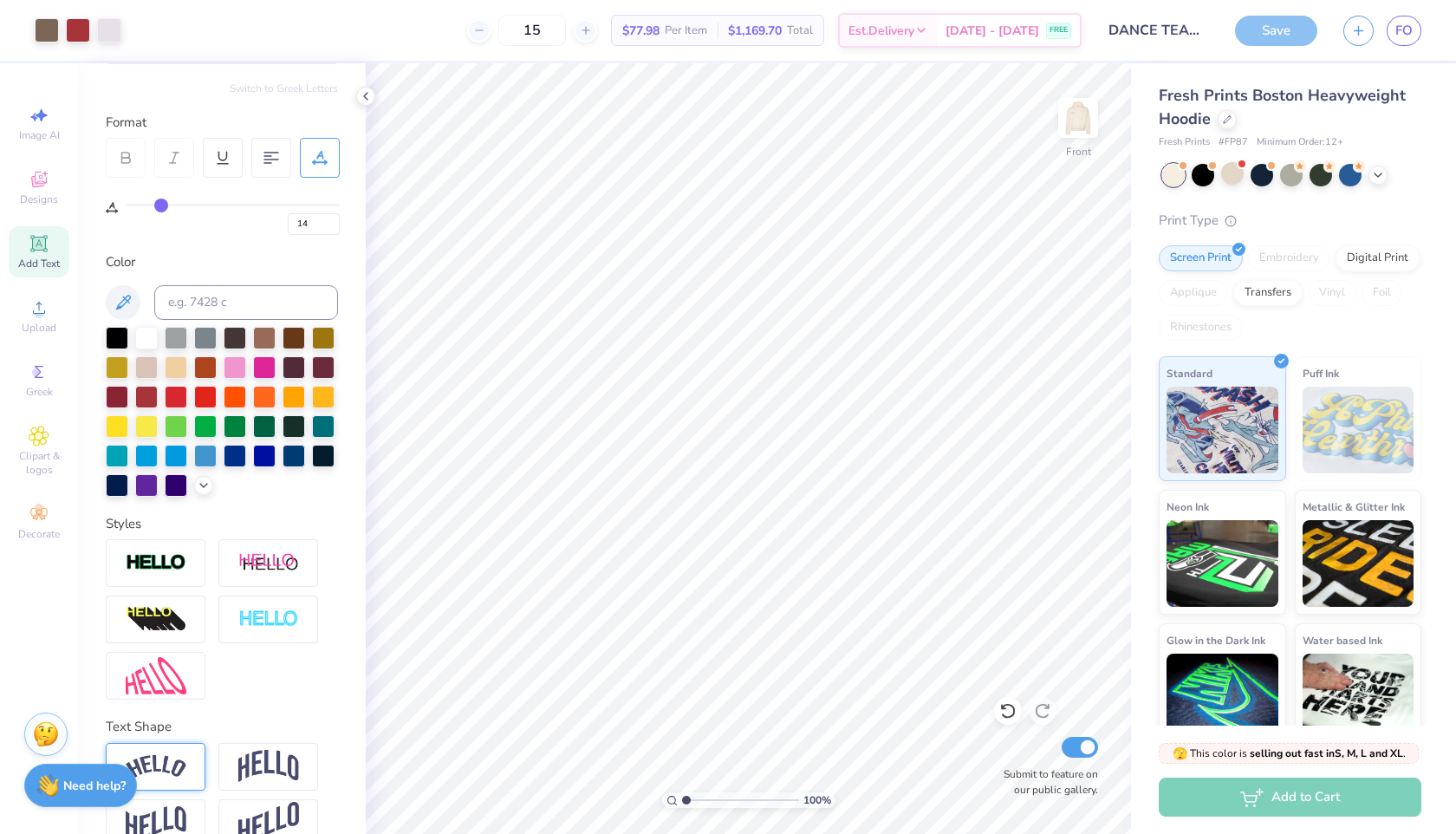
click at [110, 788] on strong "Need help?" at bounding box center [95, 785] width 63 height 17
type textarea "x"
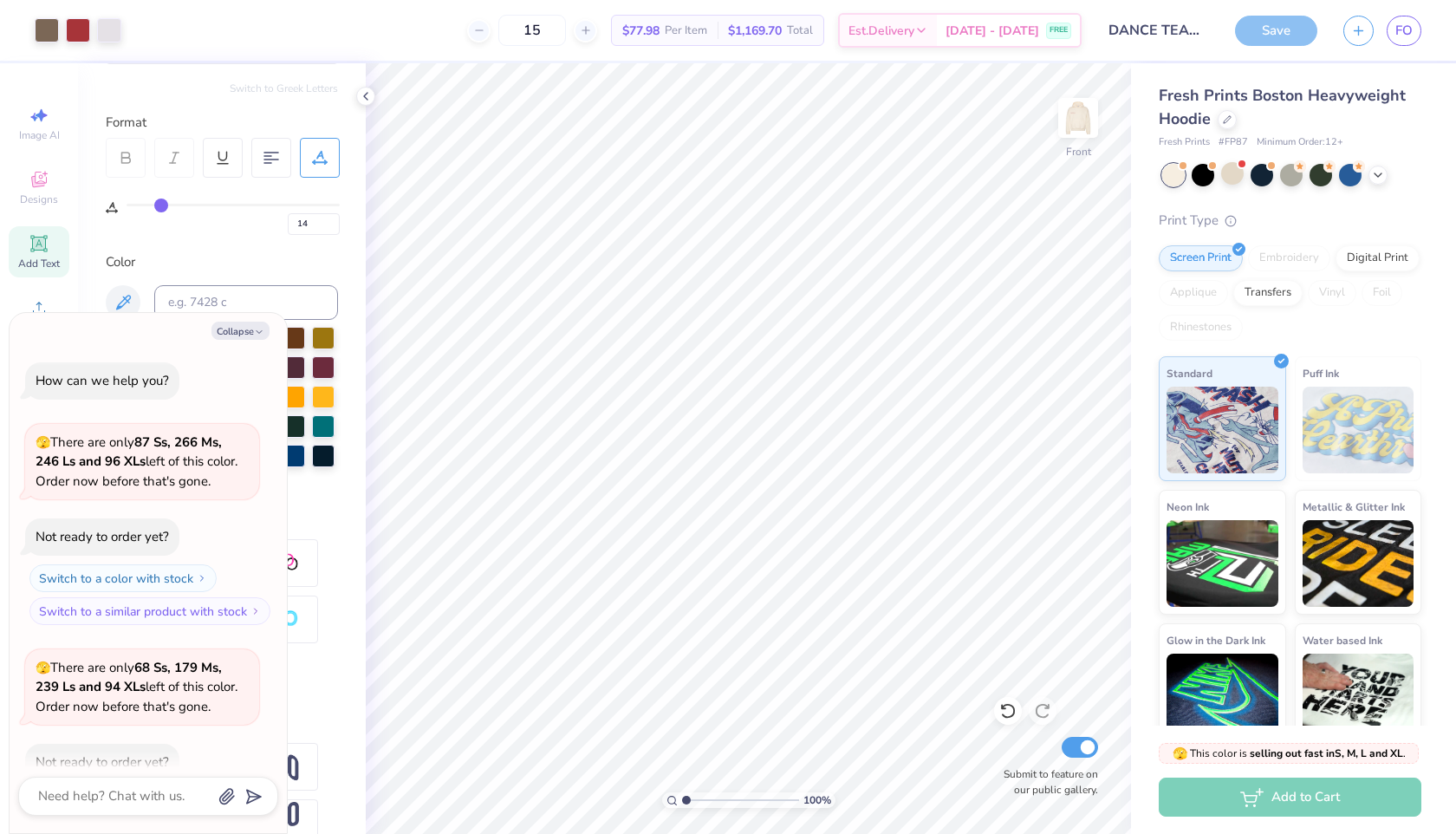
scroll to position [95, 0]
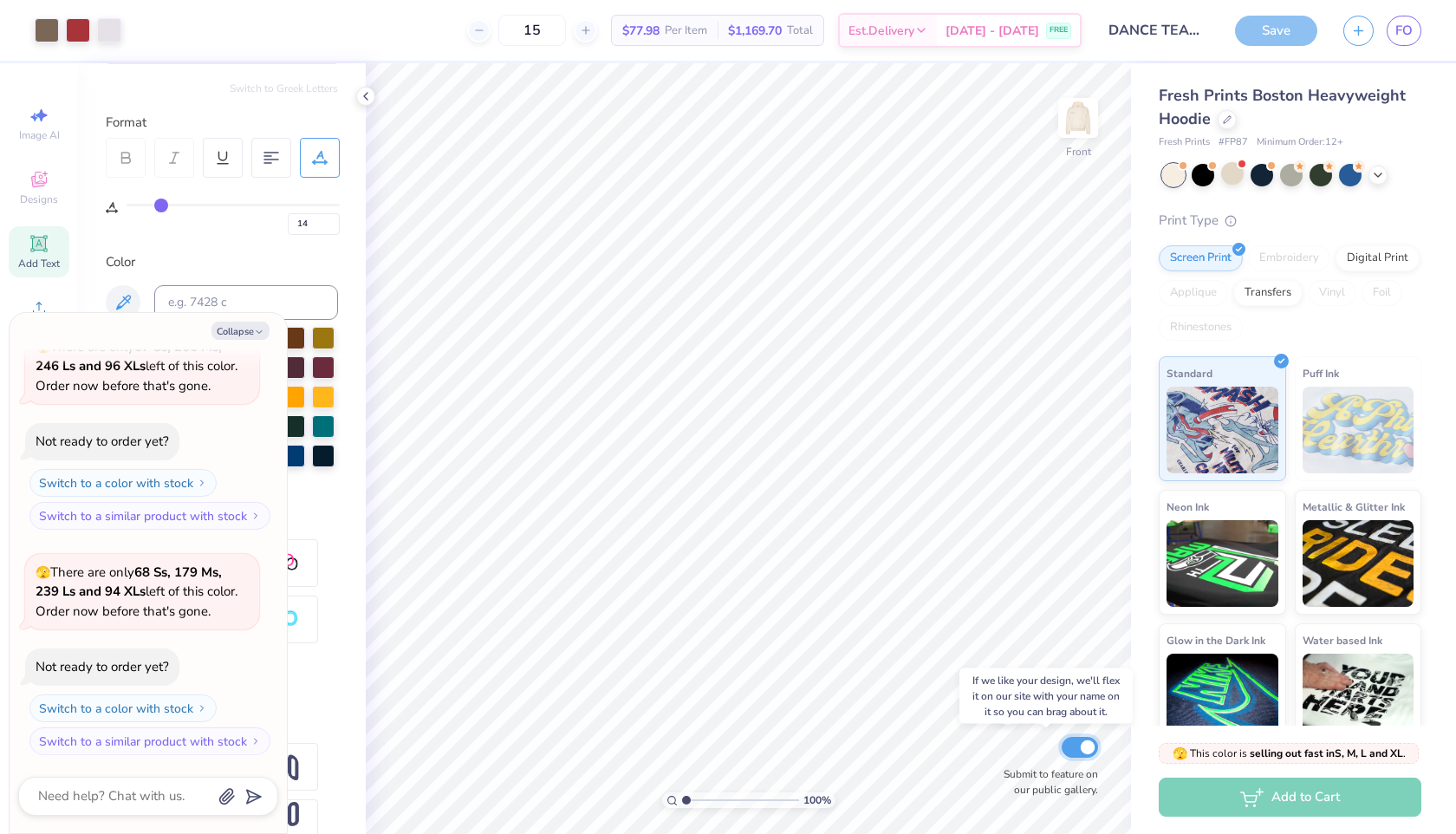
click at [1079, 747] on input "Submit to feature on our public gallery." at bounding box center [1080, 747] width 37 height 21
checkbox input "false"
type textarea "x"
click at [1079, 746] on input "Submit to feature on our public gallery." at bounding box center [1080, 747] width 37 height 21
checkbox input "true"
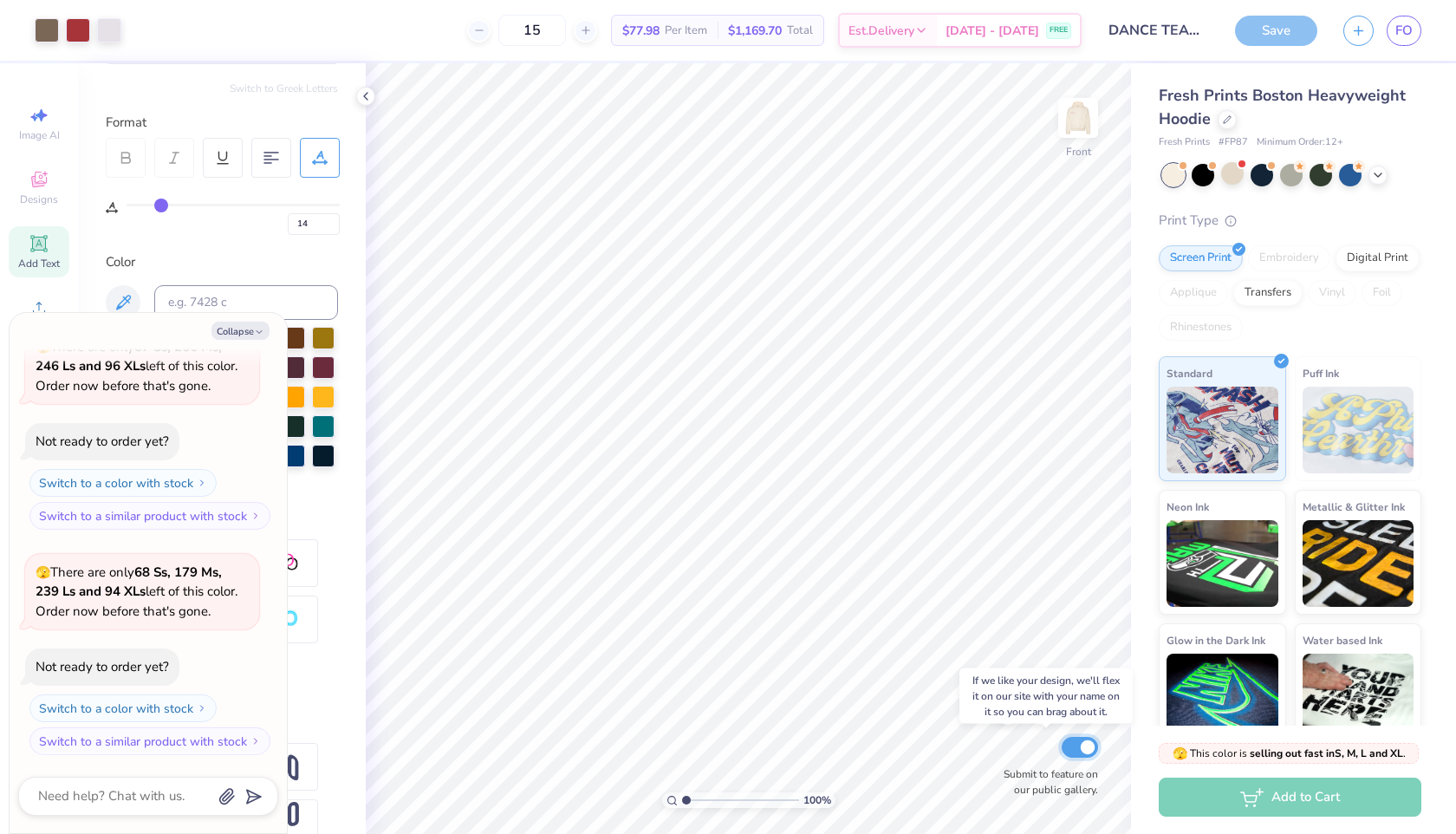
type textarea "x"
click at [1079, 747] on input "Submit to feature on our public gallery." at bounding box center [1080, 747] width 37 height 21
checkbox input "false"
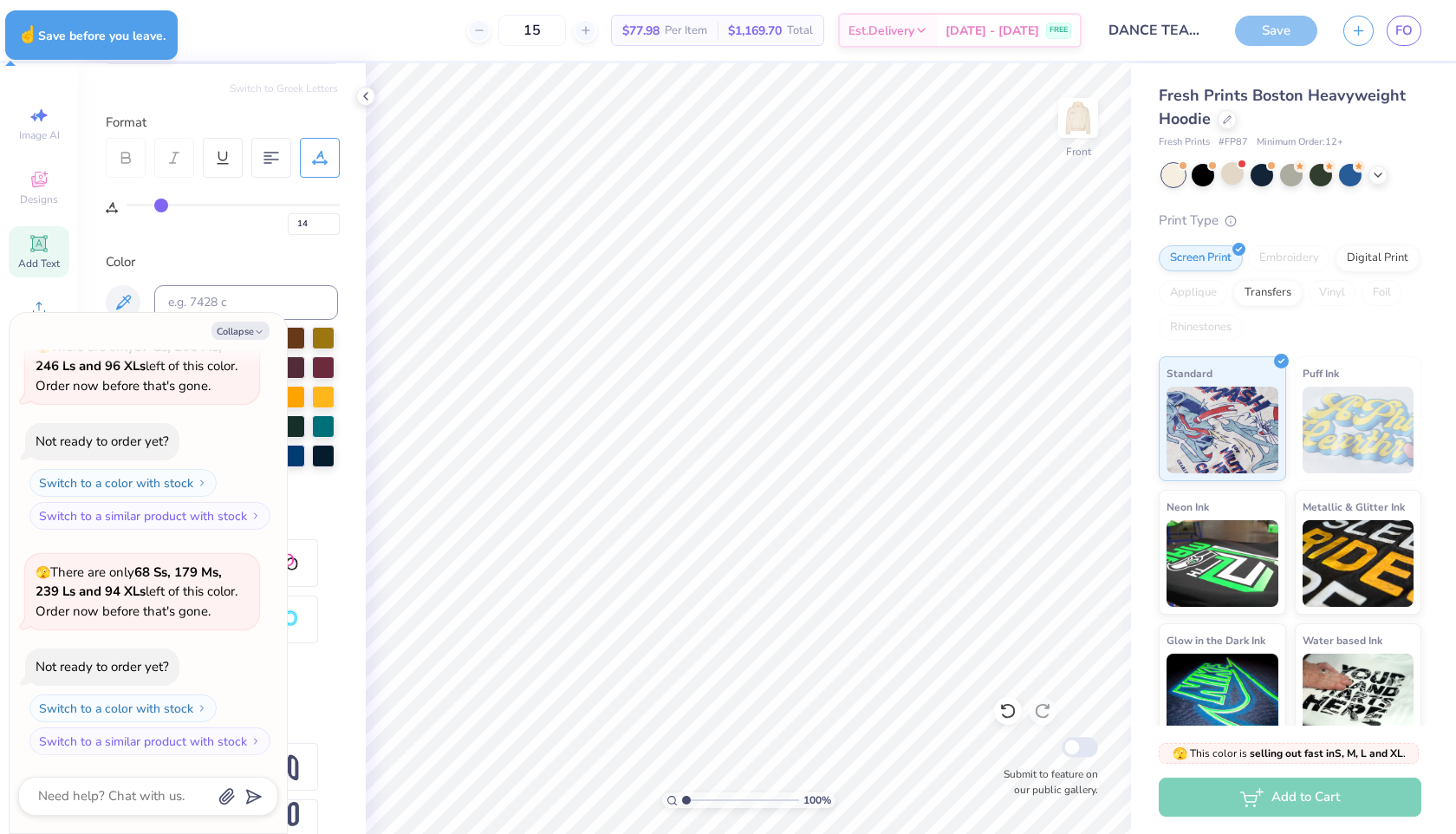
type textarea "x"
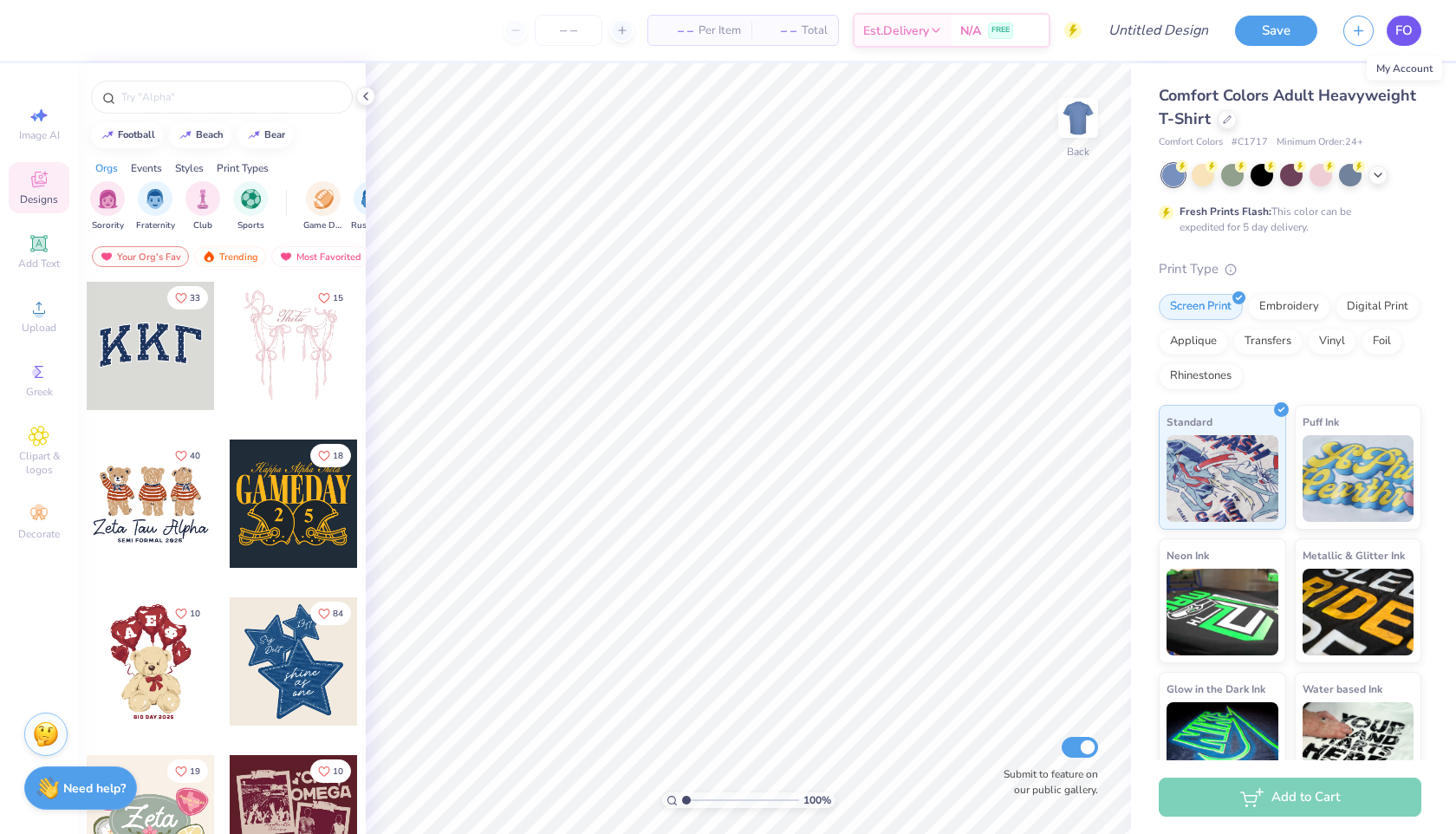
click at [1406, 22] on span "FO" at bounding box center [1405, 30] width 17 height 20
click at [1226, 123] on div at bounding box center [1228, 118] width 19 height 19
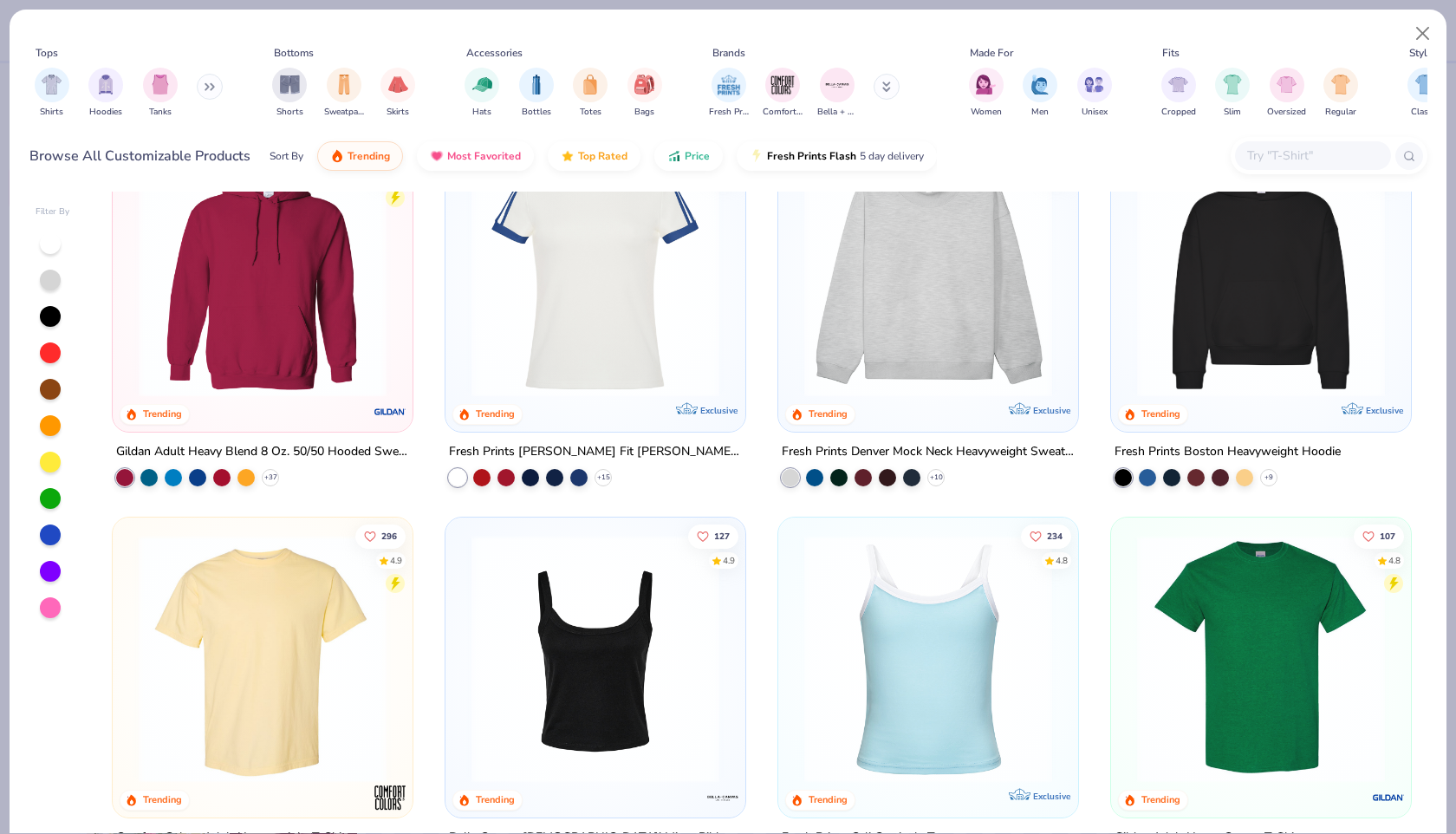
scroll to position [71, 0]
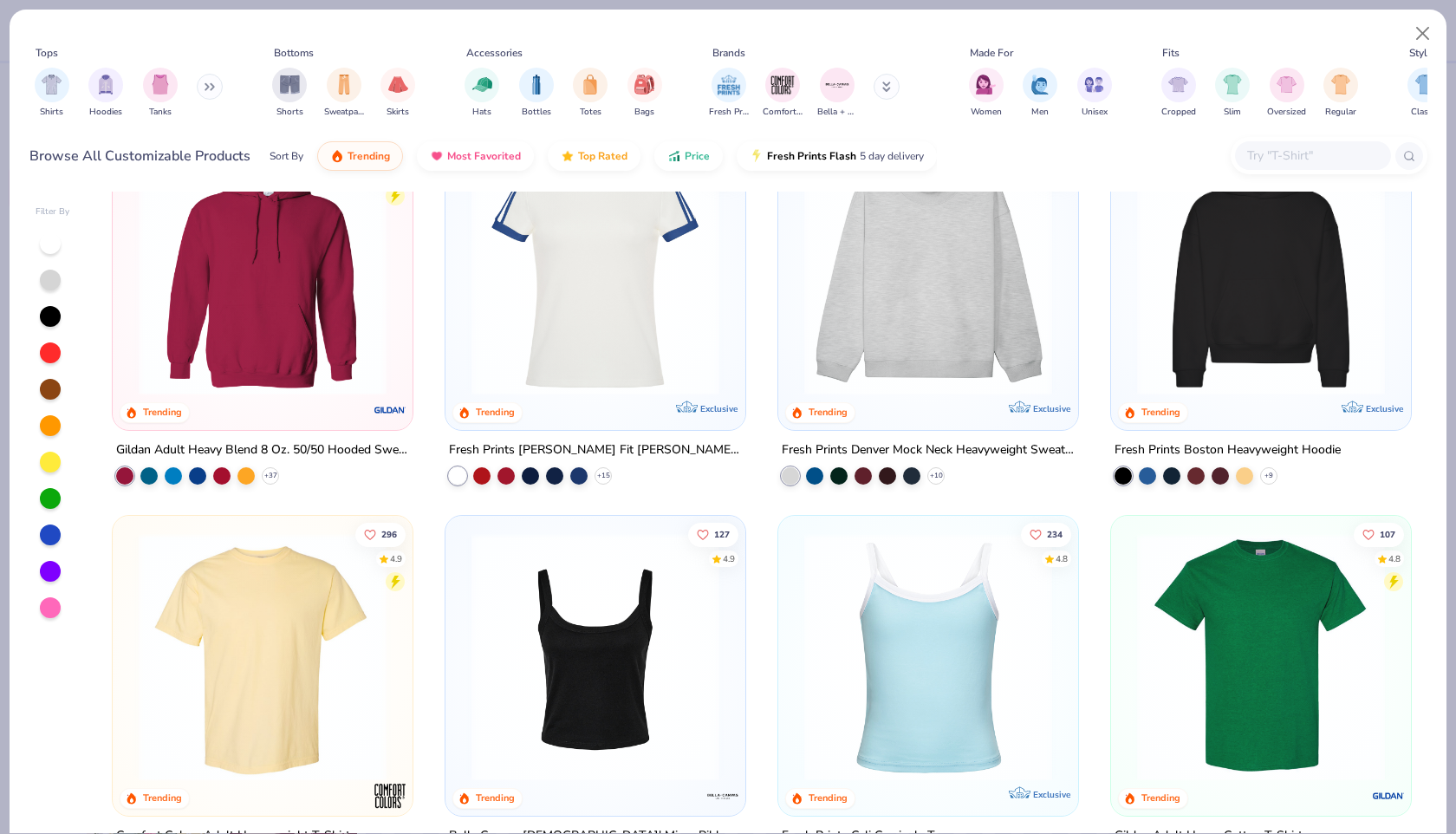
click at [1200, 328] on img at bounding box center [1261, 271] width 266 height 248
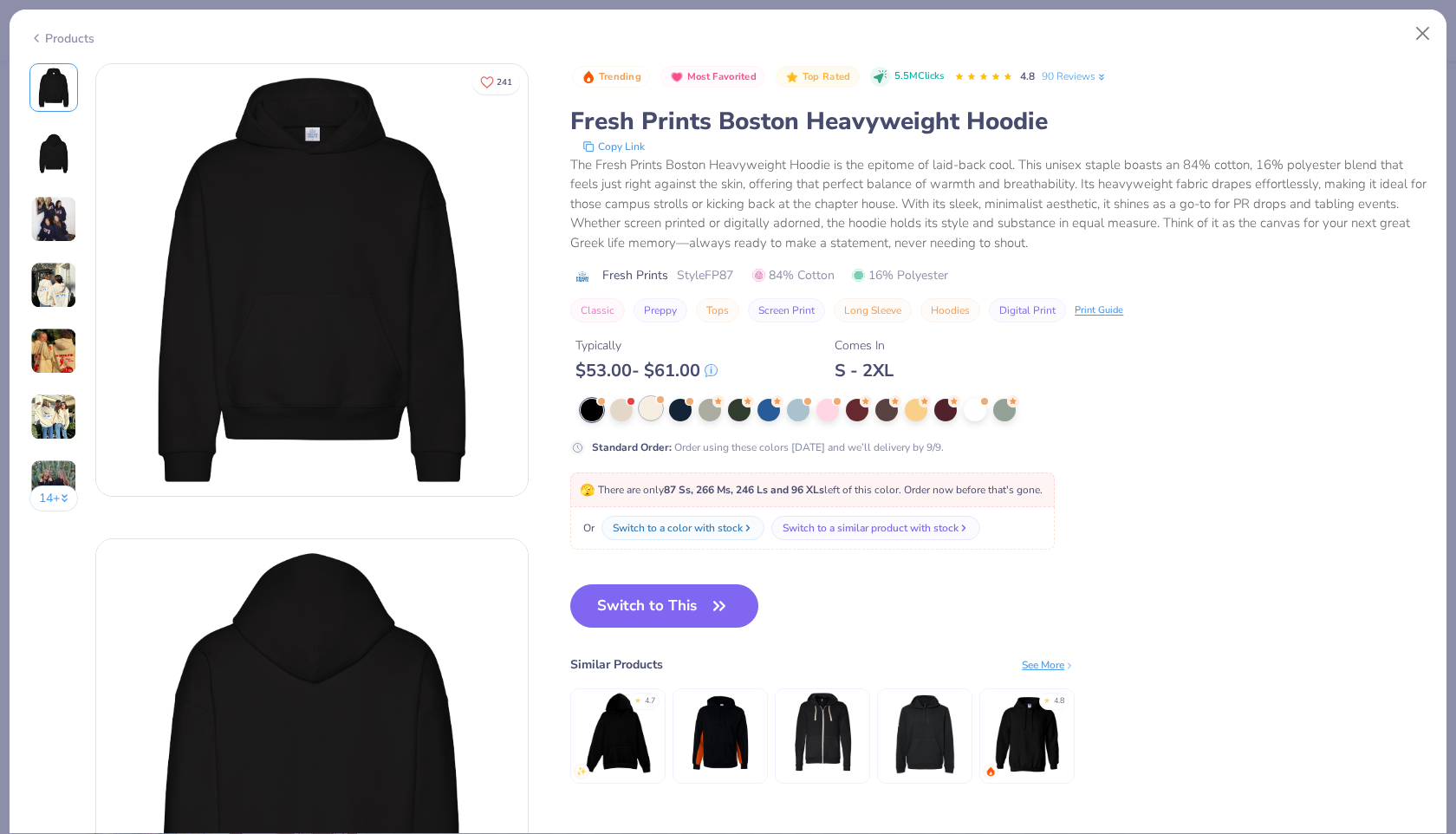
click at [655, 409] on div at bounding box center [651, 408] width 23 height 23
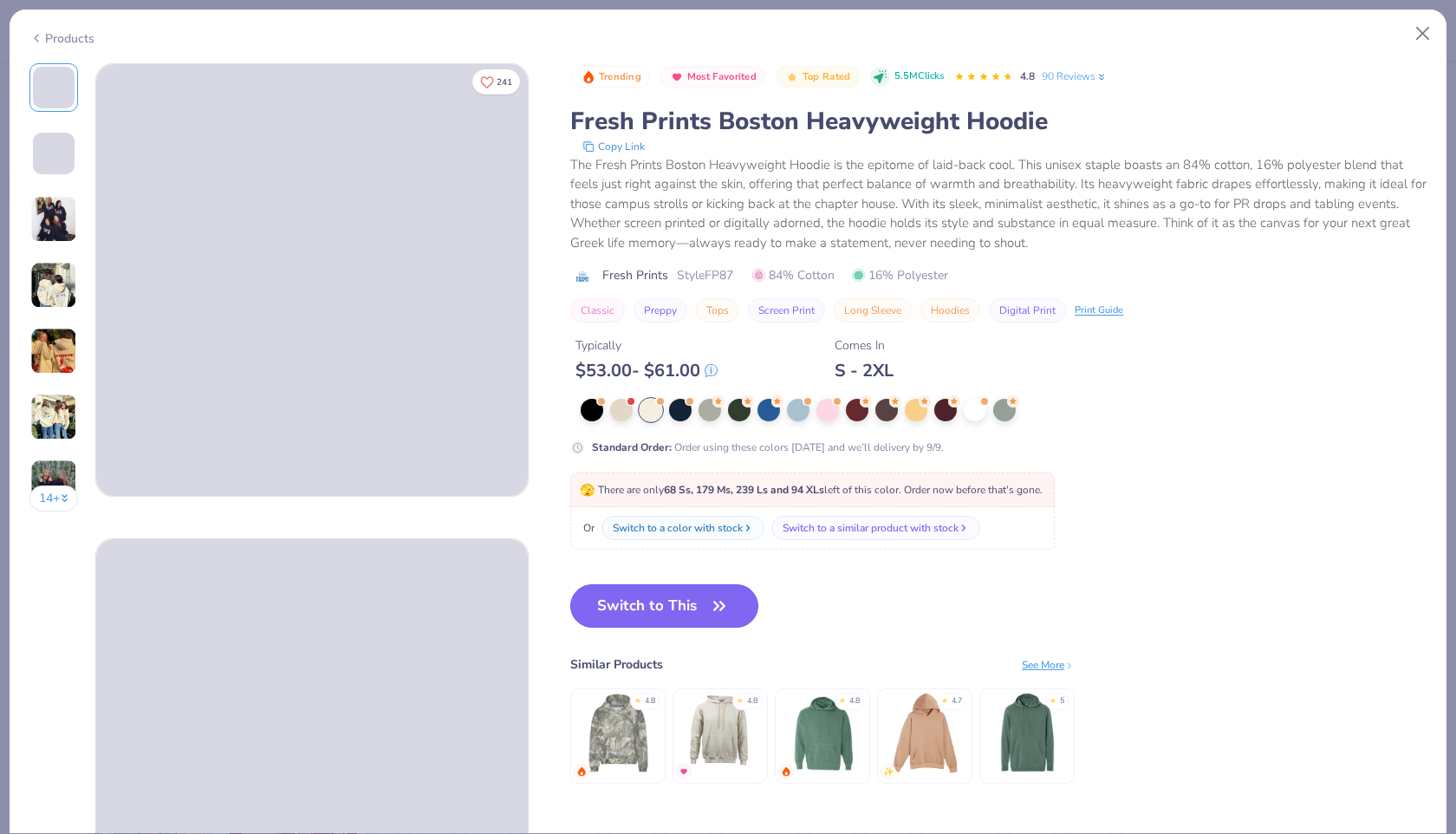
click at [613, 614] on button "Switch to This" at bounding box center [664, 606] width 188 height 44
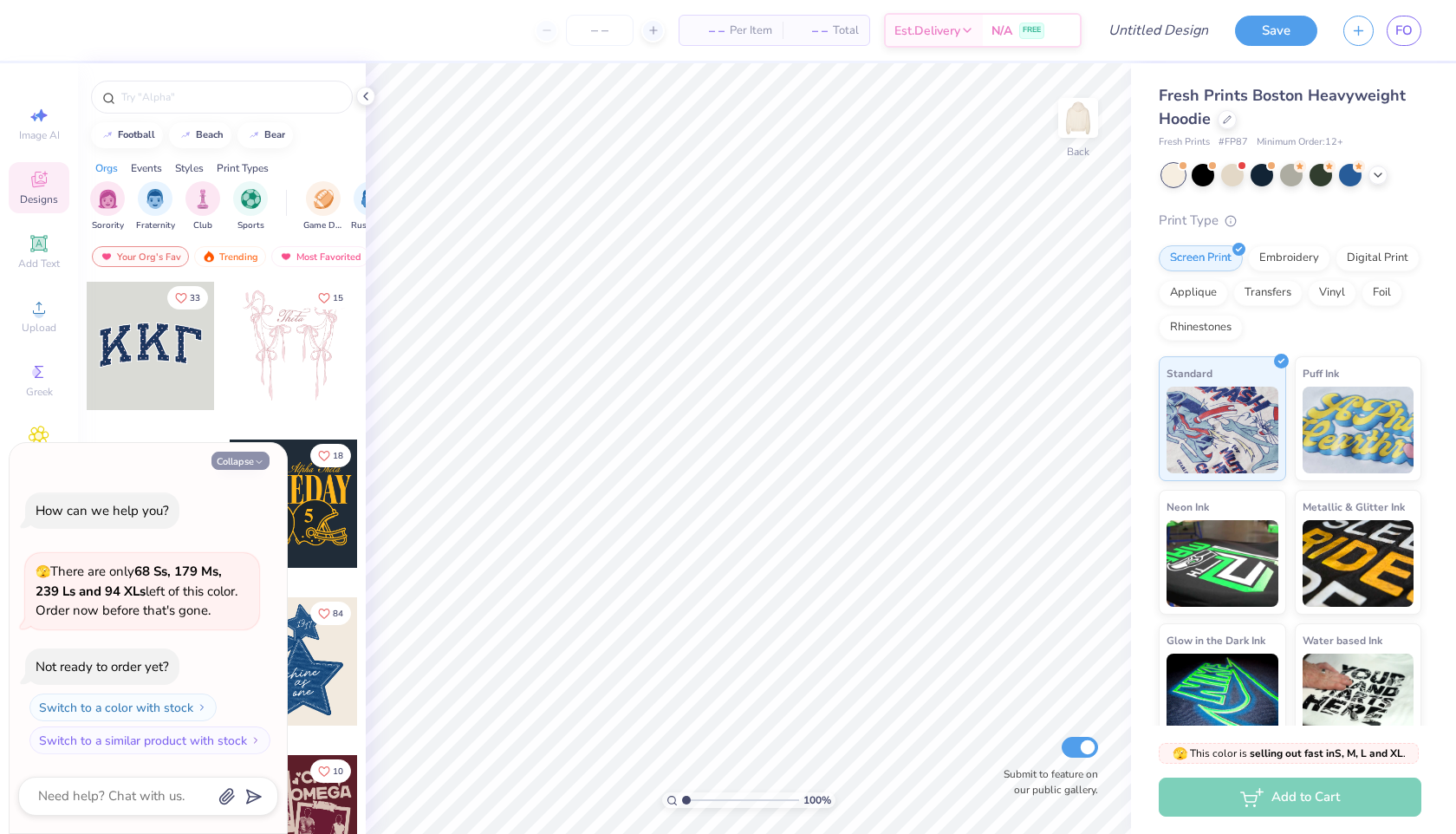
click at [232, 454] on button "Collapse" at bounding box center [240, 461] width 58 height 18
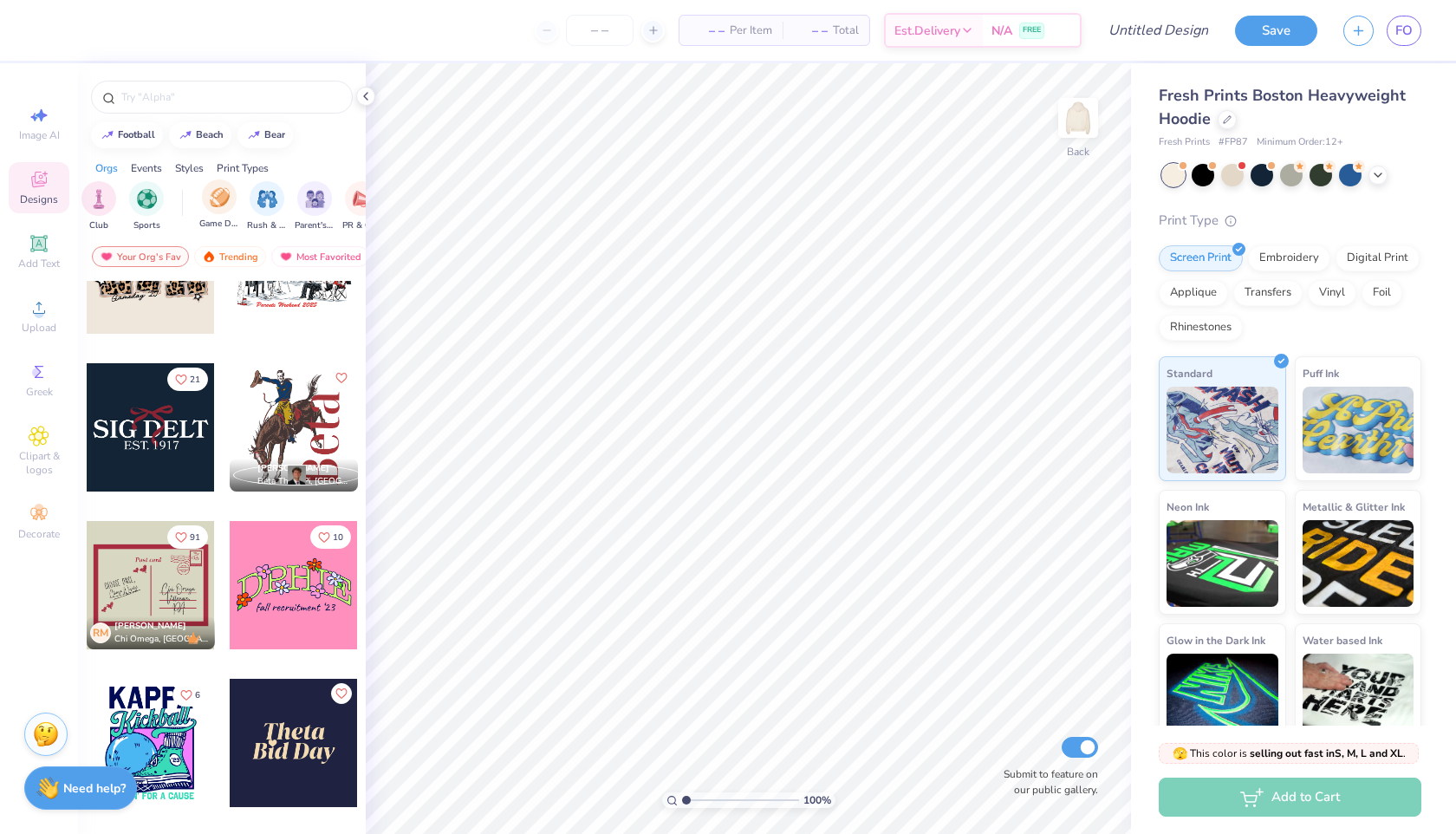
scroll to position [0, 224]
click at [100, 202] on img "filter for Game Day" at bounding box center [100, 197] width 20 height 20
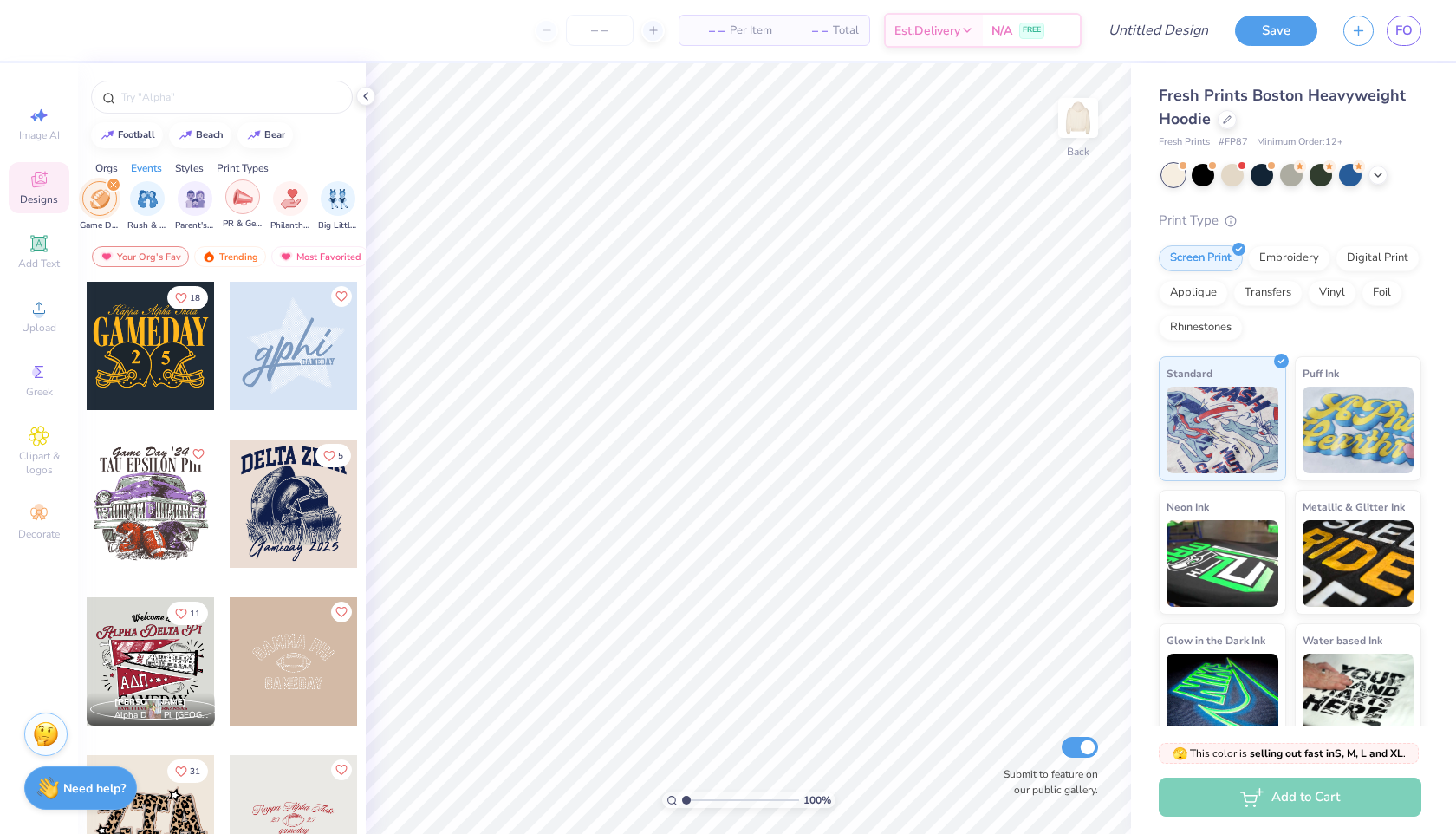
click at [234, 200] on img "filter for PR & General" at bounding box center [243, 197] width 20 height 20
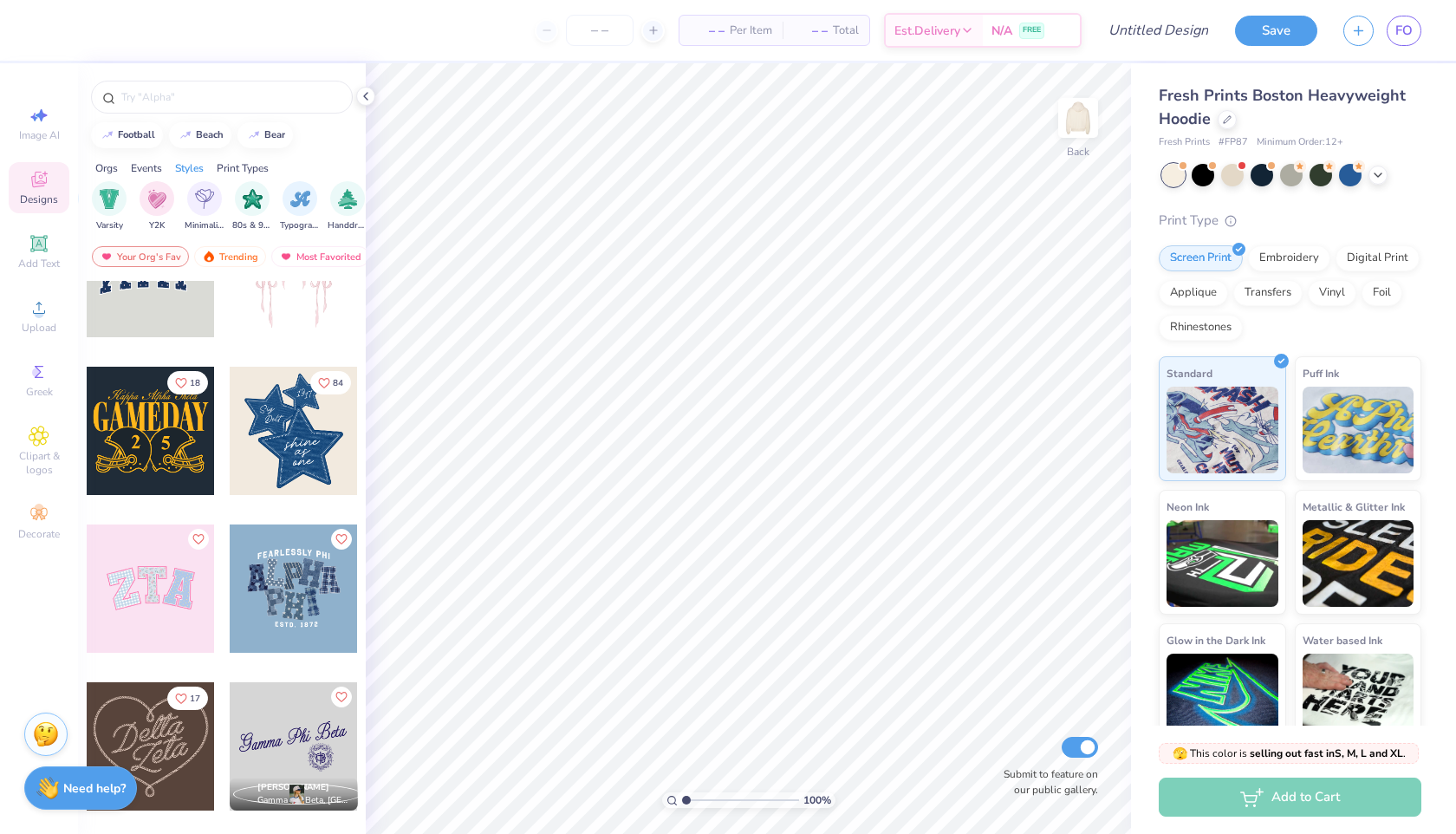
scroll to position [88, 0]
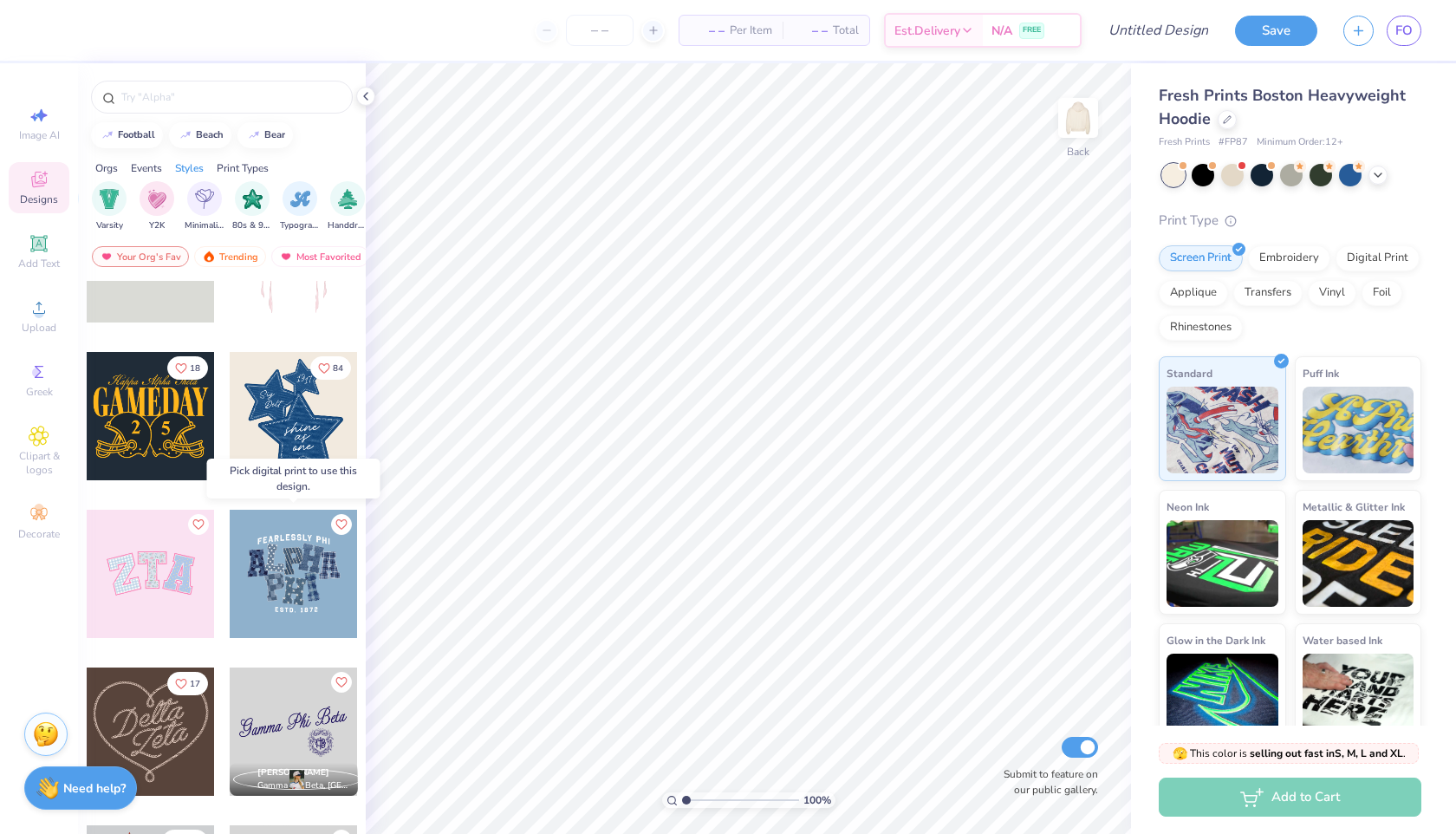
click at [271, 623] on div at bounding box center [293, 573] width 128 height 128
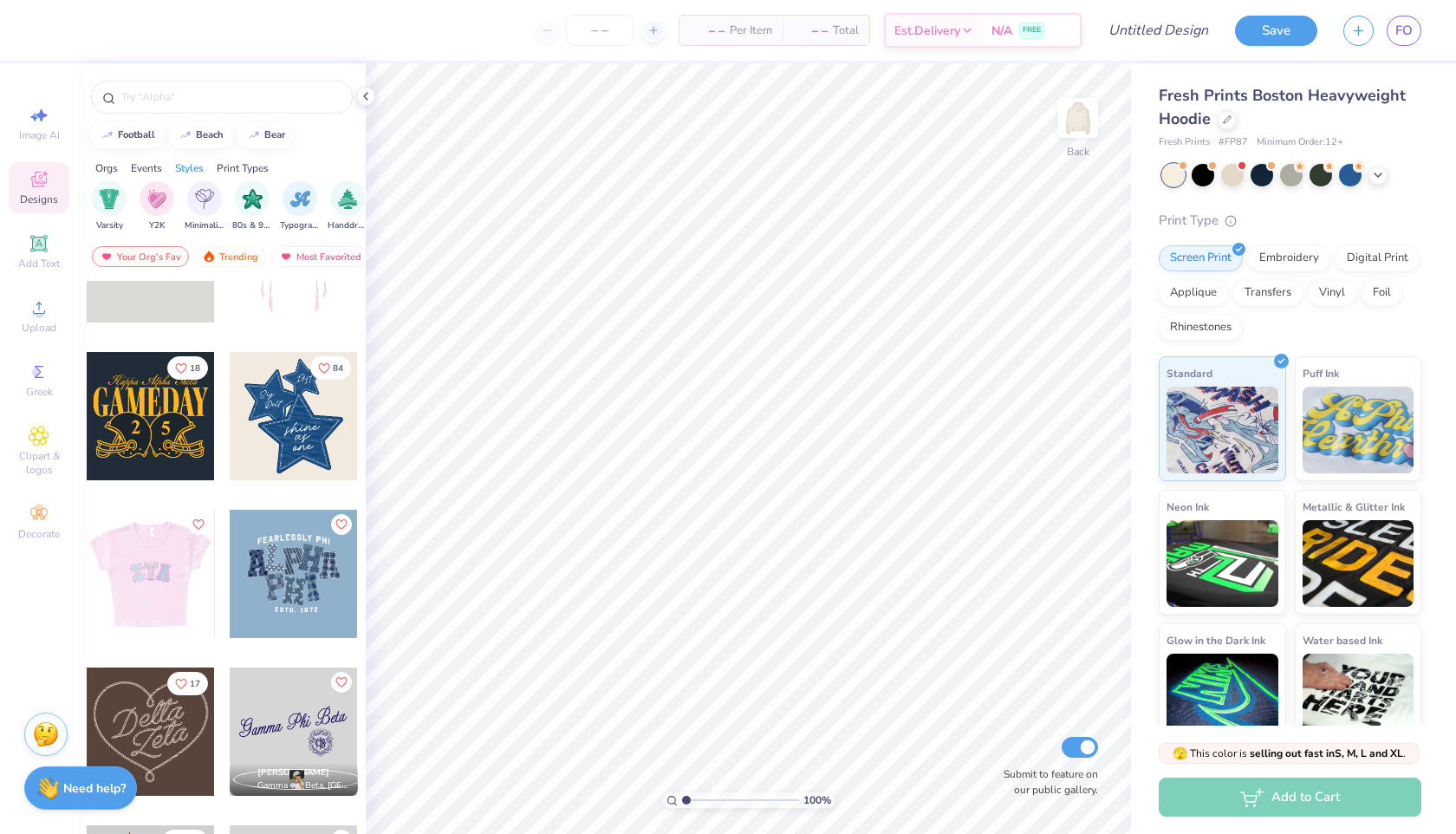
click at [87, 569] on div at bounding box center [22, 573] width 128 height 128
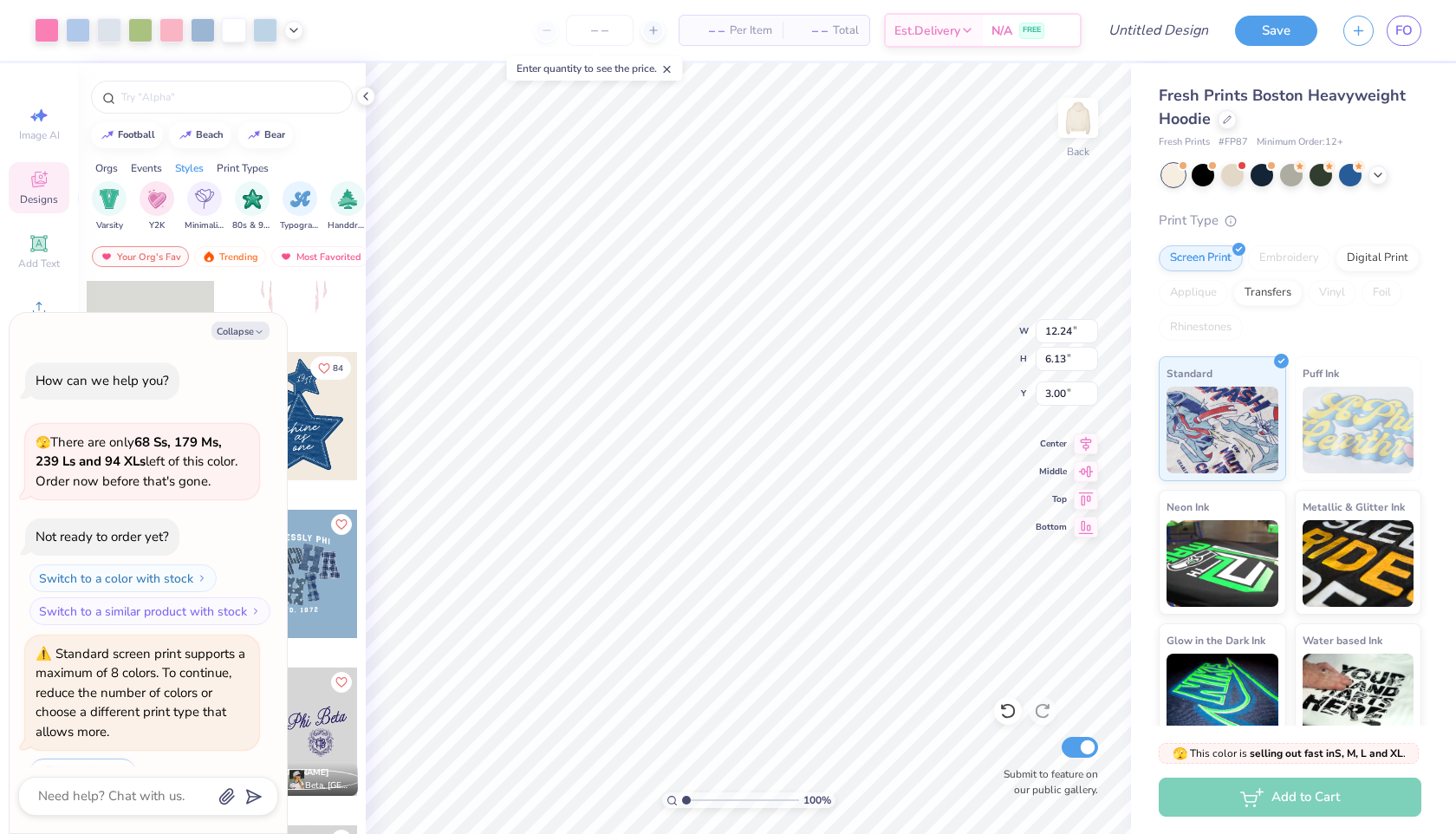
scroll to position [43, 0]
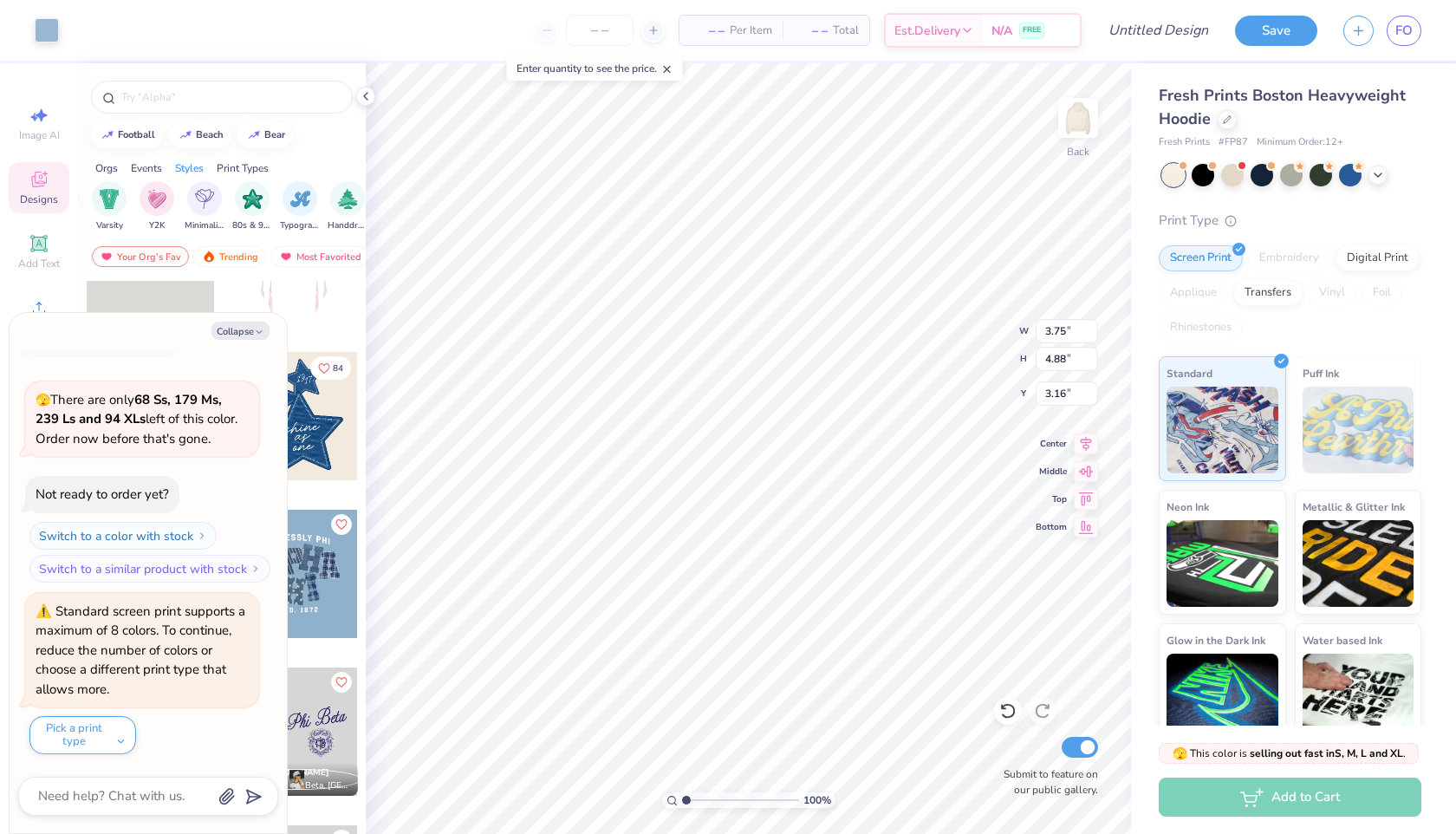
type textarea "x"
type input "3.00"
type textarea "x"
type input "3.70"
type input "4.87"
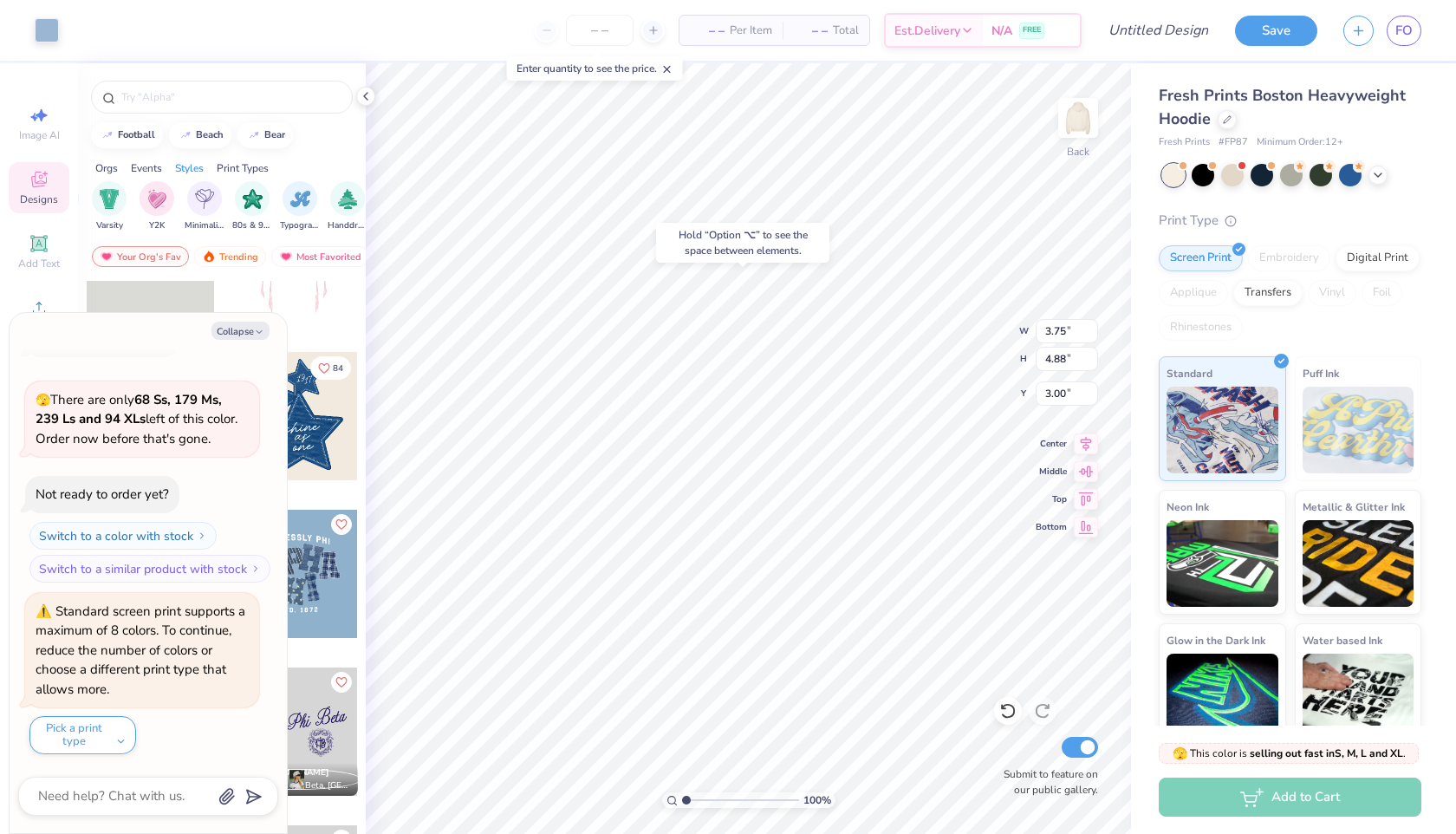
type input "3.17"
type textarea "x"
type input "3.75"
type input "4.89"
type input "3.16"
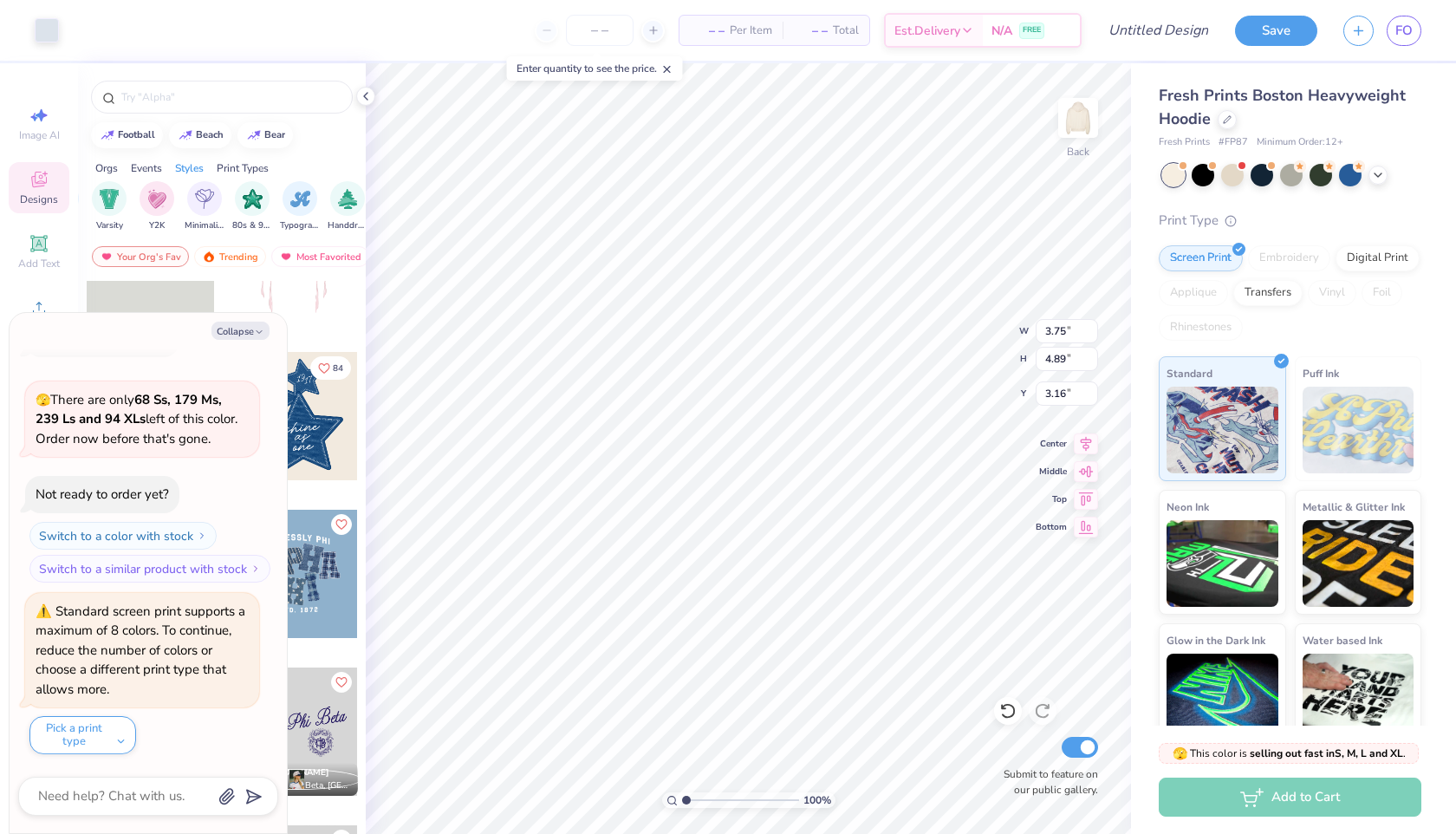
type textarea "x"
type input "3.00"
click at [246, 329] on button "Collapse" at bounding box center [240, 330] width 58 height 18
type textarea "x"
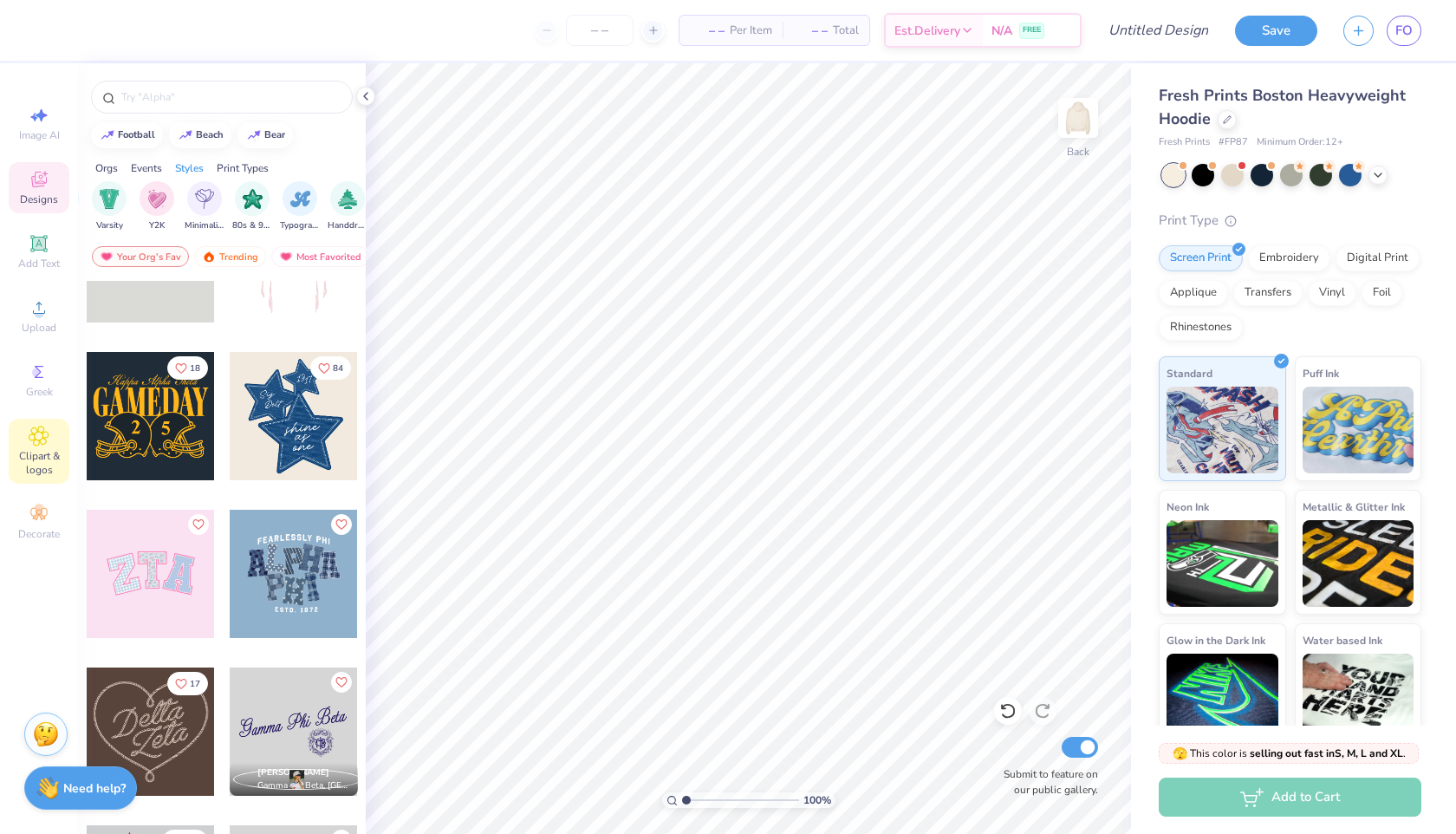
click at [46, 439] on icon at bounding box center [39, 436] width 19 height 19
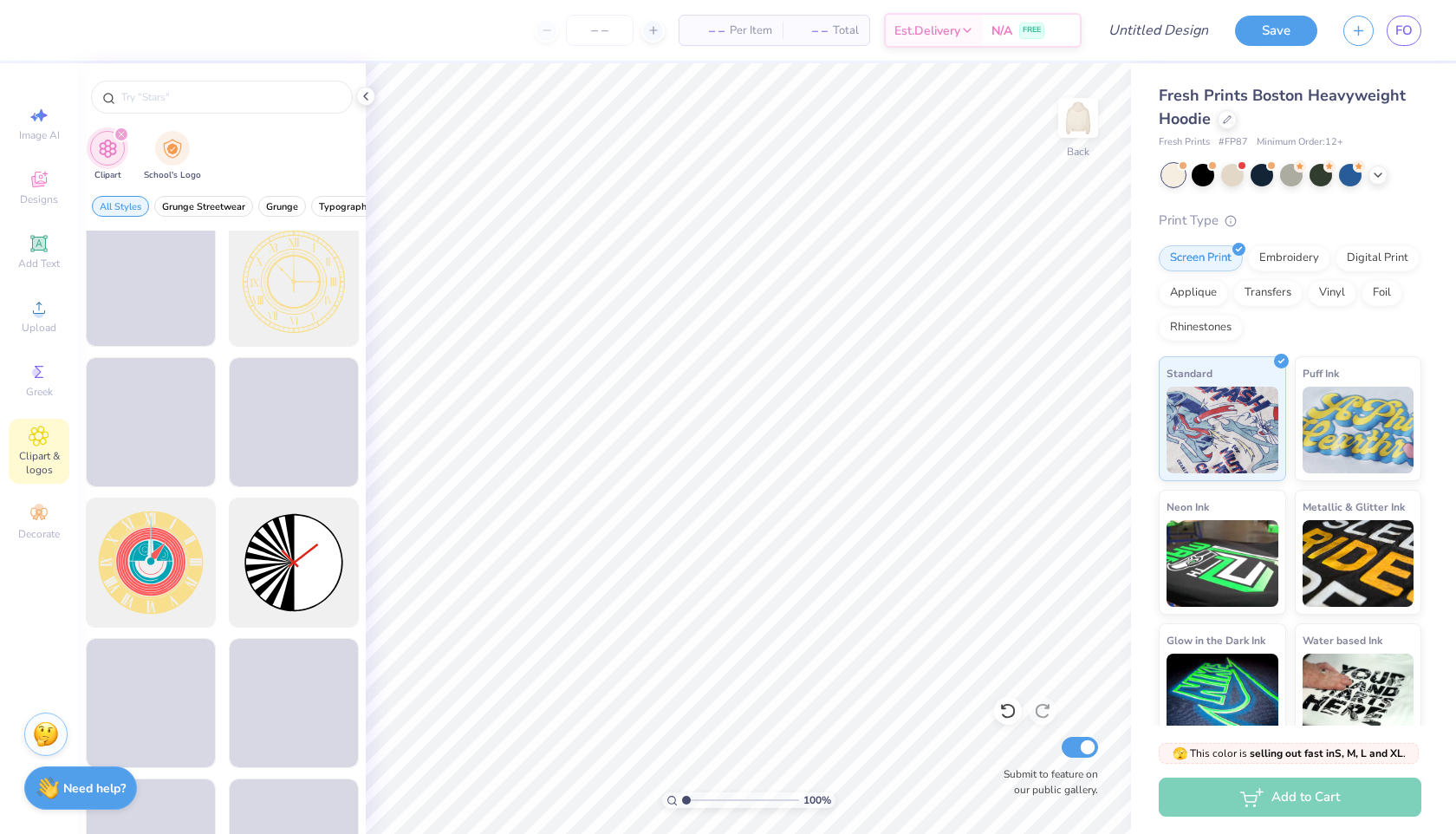
scroll to position [279, 0]
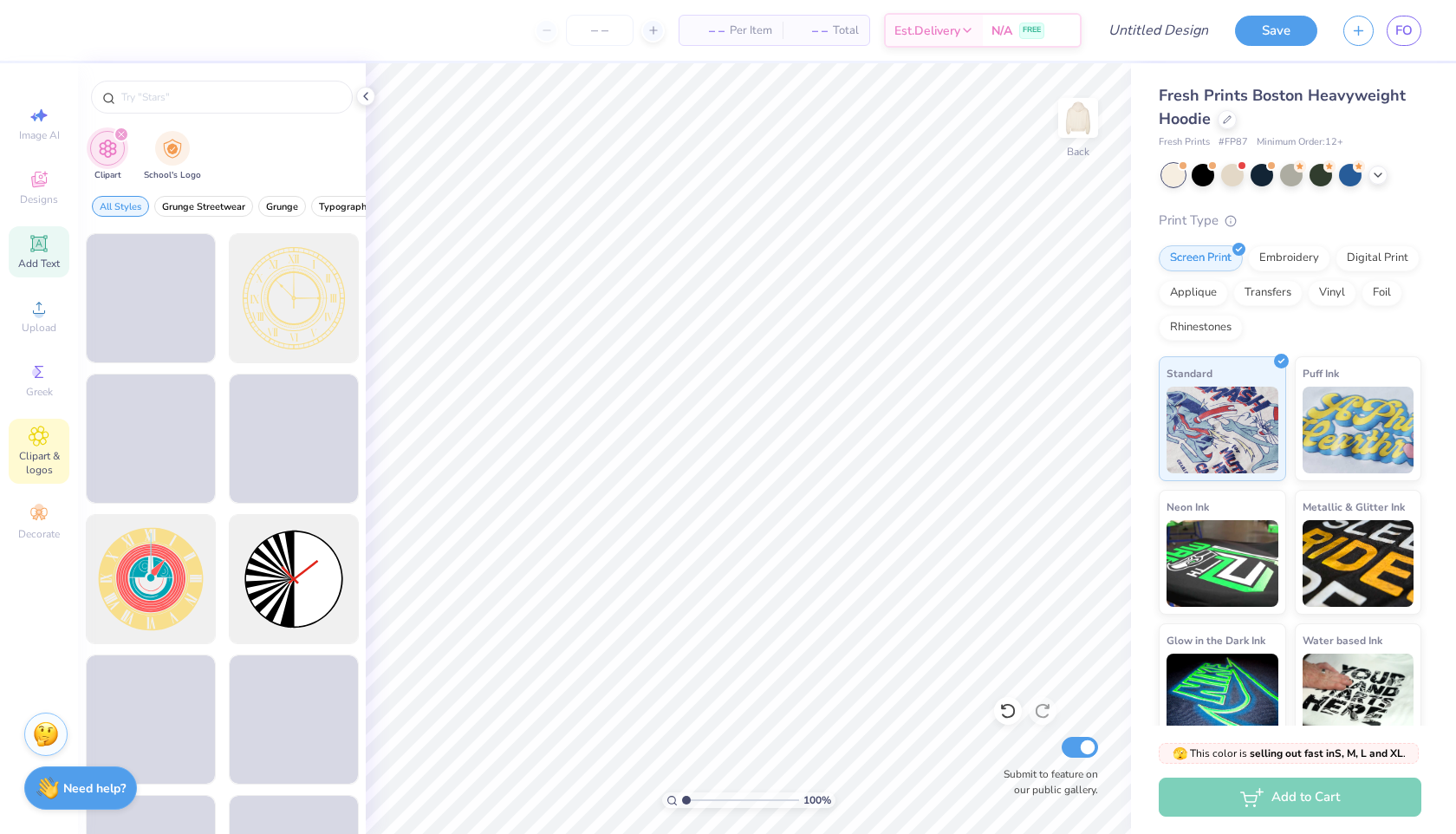
click at [51, 244] on div "Add Text" at bounding box center [39, 252] width 61 height 51
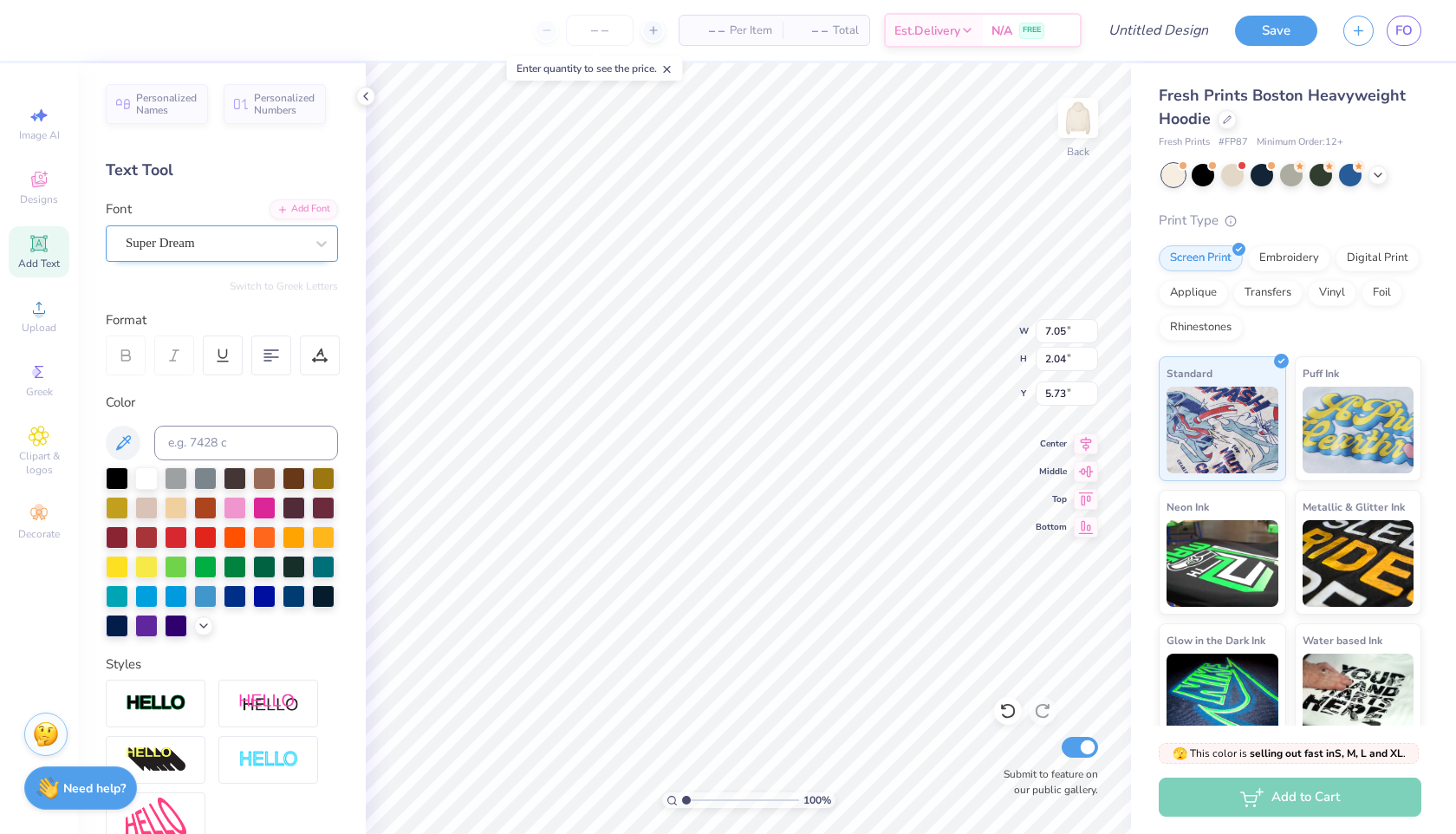
click at [239, 249] on div "Super Dream" at bounding box center [214, 243] width 182 height 27
click at [176, 109] on span "Personalized Names" at bounding box center [166, 102] width 62 height 24
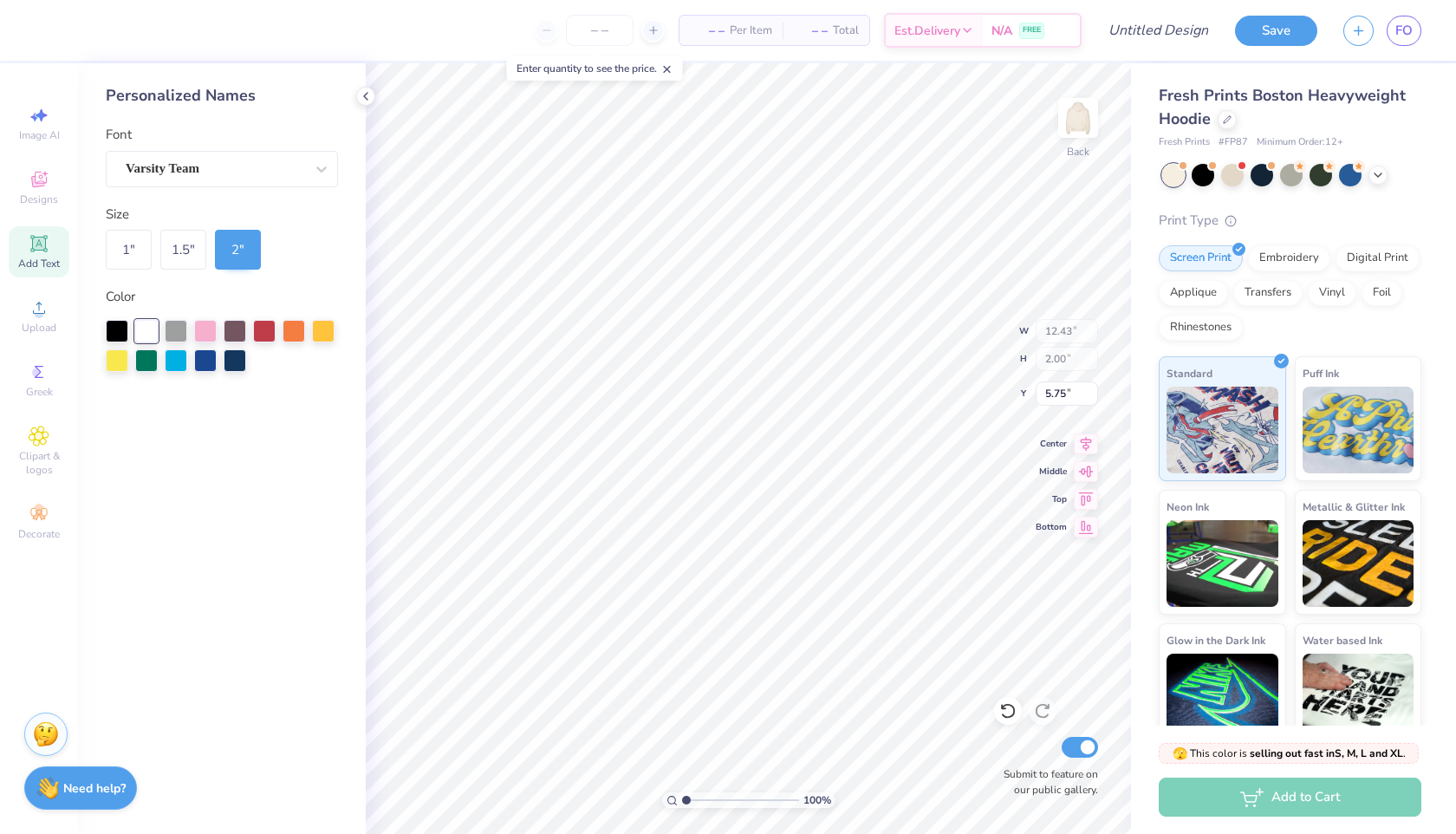
type input "12.43"
type input "2.00"
type input "10.17"
type input "7.05"
type input "2.04"
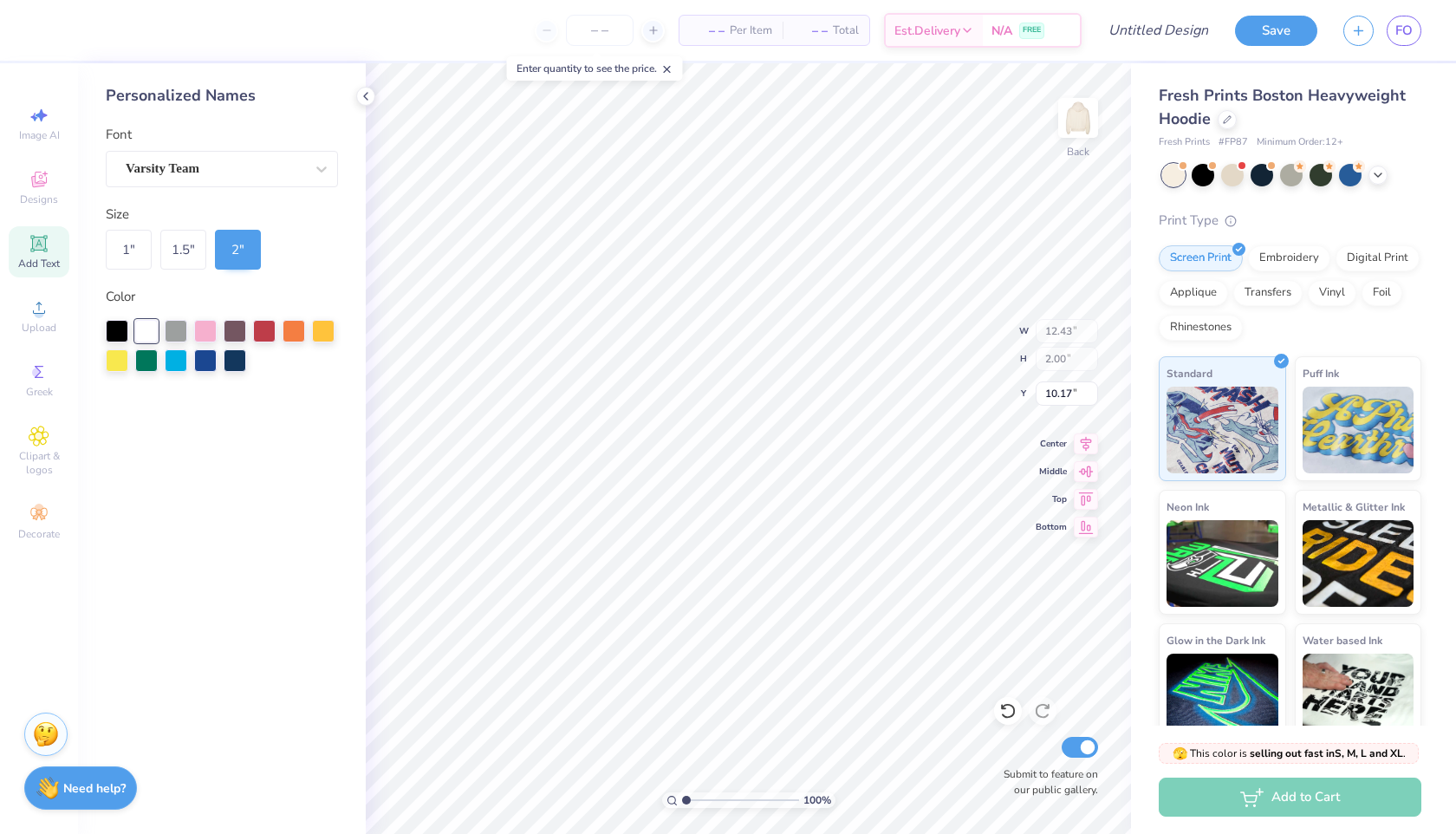
type input "5.73"
type input "5.05"
click at [168, 252] on div "1.5 "" at bounding box center [183, 250] width 46 height 40
type input "9.32"
type input "1.50"
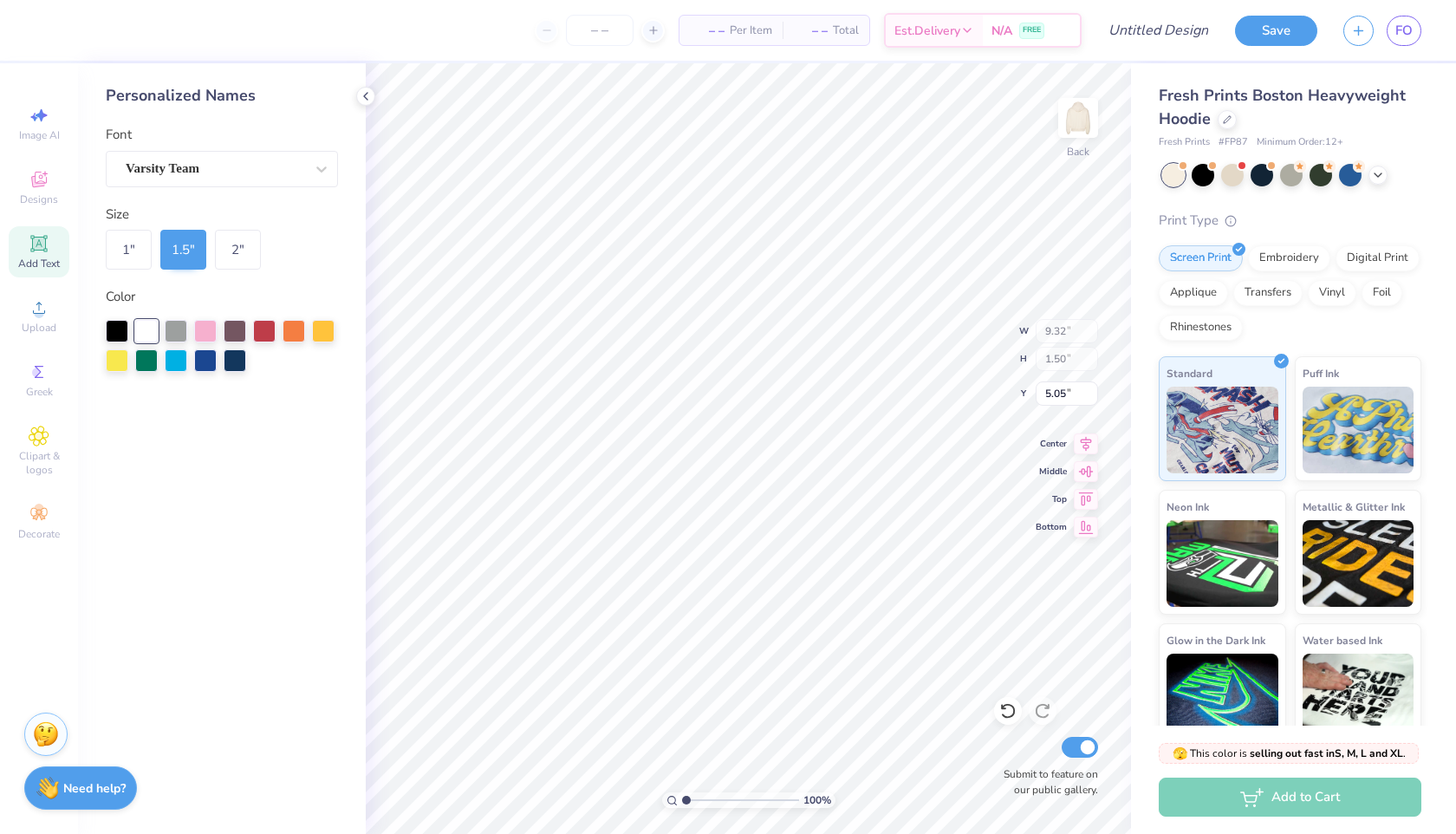
type input "5.30"
click at [140, 246] on div "1 "" at bounding box center [128, 250] width 46 height 40
type input "6.21"
type input "1.00"
type input "5.55"
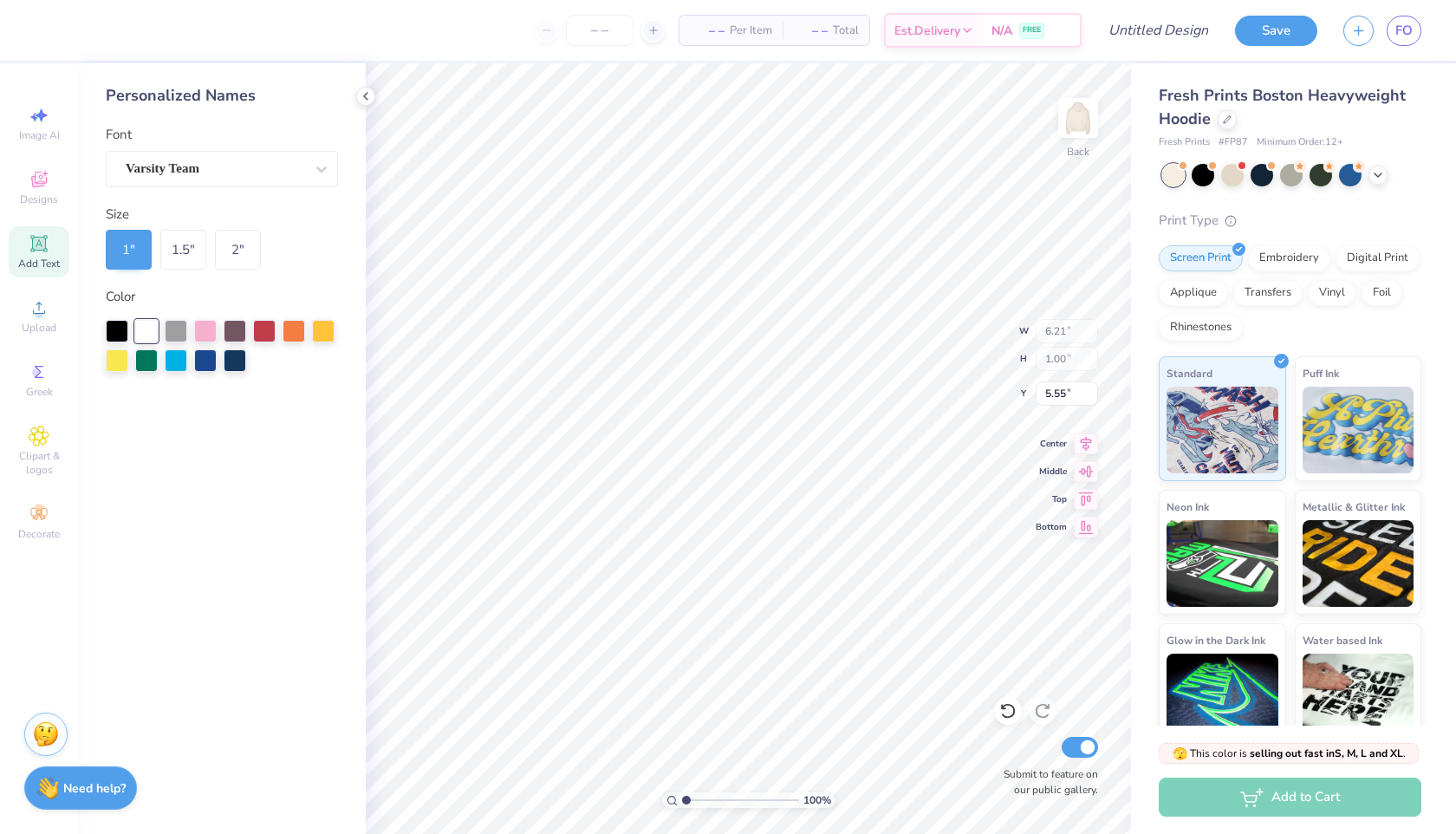
click at [244, 277] on div "Personalized Names Font Varsity Team Size 1 " 1.5 " 2 " Color" at bounding box center [222, 448] width 287 height 770
click at [238, 264] on div "2 "" at bounding box center [238, 250] width 46 height 40
type input "12.43"
type input "2.00"
type input "5.05"
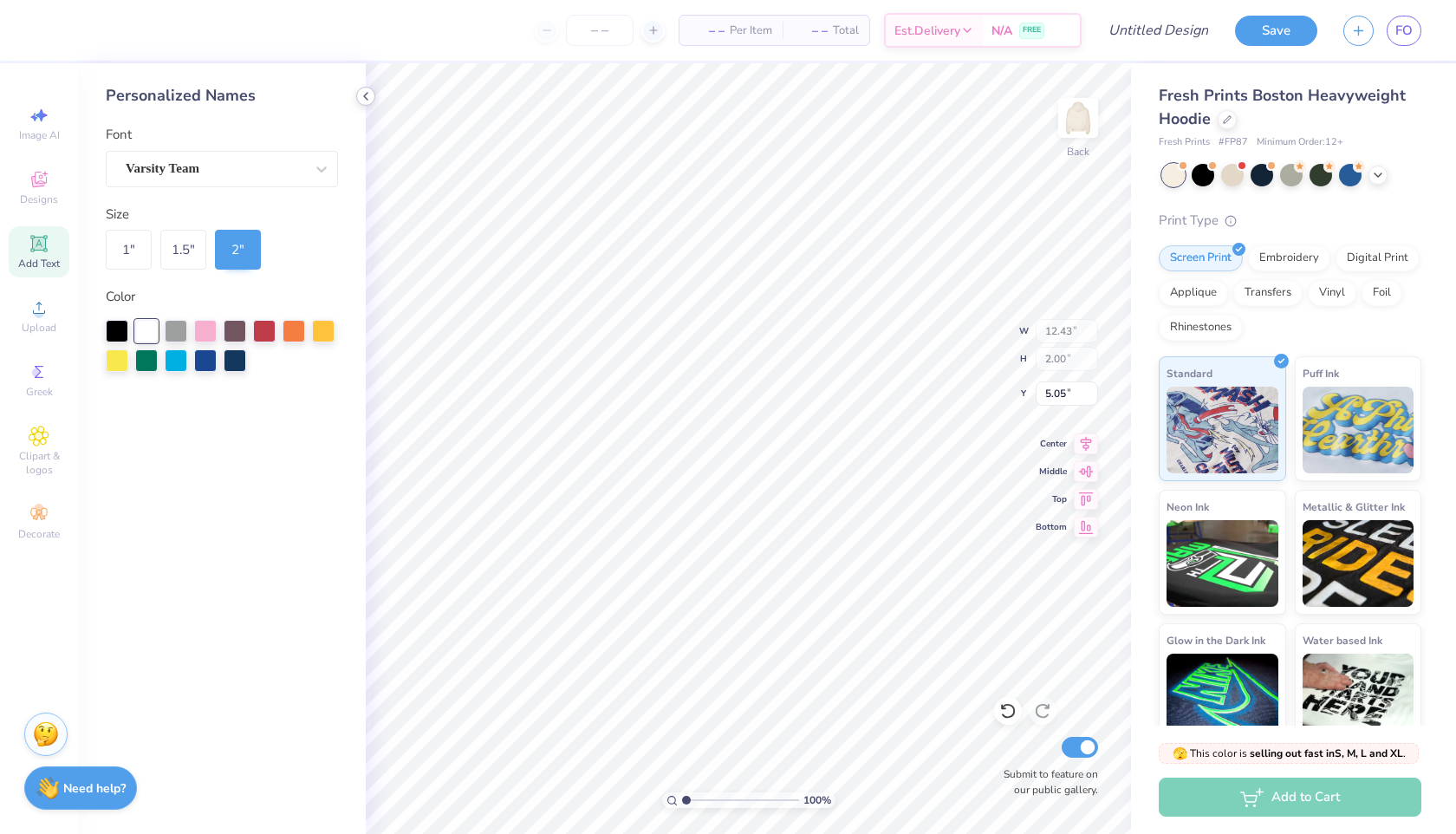
click at [361, 96] on icon at bounding box center [366, 97] width 14 height 14
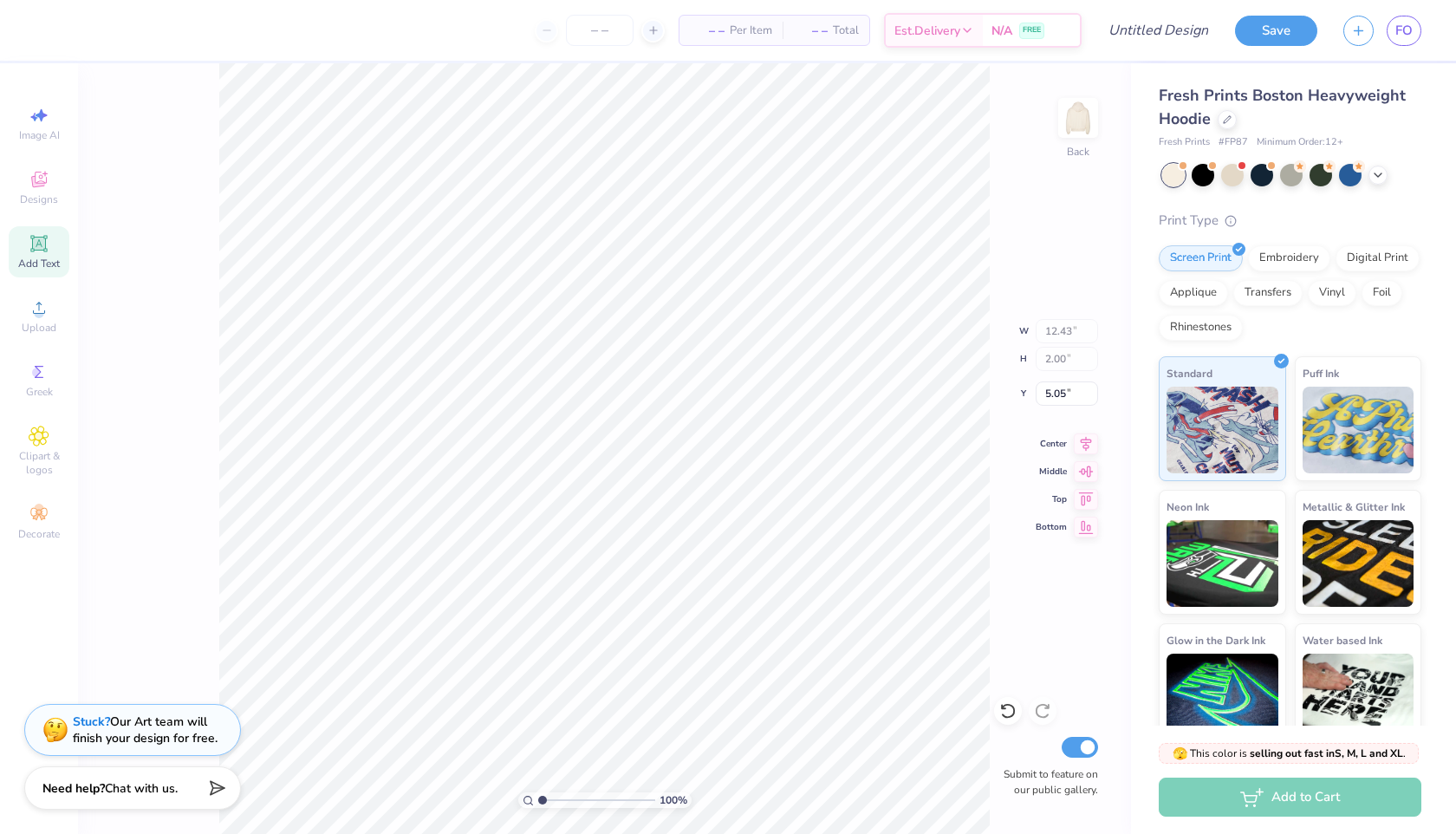
click at [37, 259] on span "Add Text" at bounding box center [39, 264] width 42 height 14
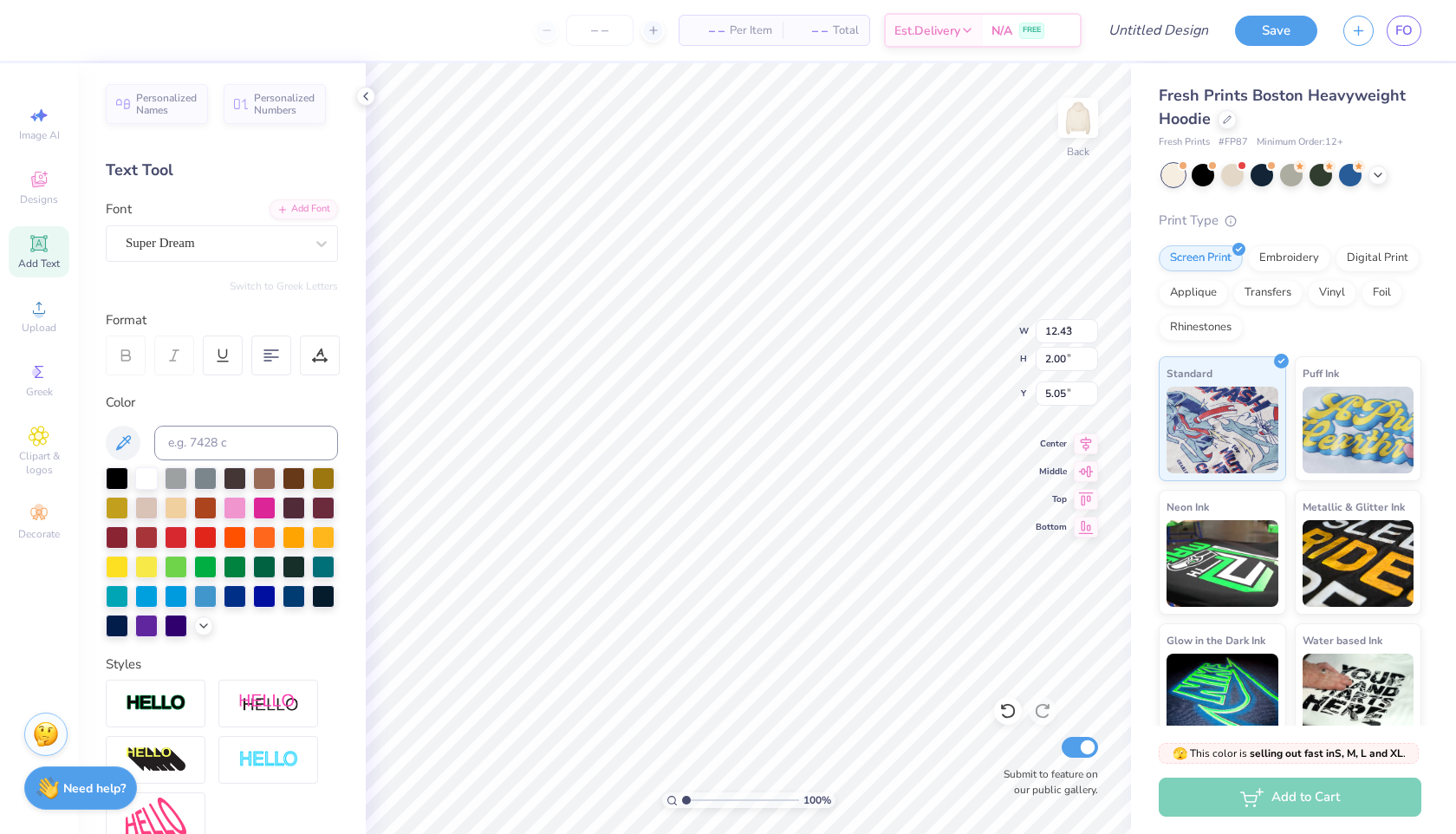
type input "7.05"
type input "2.04"
type input "5.73"
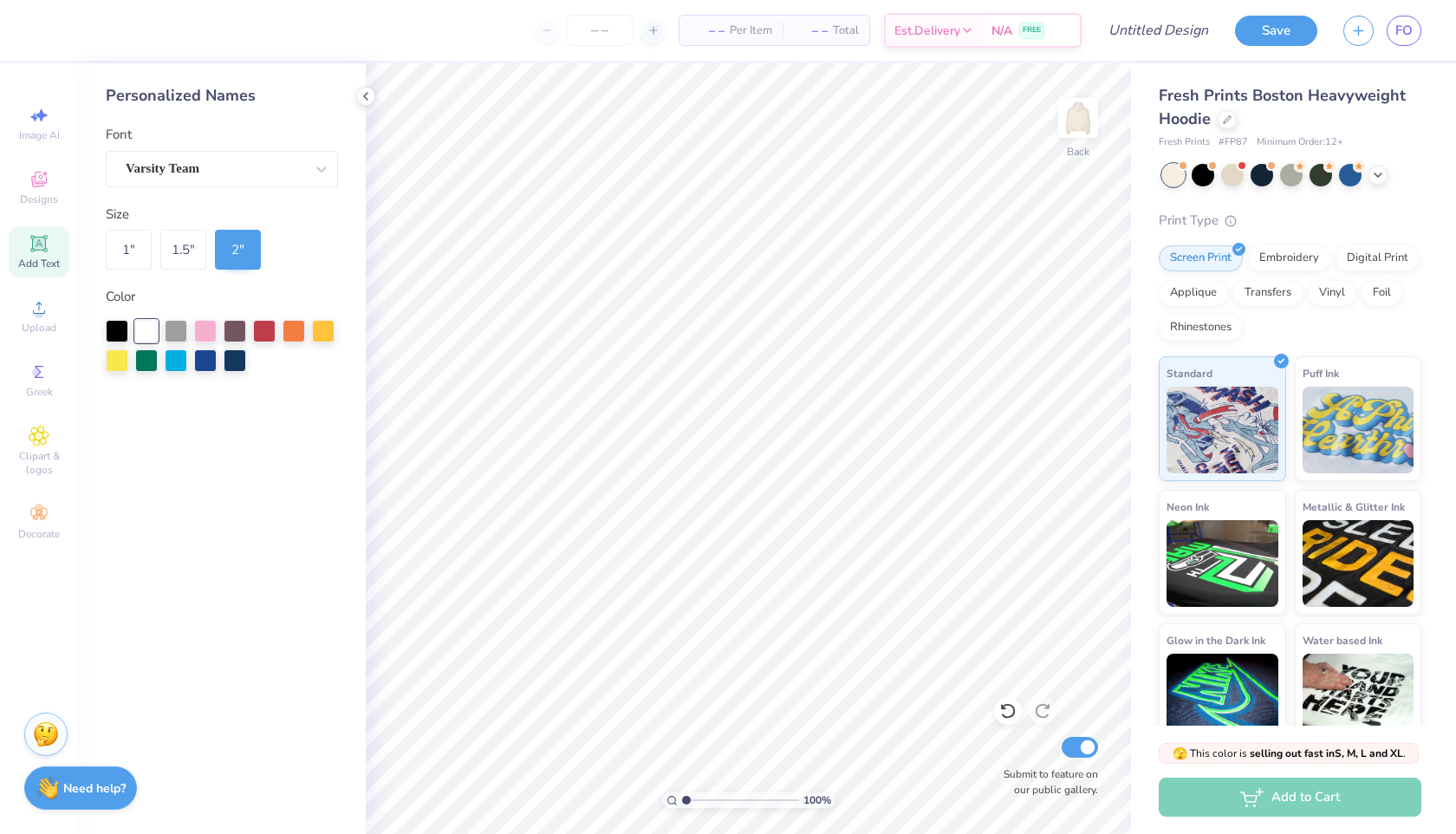
click at [220, 95] on div "Personalized Names" at bounding box center [221, 96] width 233 height 24
click at [47, 253] on icon at bounding box center [39, 244] width 21 height 21
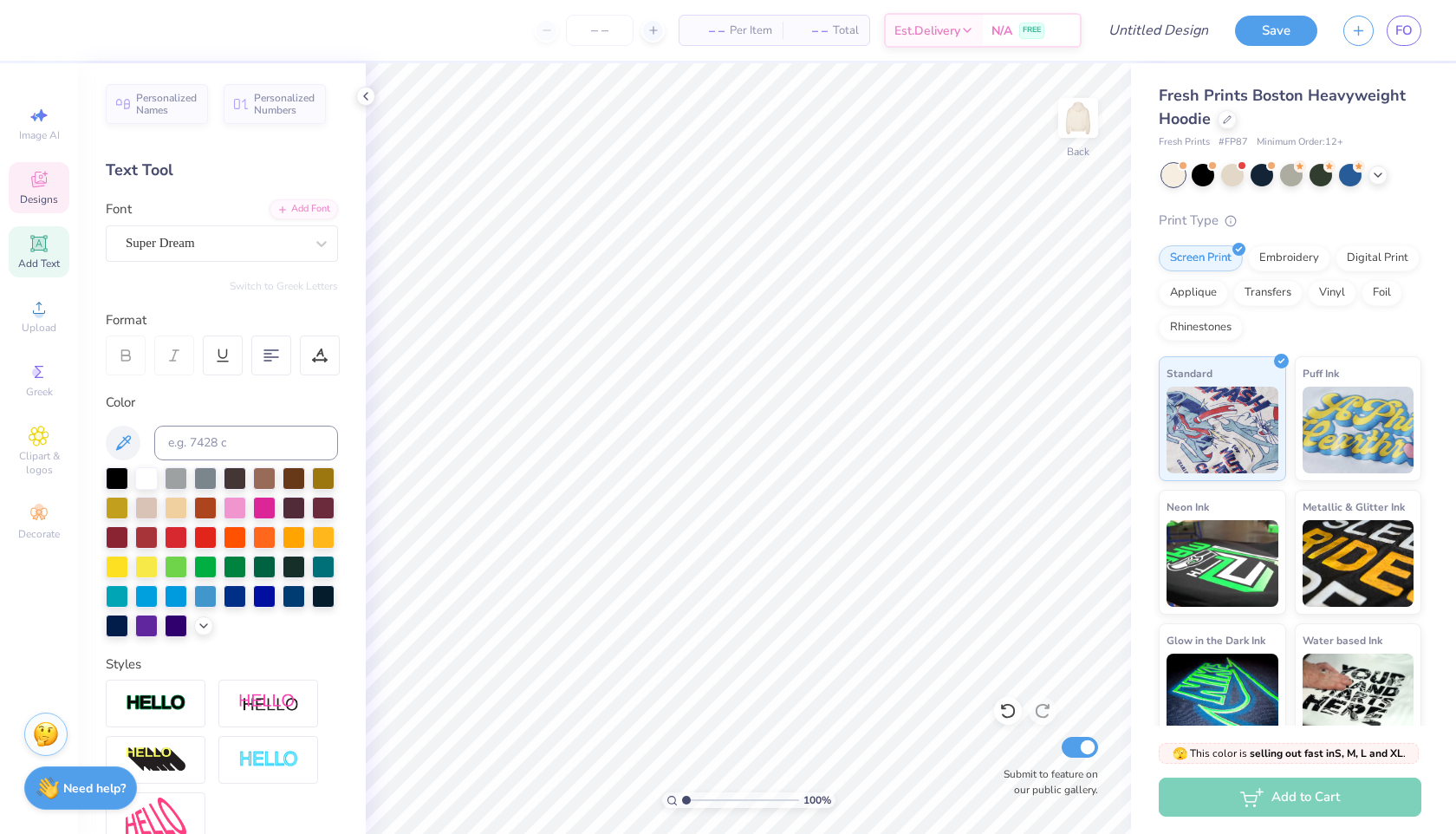
click at [39, 170] on icon at bounding box center [39, 179] width 21 height 21
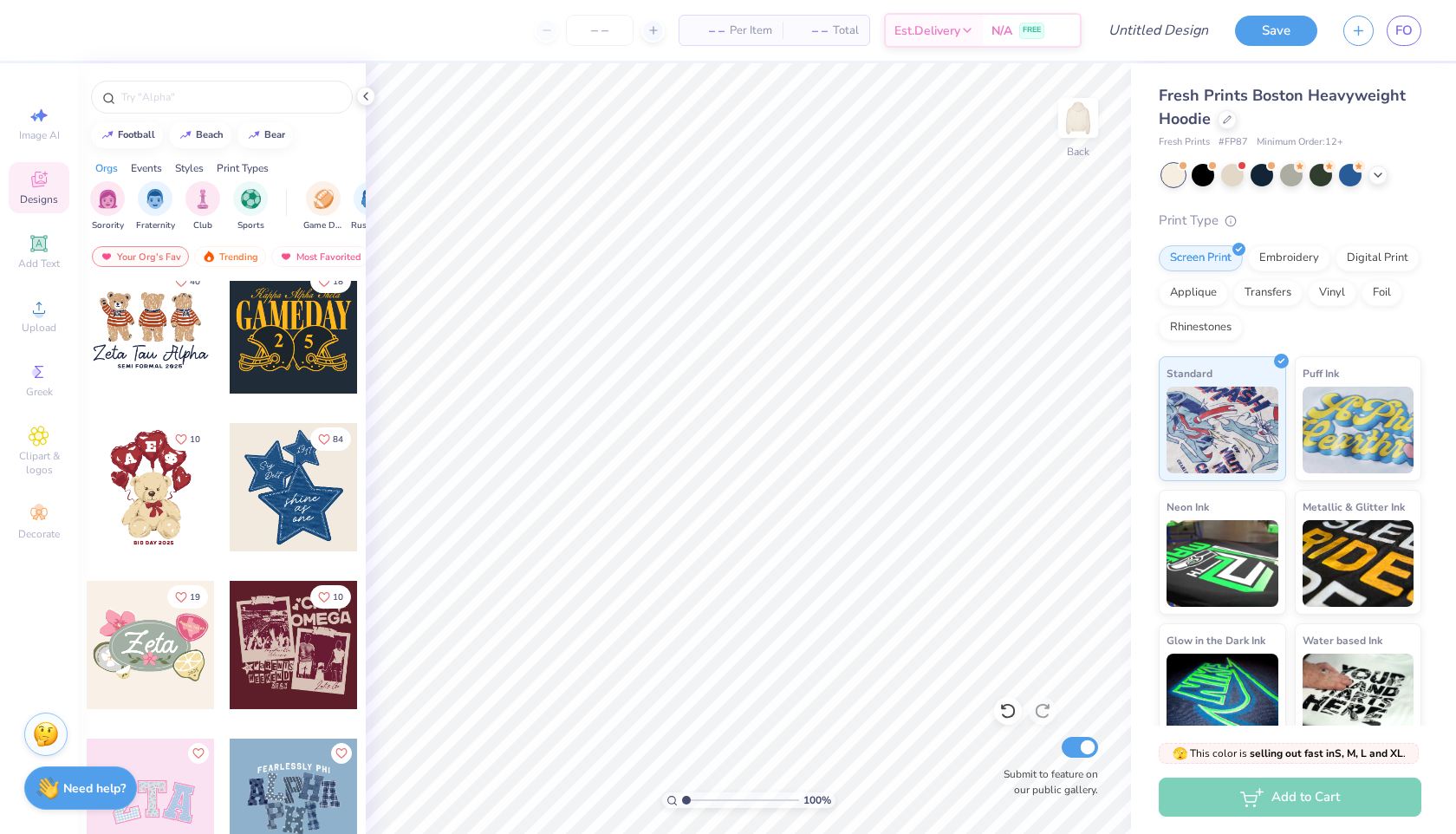
scroll to position [180, 0]
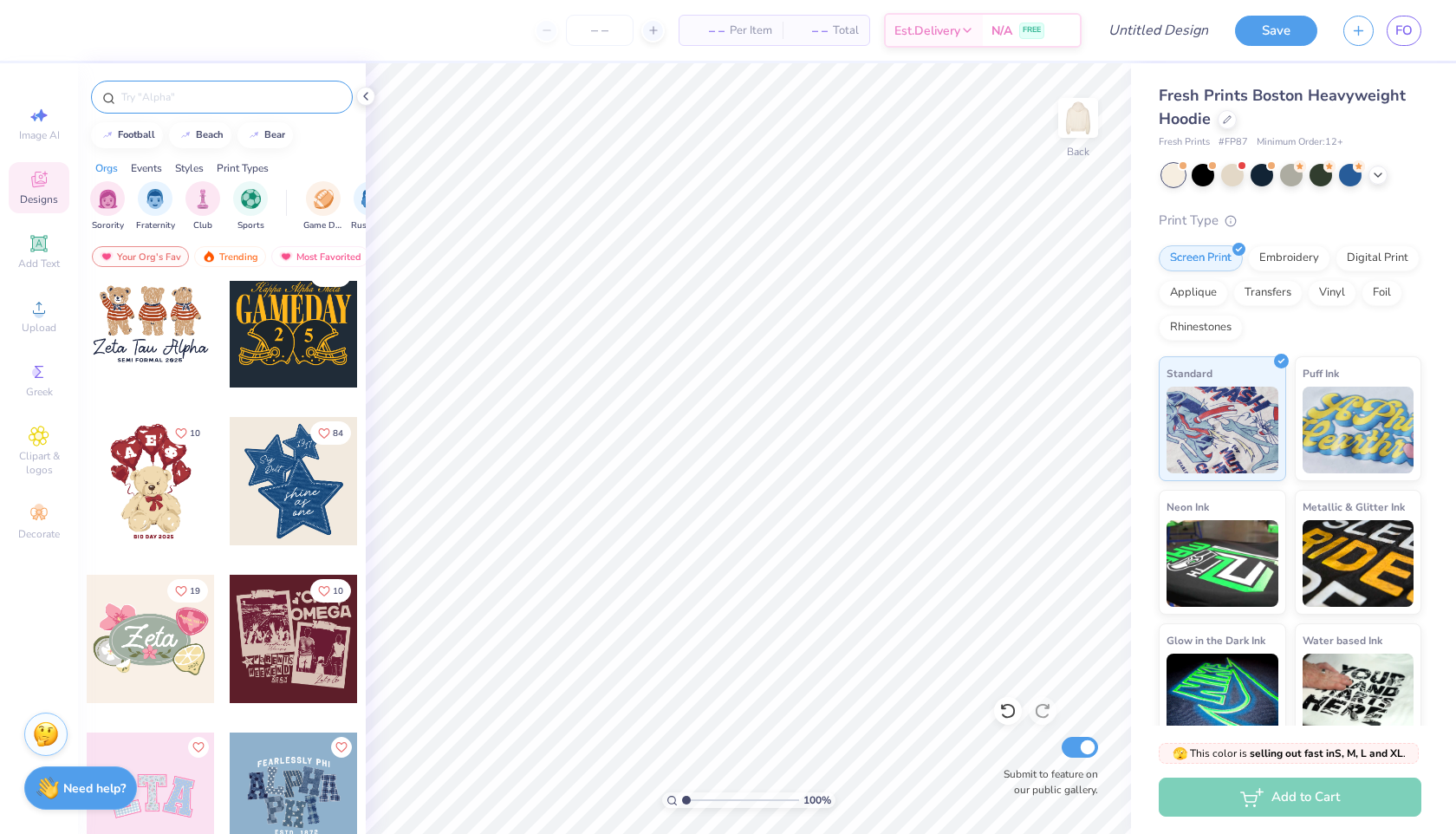
click at [236, 110] on div at bounding box center [222, 98] width 262 height 33
click at [40, 452] on span "Clipart & logos" at bounding box center [39, 463] width 61 height 28
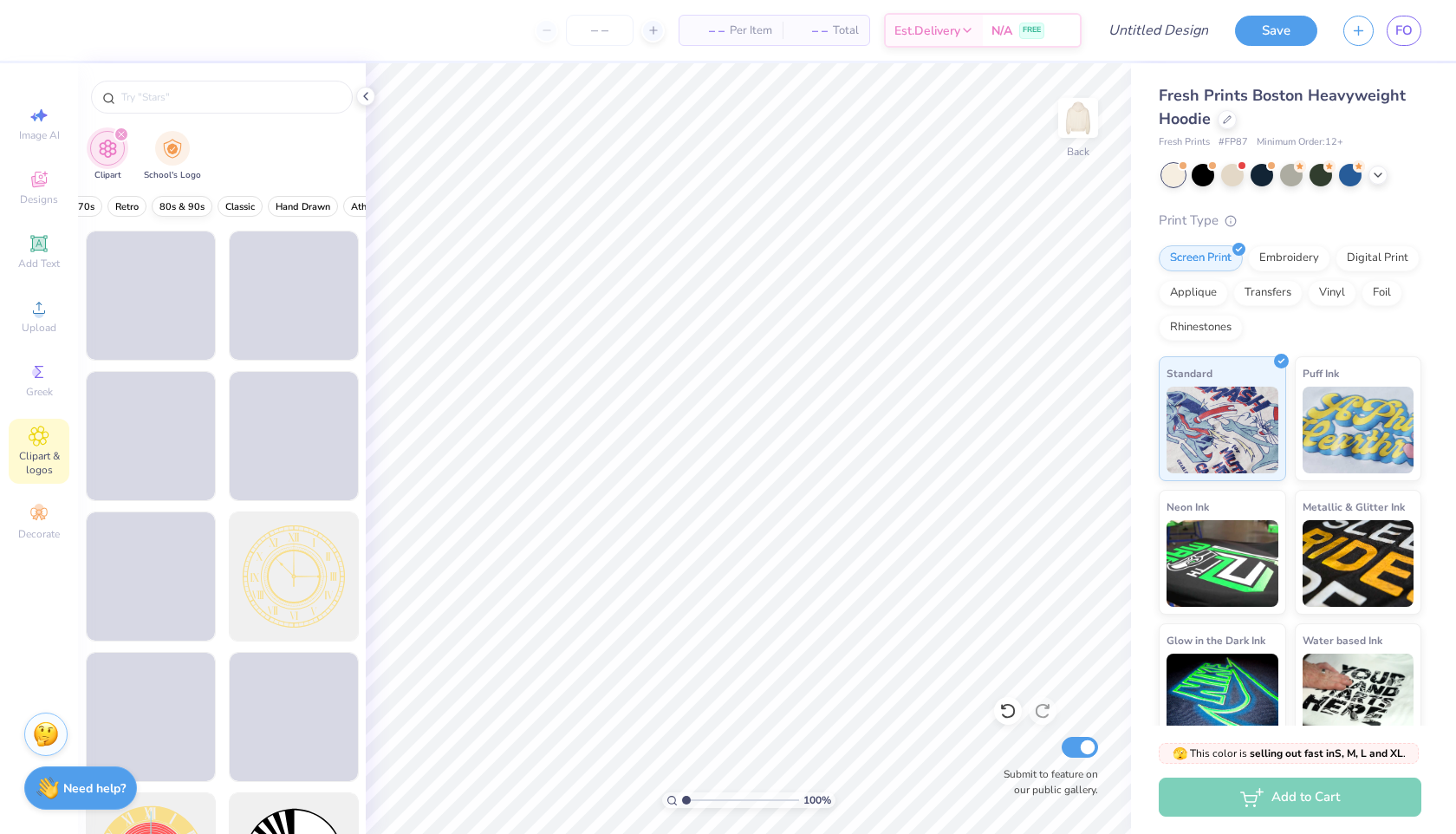
scroll to position [0, 452]
click at [196, 216] on button "80s & 90s" at bounding box center [179, 206] width 61 height 21
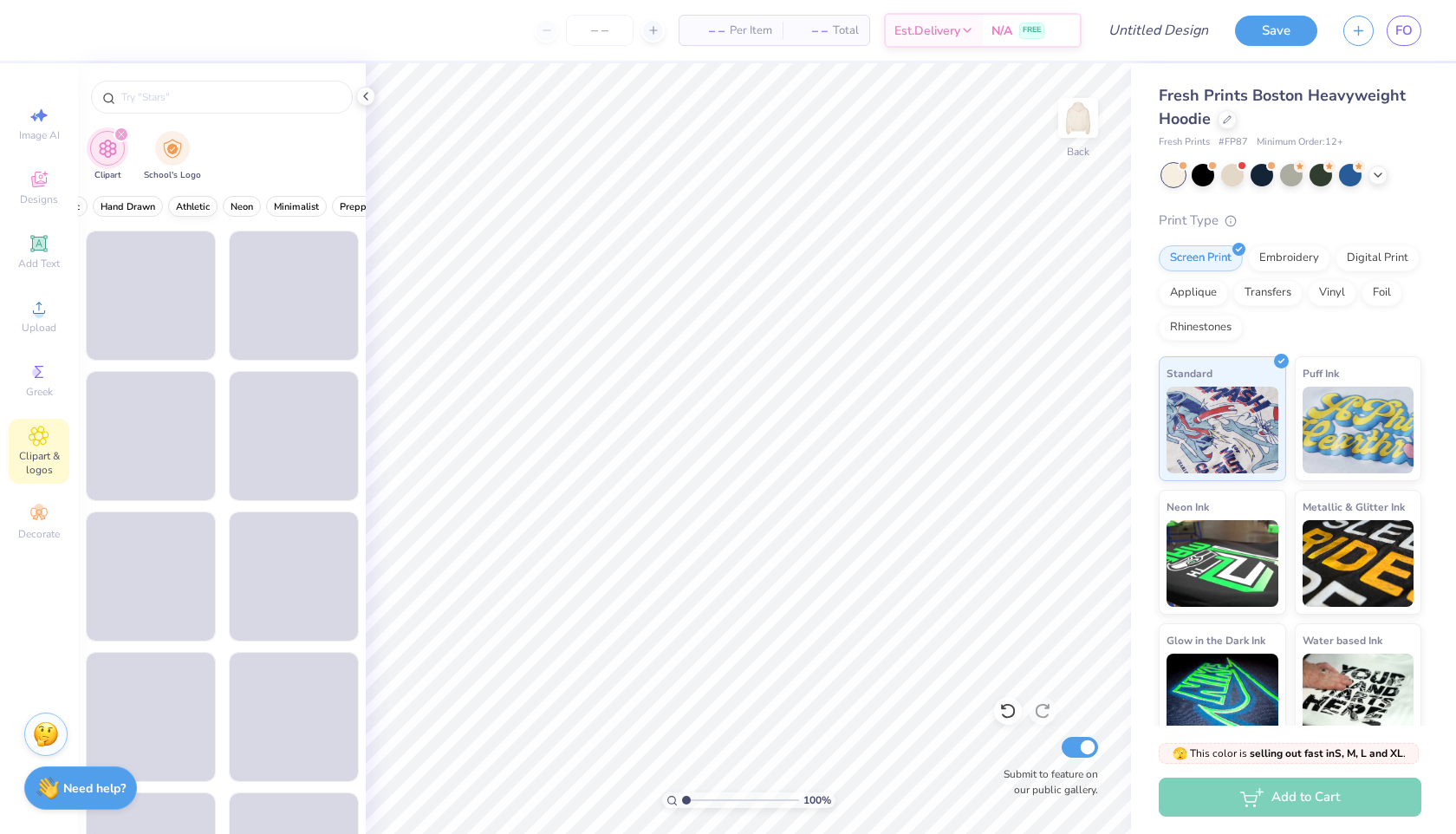
scroll to position [0, 717]
click at [268, 206] on span "Preppy" at bounding box center [263, 206] width 32 height 13
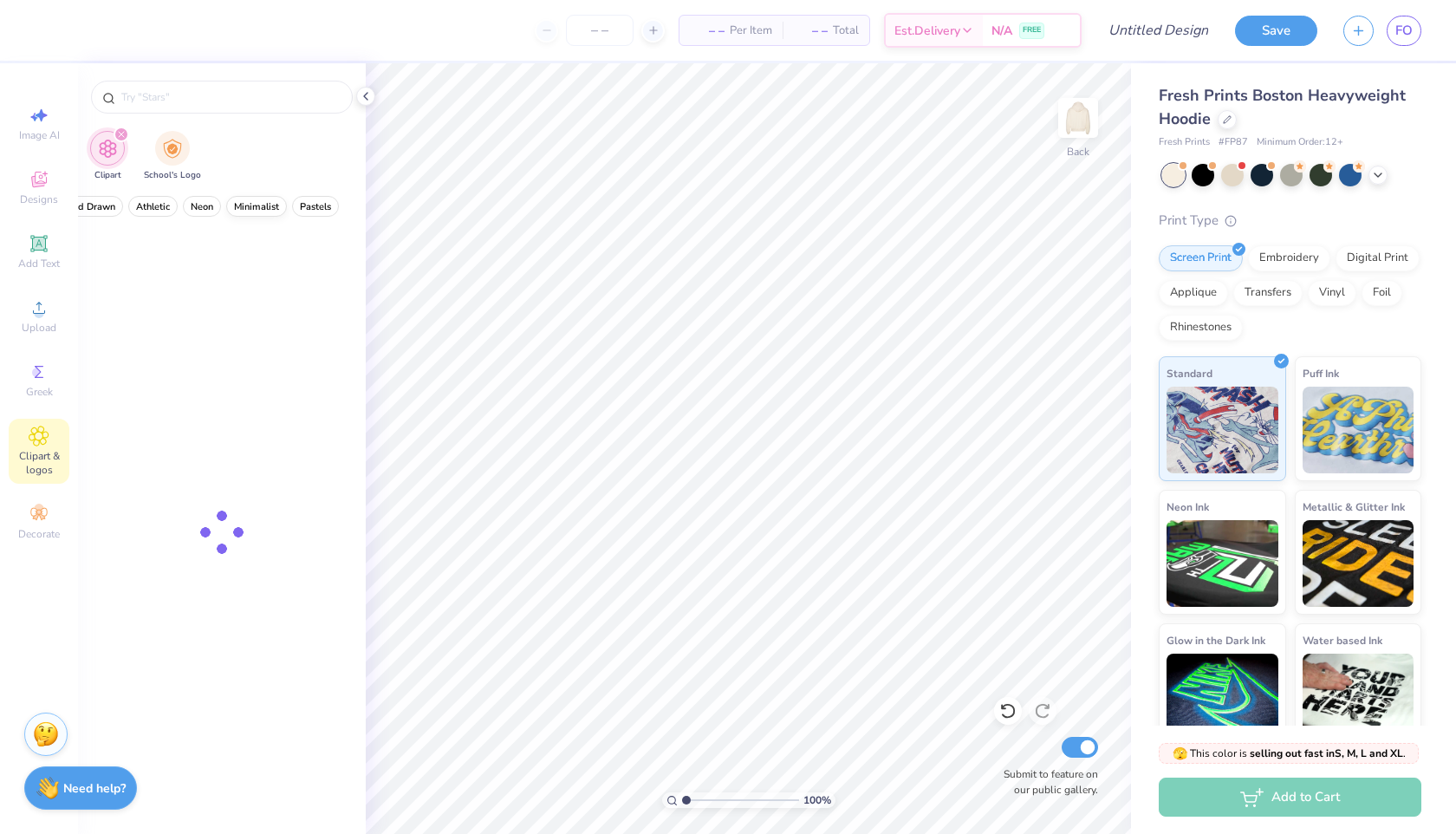
drag, startPoint x: 268, startPoint y: 206, endPoint x: 268, endPoint y: 196, distance: 10.0
click at [268, 196] on button "Minimalist" at bounding box center [257, 206] width 61 height 21
click at [205, 198] on button "80s & 90s" at bounding box center [185, 206] width 61 height 21
click at [243, 204] on span "Minimalist" at bounding box center [238, 206] width 45 height 13
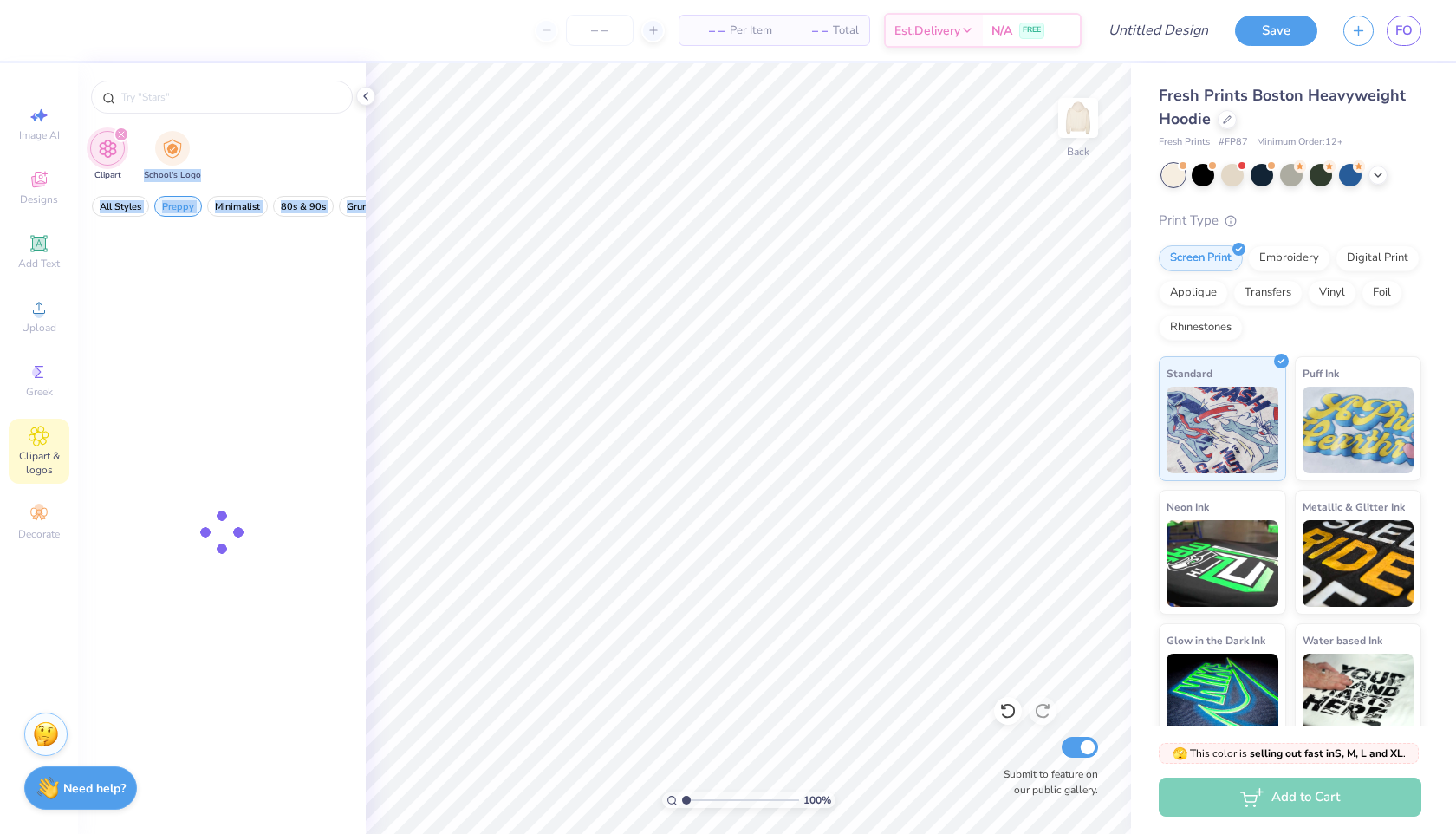
drag, startPoint x: 244, startPoint y: 143, endPoint x: 319, endPoint y: 66, distance: 107.5
click at [125, 307] on div "Clipart School's Logo All Styles Preppy Minimalist 80s & 90s Grunge Streetwear …" at bounding box center [222, 448] width 287 height 770
click at [319, 66] on div at bounding box center [222, 93] width 287 height 59
click at [118, 137] on icon "filter for Clipart" at bounding box center [121, 134] width 5 height 5
click at [121, 138] on div "filter for Clipart" at bounding box center [121, 134] width 16 height 16
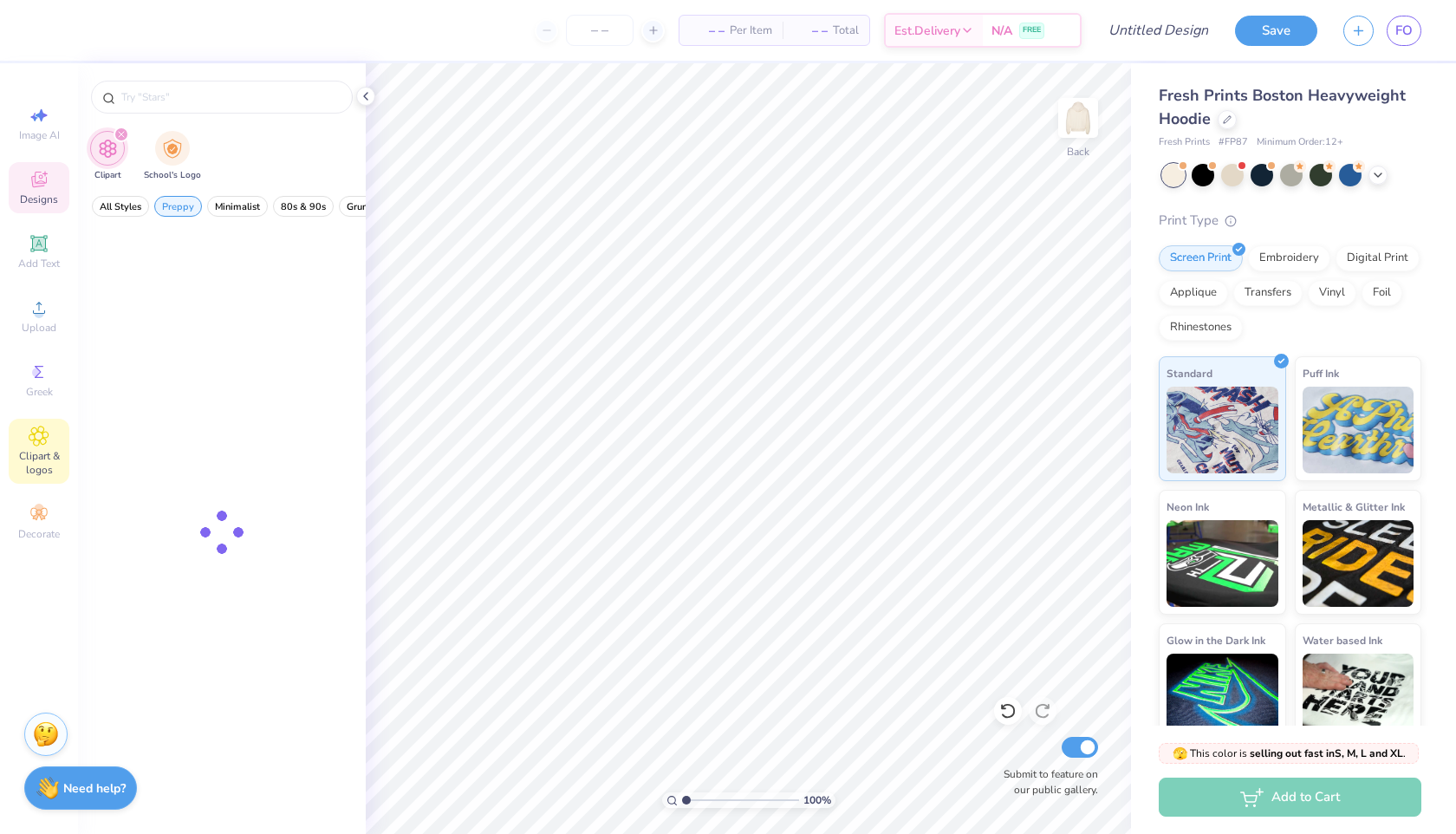
click at [37, 192] on div "Designs" at bounding box center [39, 187] width 61 height 51
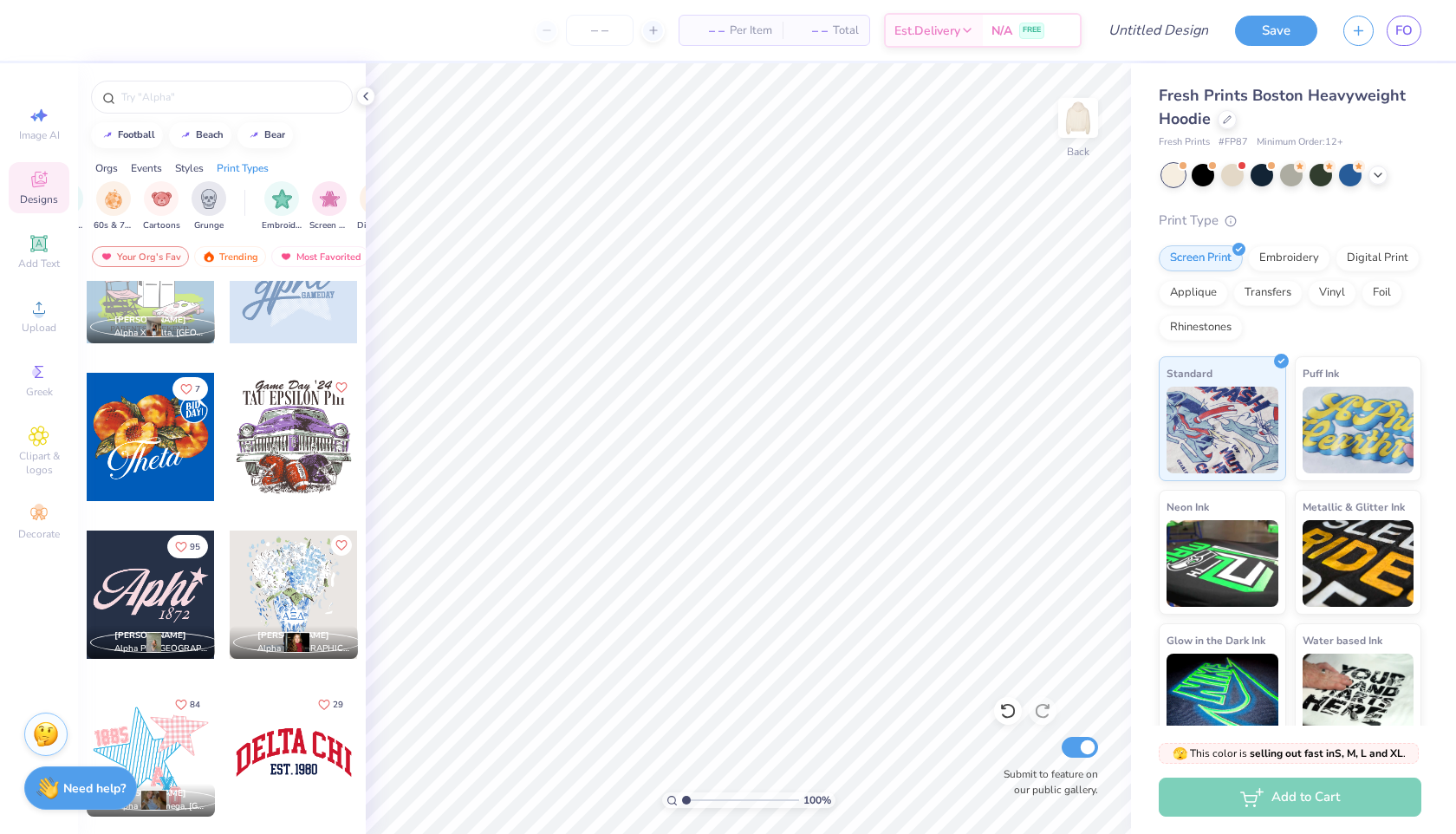
scroll to position [0, 1237]
click at [162, 192] on img "filter for Cartoons" at bounding box center [160, 197] width 20 height 20
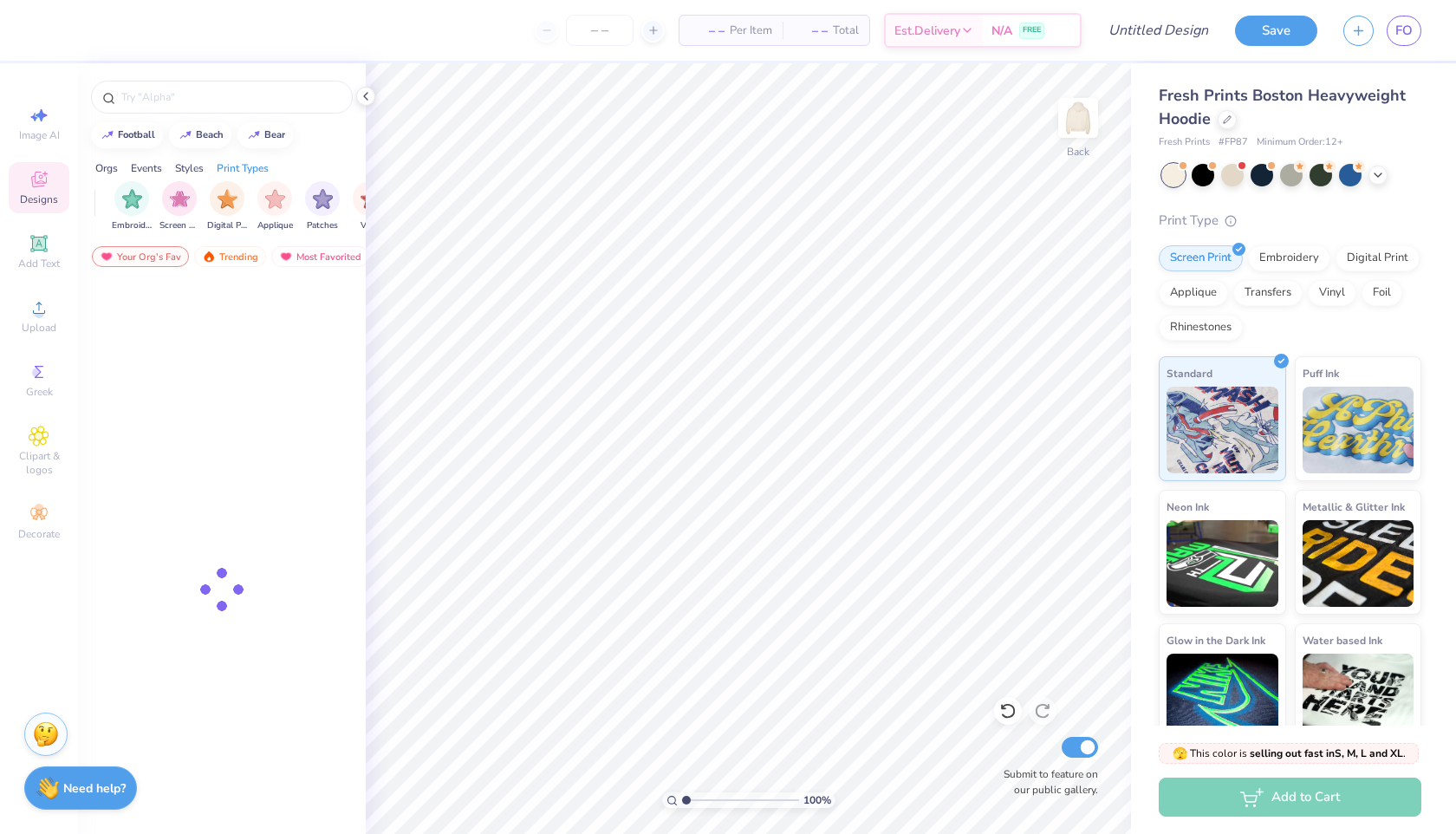
scroll to position [0, 1393]
click at [313, 207] on div "filter for Patches" at bounding box center [315, 197] width 35 height 35
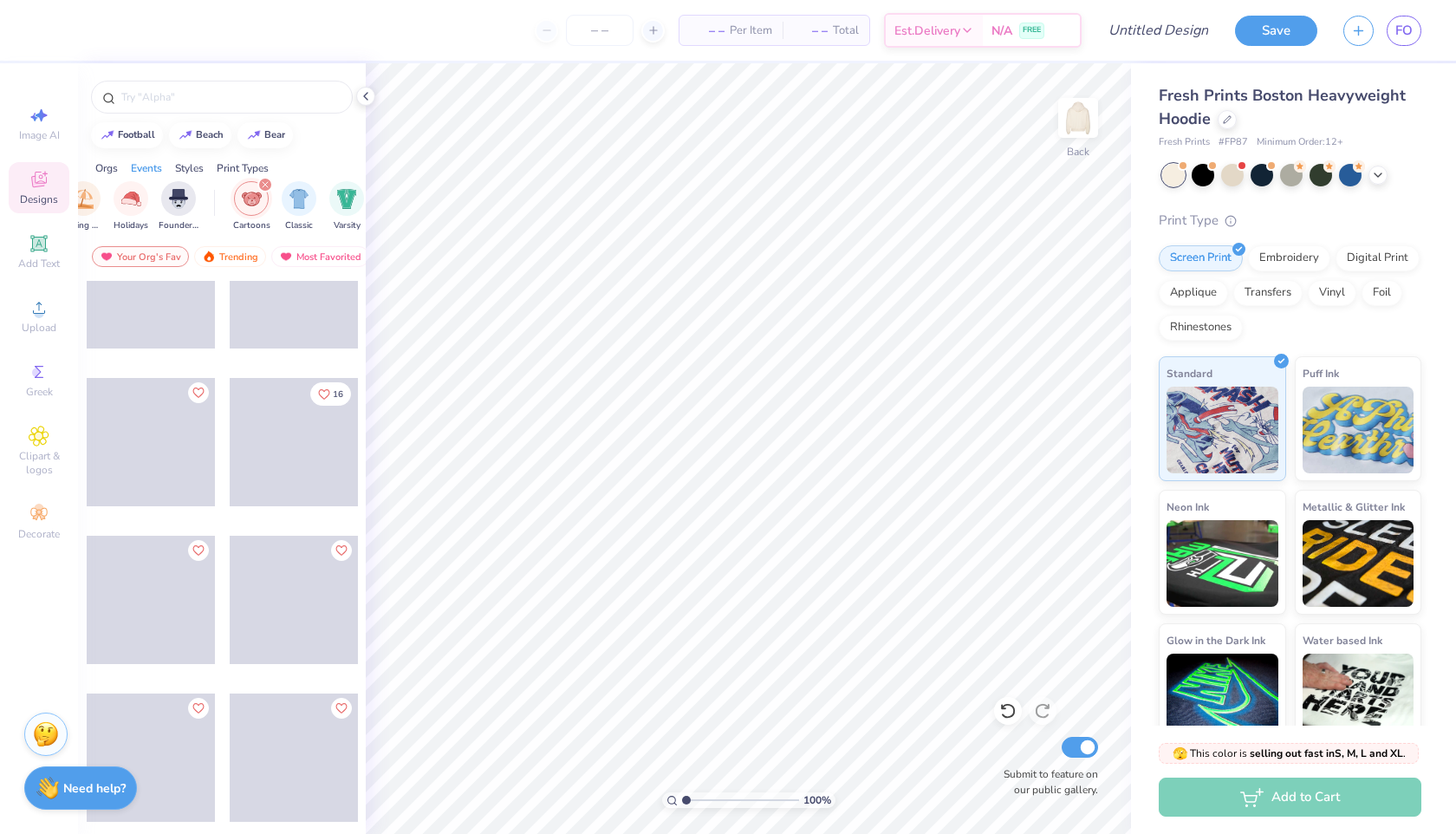
scroll to position [0, 775]
click at [253, 182] on icon "filter for Cartoons" at bounding box center [255, 185] width 7 height 7
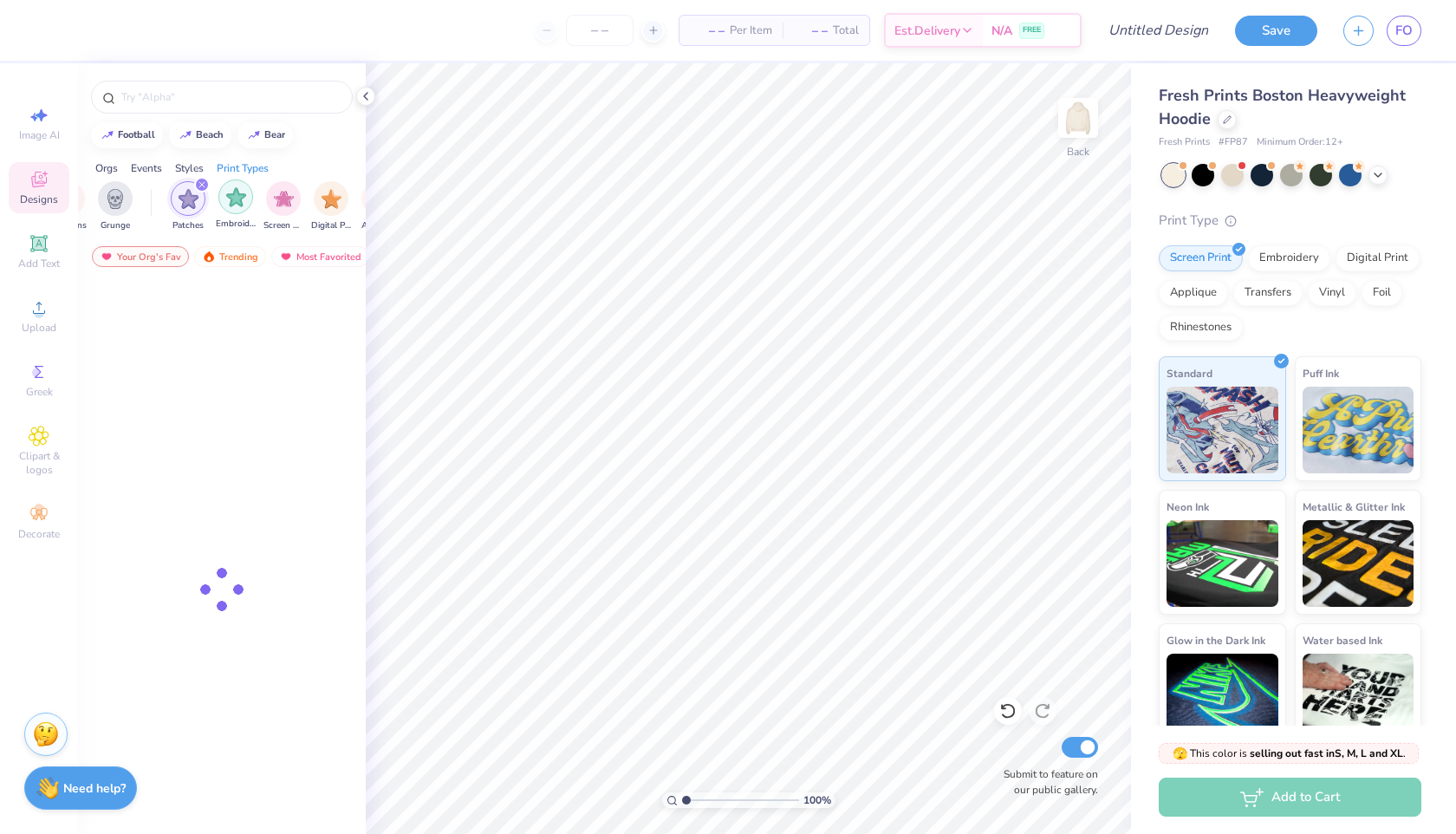
scroll to position [0, 1317]
click at [216, 177] on div "filter for Patches" at bounding box center [215, 185] width 16 height 16
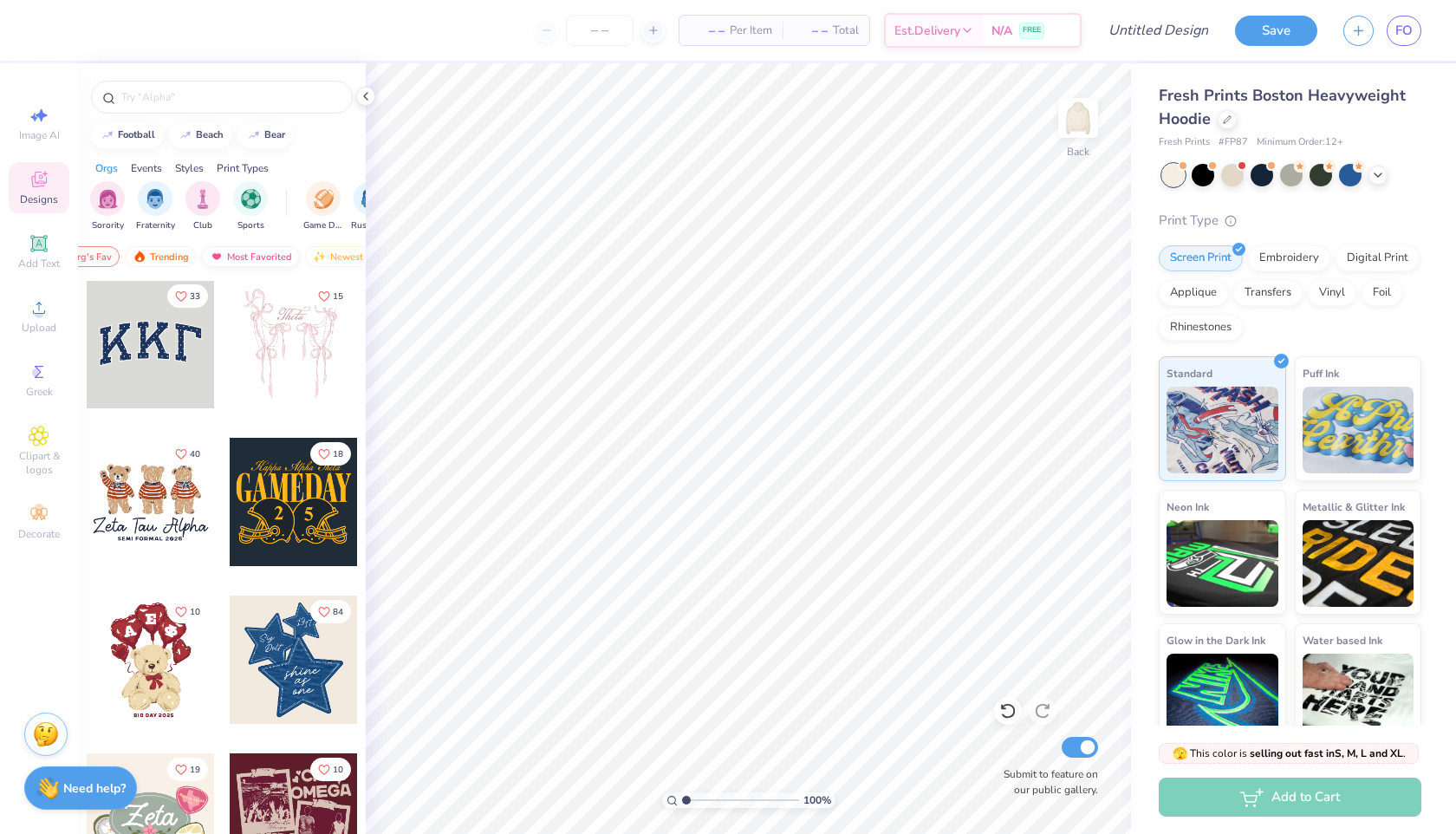
scroll to position [0, 100]
click at [242, 252] on div "Most Favorited" at bounding box center [219, 257] width 98 height 21
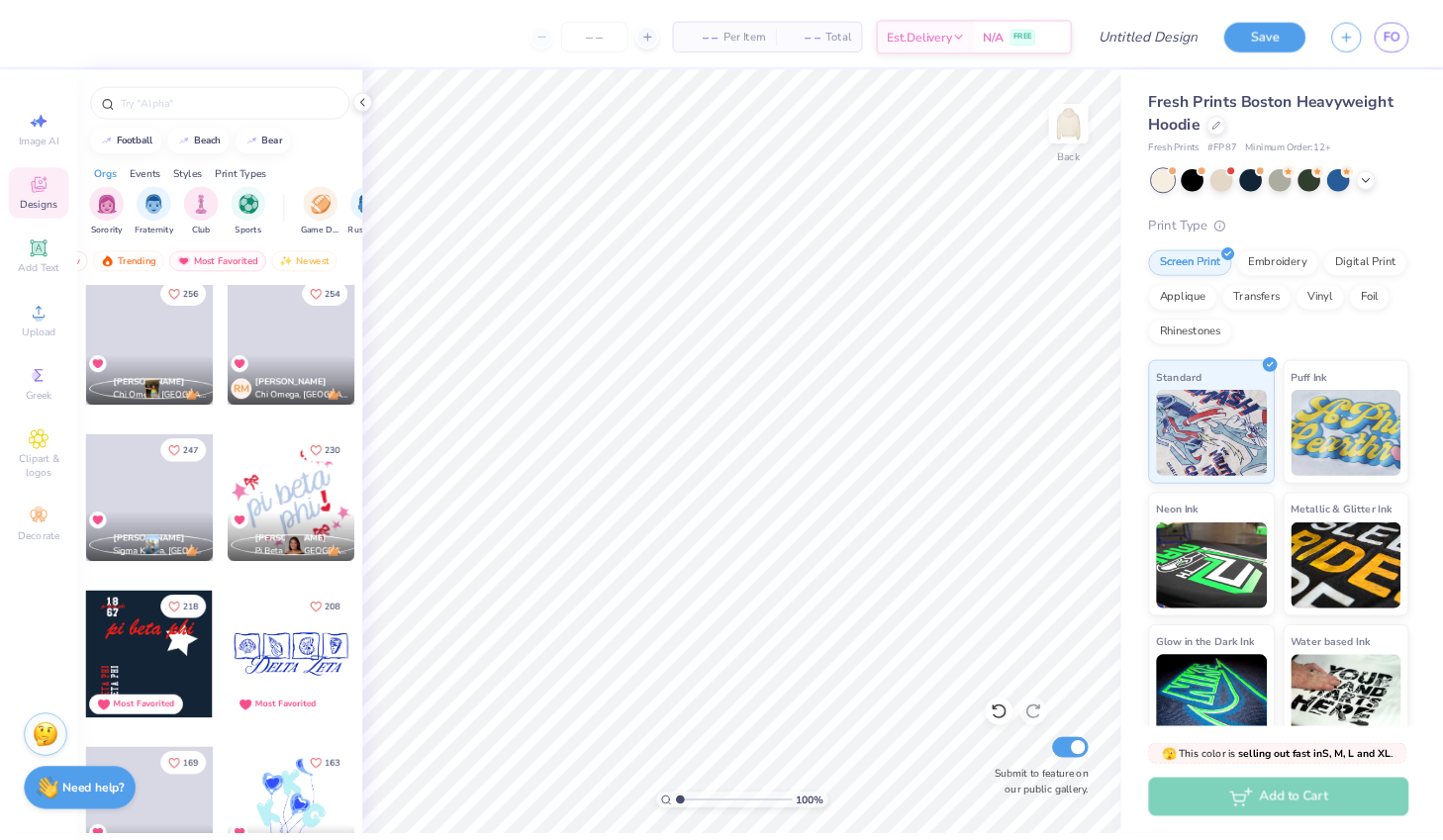
scroll to position [237, 0]
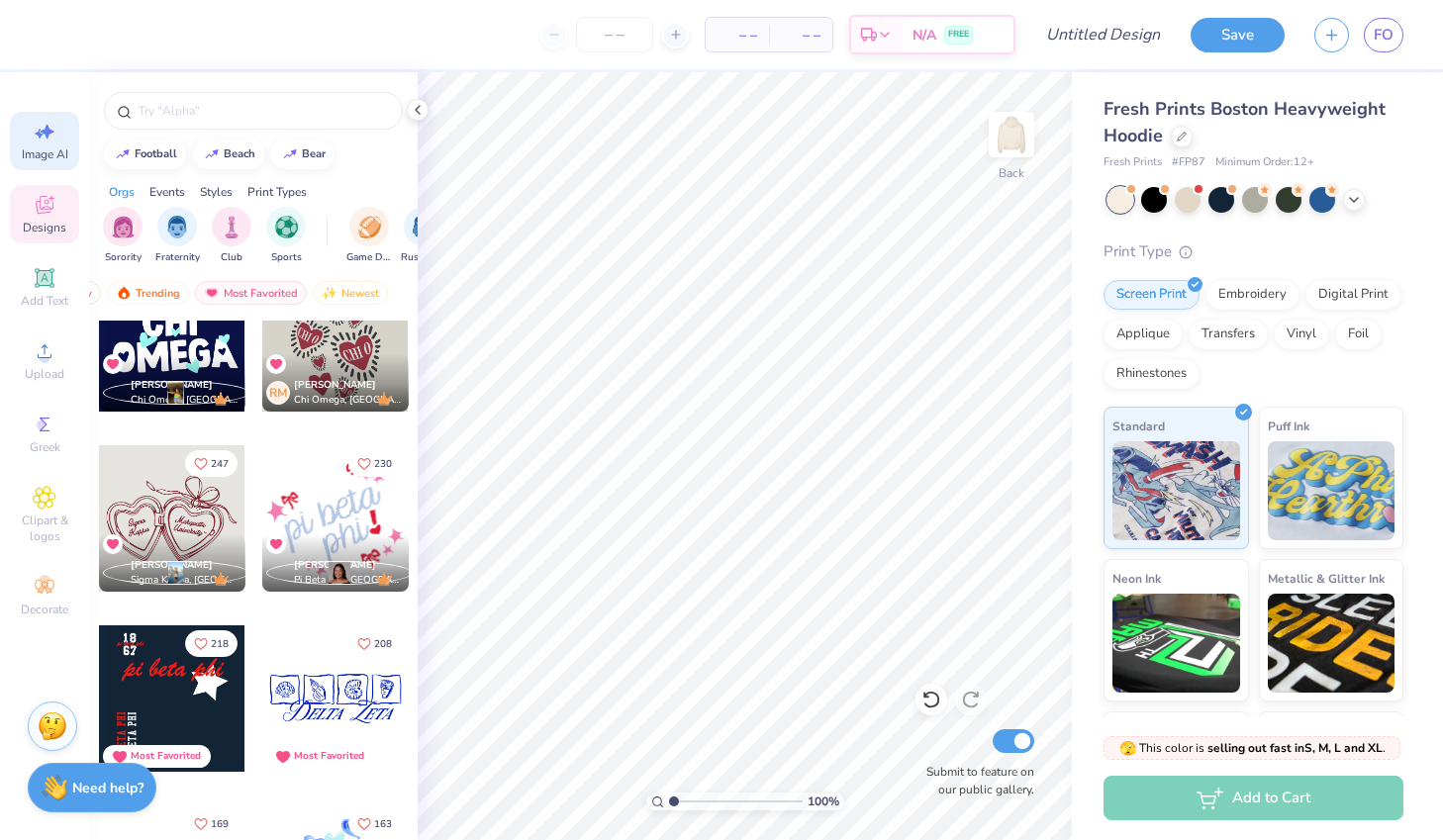
click at [50, 134] on icon at bounding box center [45, 131] width 24 height 24
select select "4"
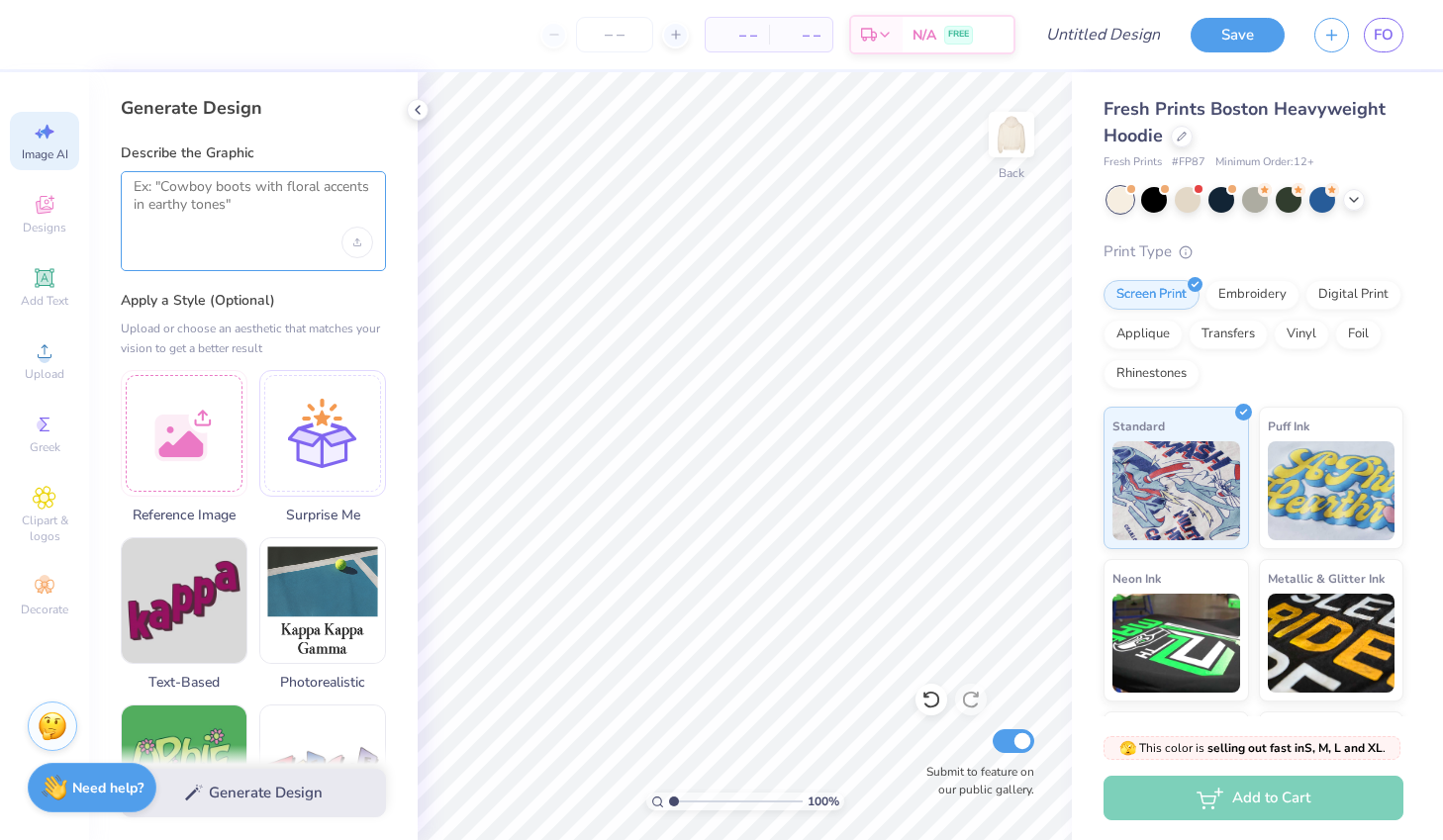
click at [226, 201] on textarea at bounding box center [253, 203] width 240 height 50
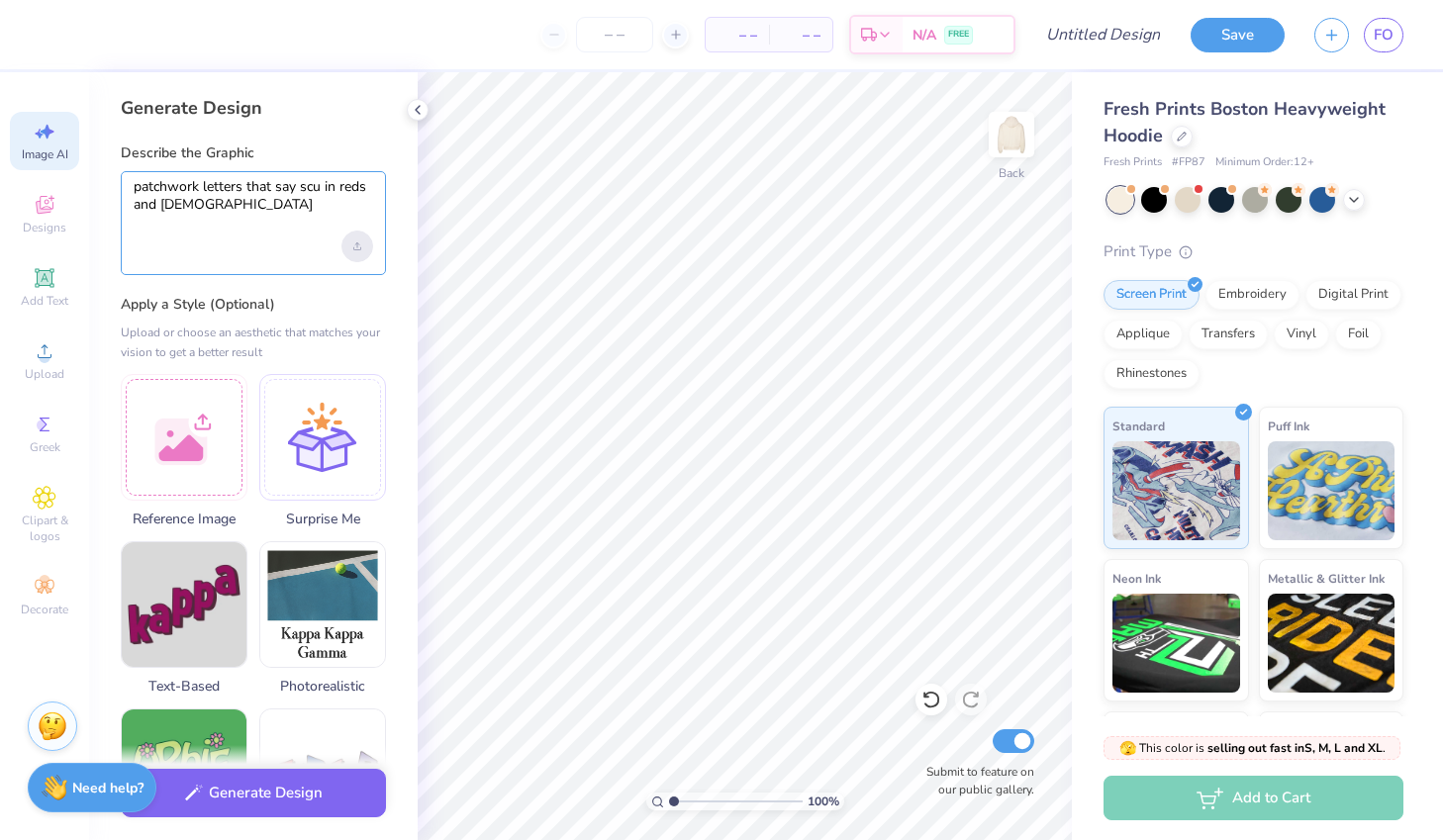
type textarea "patchwork letters that say scu in reds and whites"
click at [353, 247] on icon "Upload image" at bounding box center [357, 247] width 8 height 8
click at [345, 777] on button "Generate Design" at bounding box center [253, 787] width 266 height 49
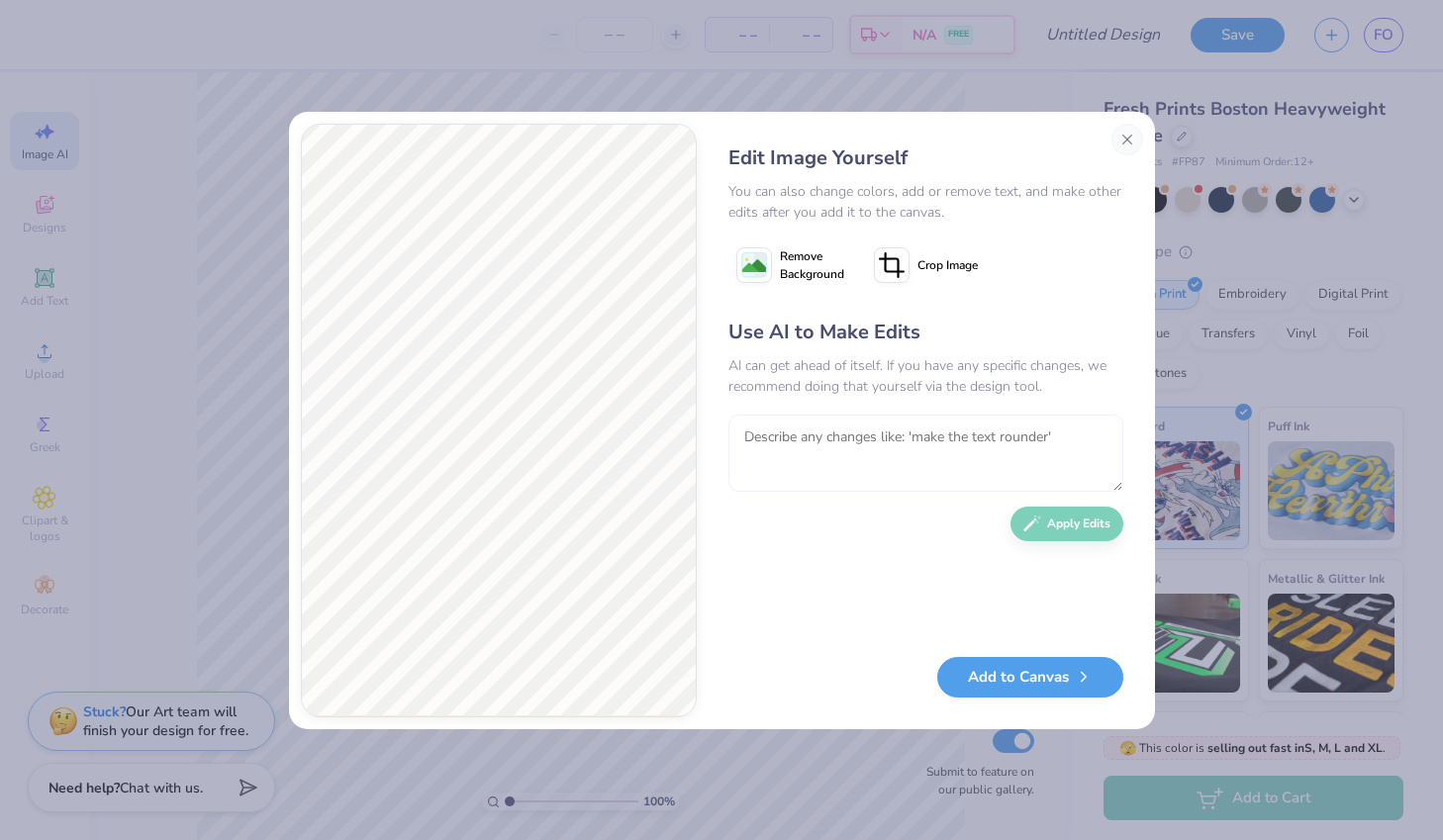
click at [778, 461] on textarea at bounding box center [926, 453] width 395 height 78
type textarea "add more gingham"
click at [1039, 521] on icon "button" at bounding box center [1032, 519] width 18 height 18
click at [880, 451] on textarea at bounding box center [926, 453] width 395 height 78
type textarea "make it brighter and the stitching white"
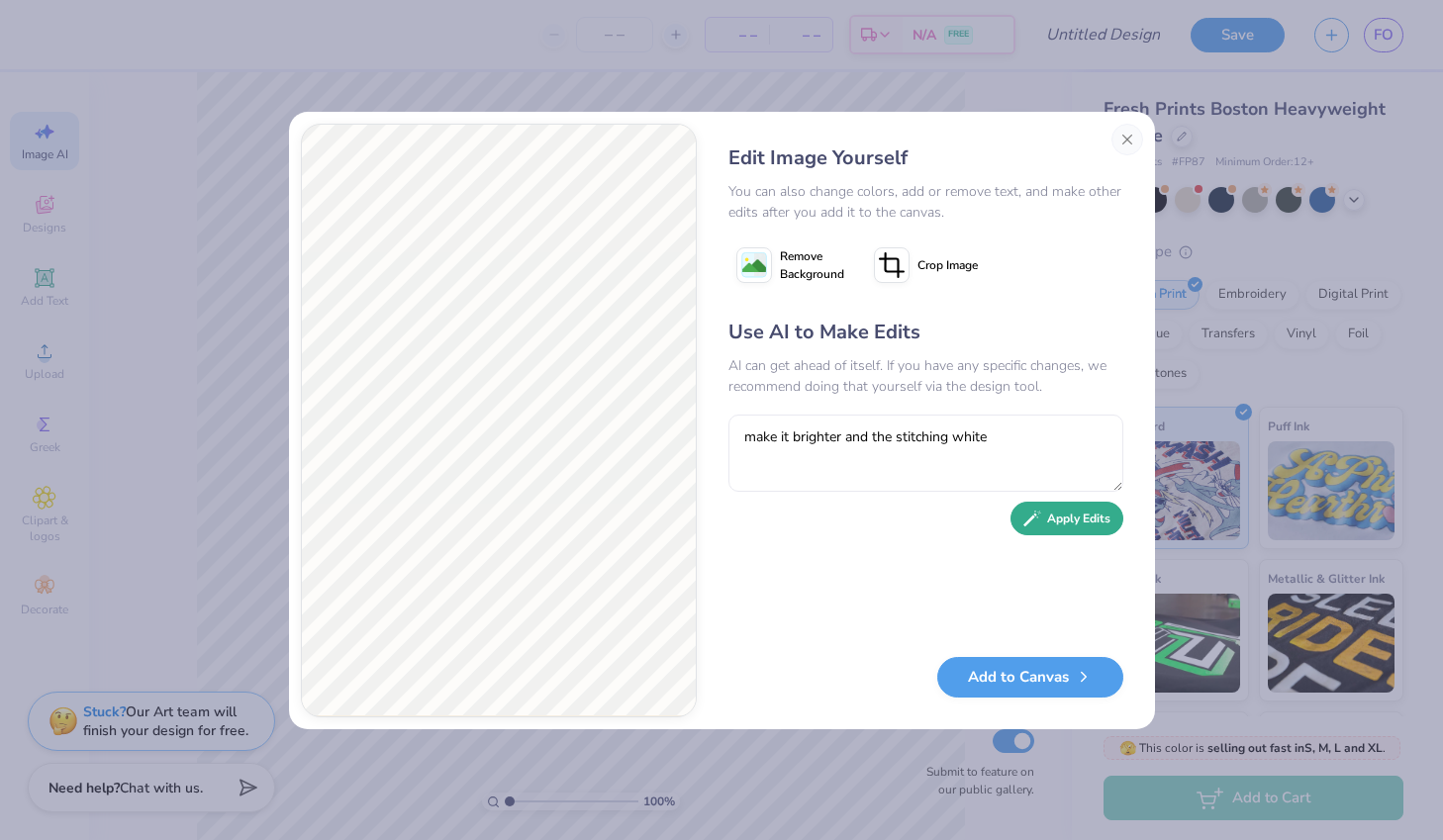
click at [1082, 520] on button "Apply Edits" at bounding box center [1066, 519] width 112 height 35
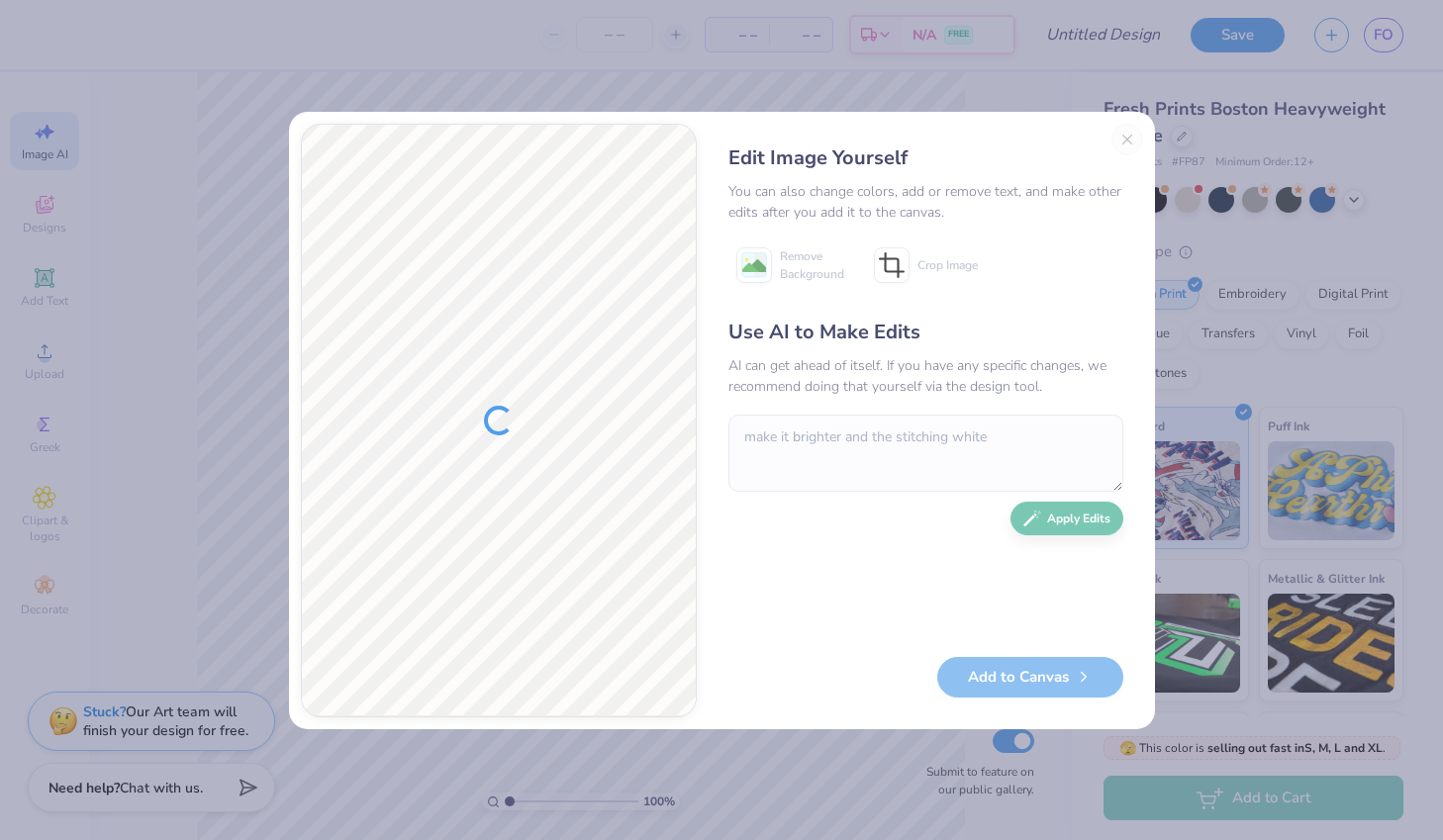
click at [1082, 520] on div "Use AI to Make Edits AI can get ahead of itself. If you have any specific chang…" at bounding box center [926, 478] width 395 height 321
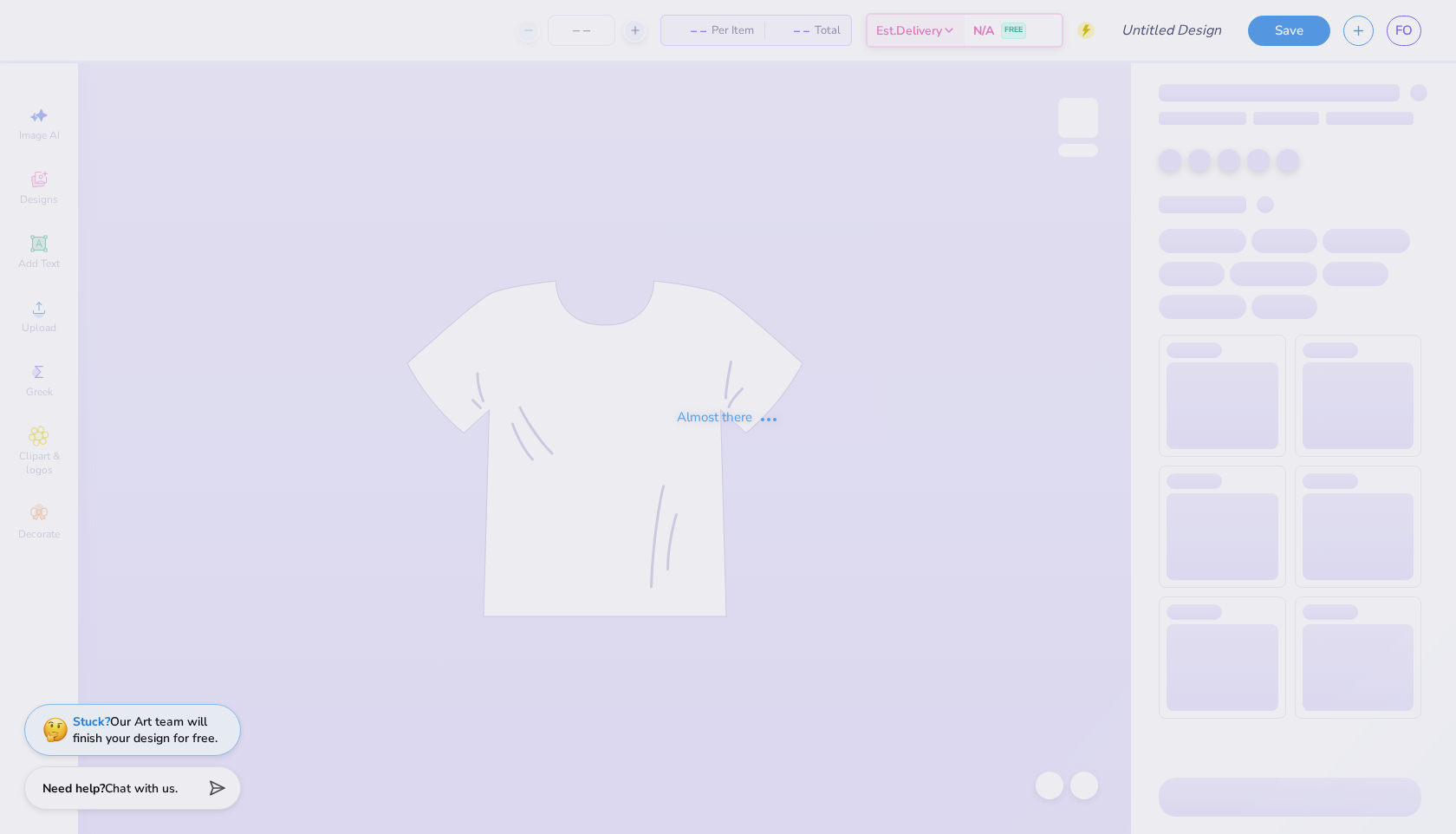
type input "scudt : [PERSON_NAME]"
type input "14"
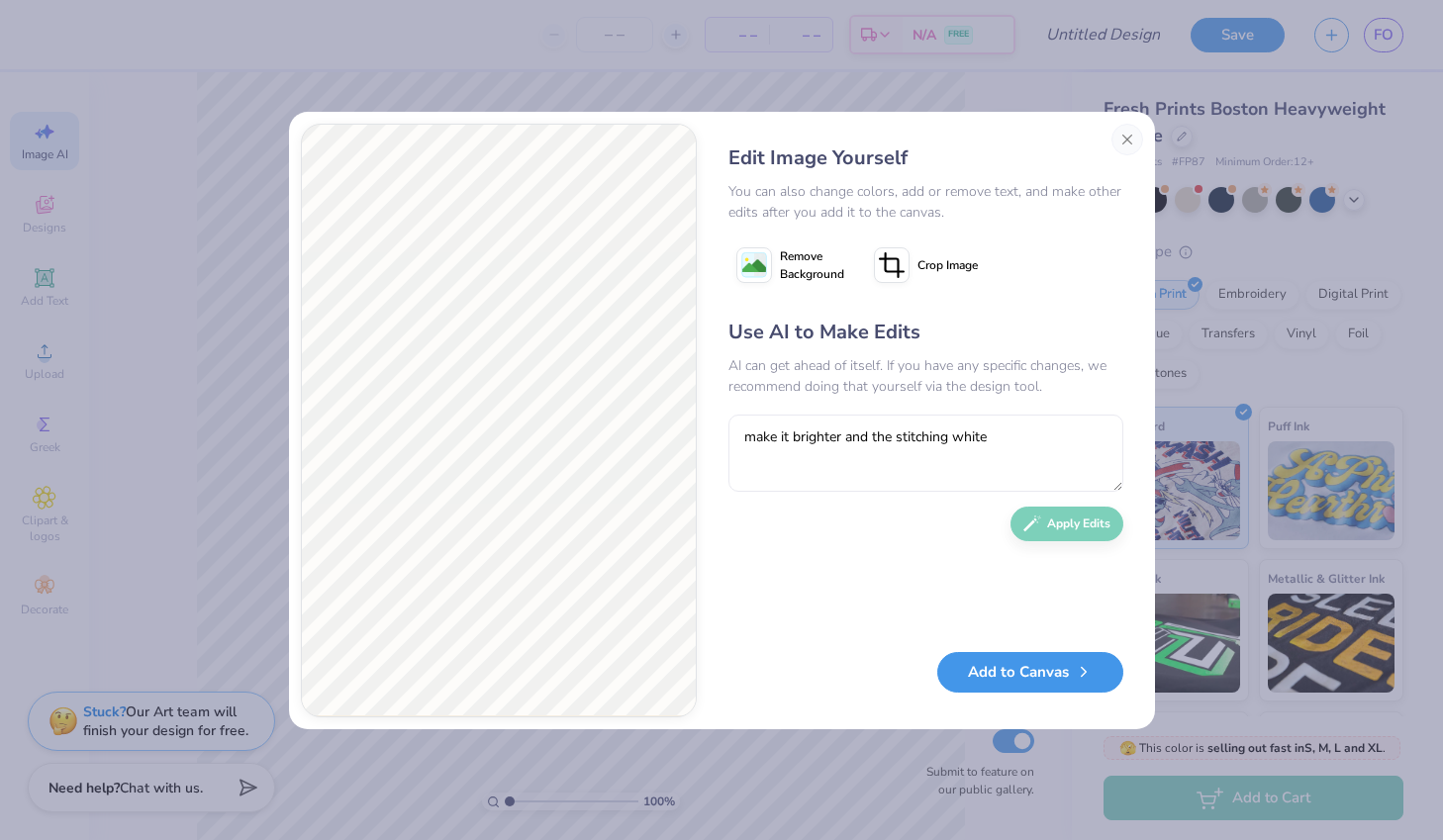
click at [1001, 683] on button "Add to Canvas" at bounding box center [1030, 672] width 186 height 41
